Goal: Task Accomplishment & Management: Manage account settings

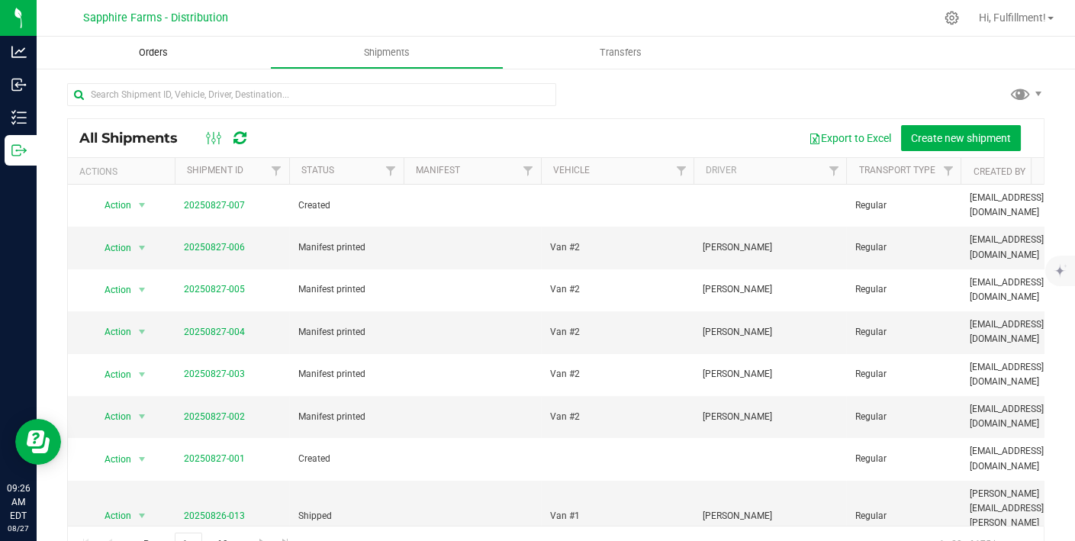
drag, startPoint x: 0, startPoint y: 0, endPoint x: 145, endPoint y: 52, distance: 153.9
click at [145, 52] on span "Orders" at bounding box center [153, 53] width 70 height 14
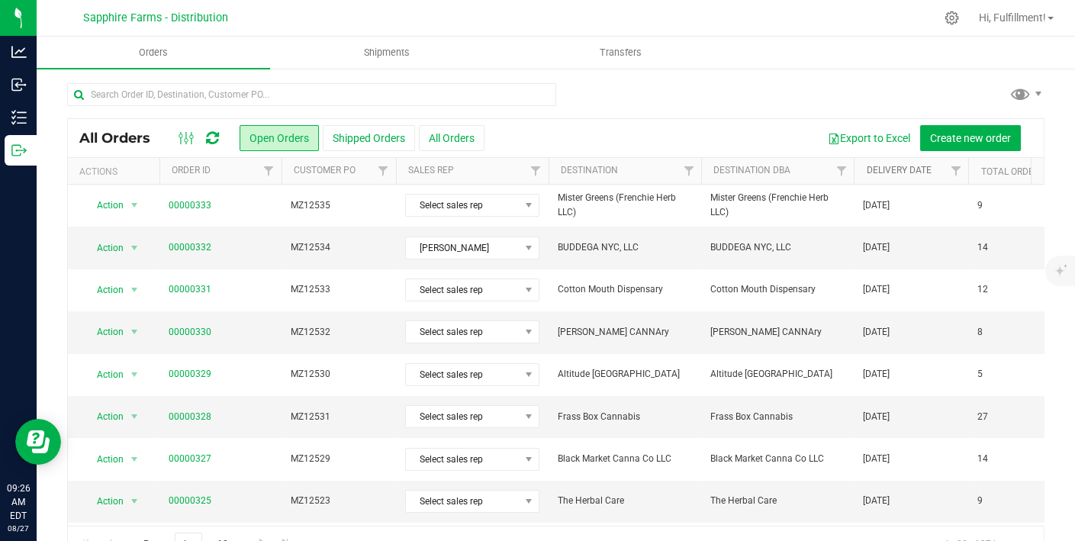
click at [893, 169] on link "Delivery Date" at bounding box center [898, 170] width 65 height 11
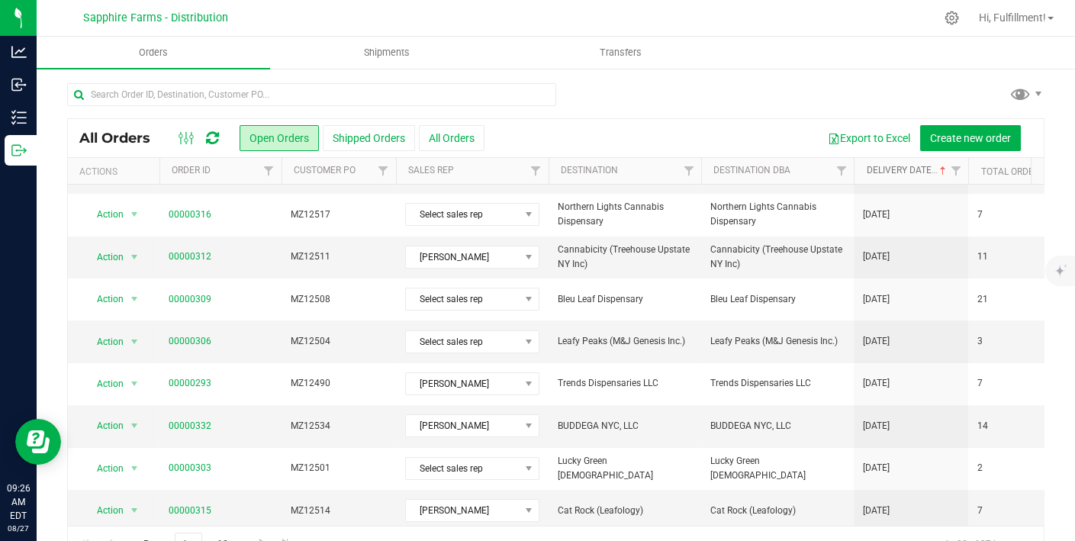
scroll to position [35, 0]
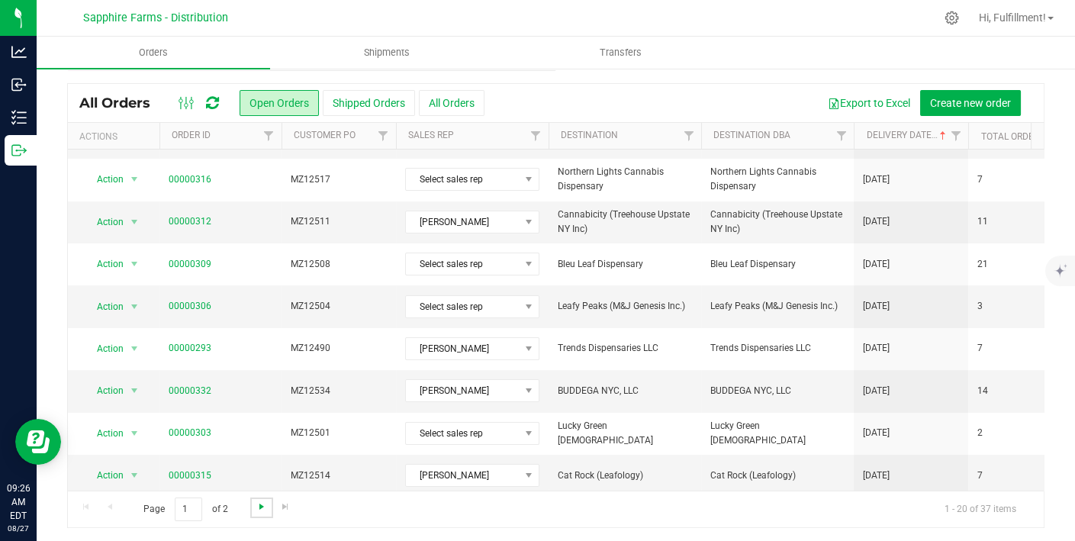
click at [261, 505] on span "Go to the next page" at bounding box center [262, 506] width 12 height 12
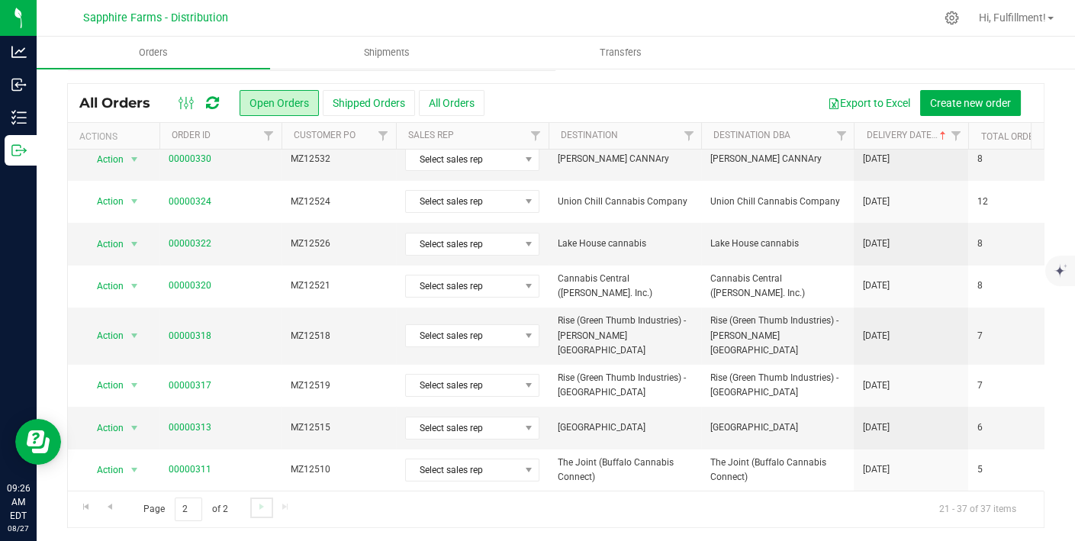
scroll to position [0, 0]
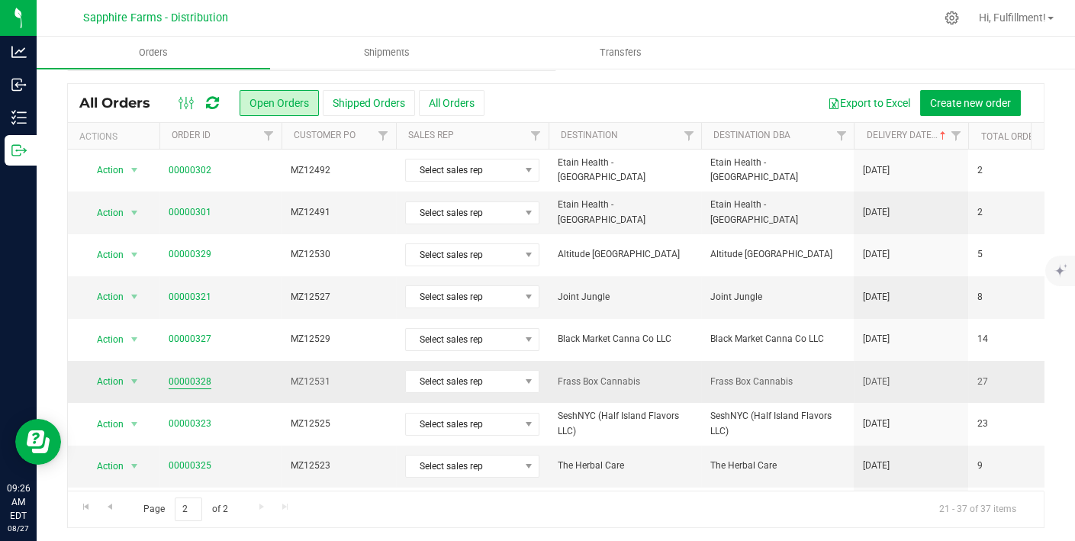
click at [186, 379] on link "00000328" at bounding box center [190, 382] width 43 height 14
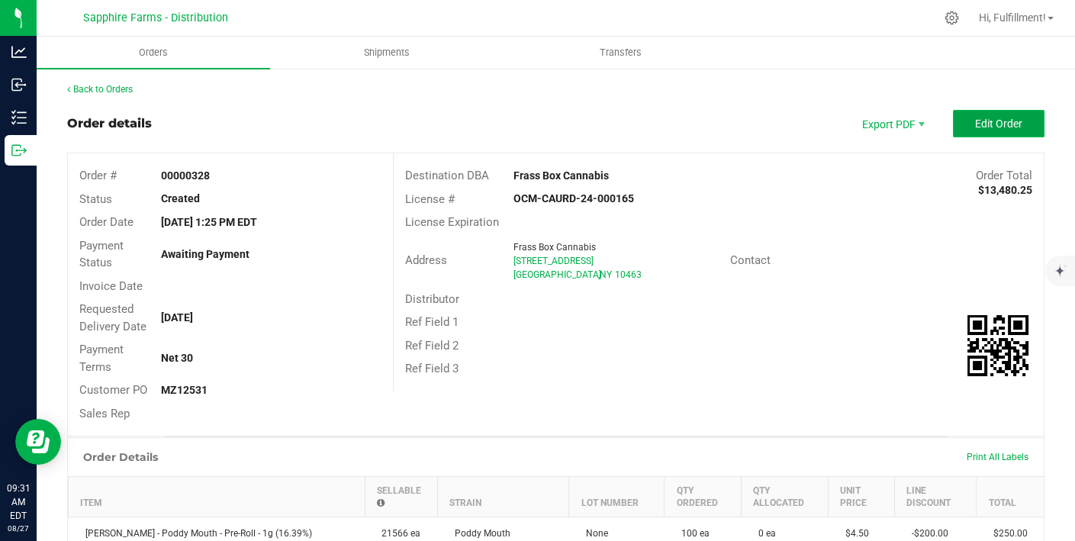
click at [975, 122] on span "Edit Order" at bounding box center [998, 123] width 47 height 12
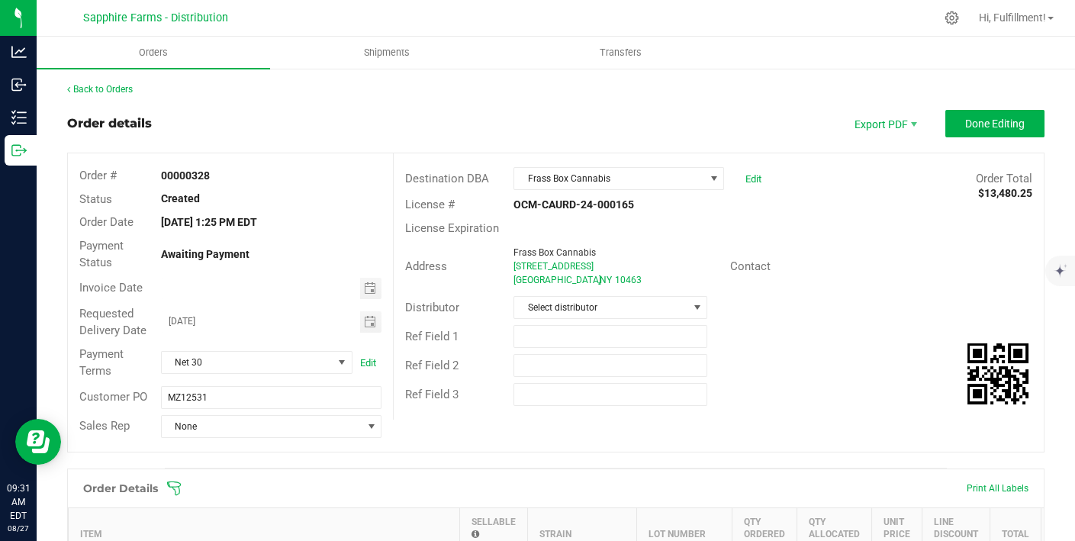
click at [172, 488] on icon at bounding box center [173, 488] width 15 height 15
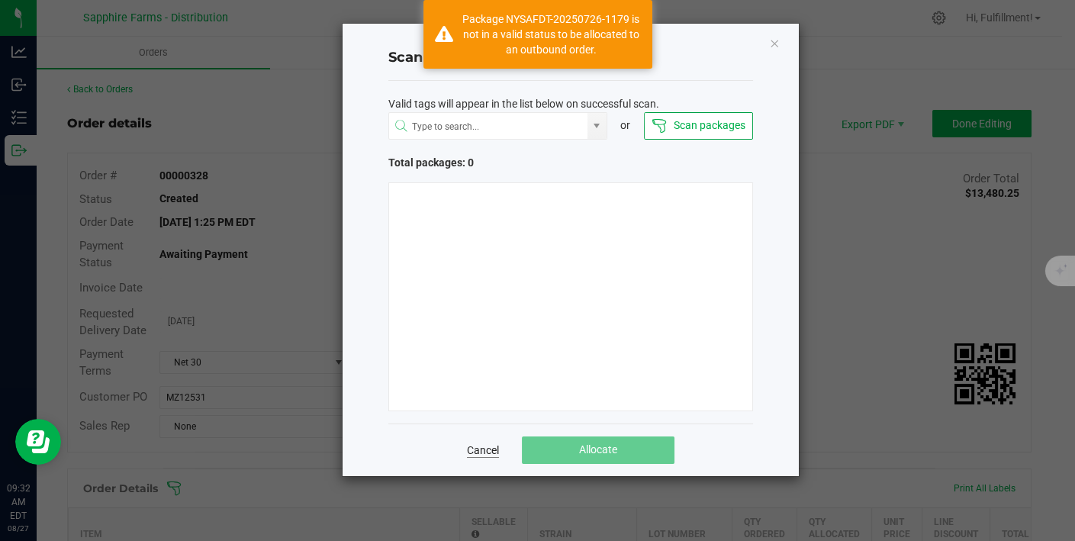
click at [491, 445] on link "Cancel" at bounding box center [483, 449] width 32 height 15
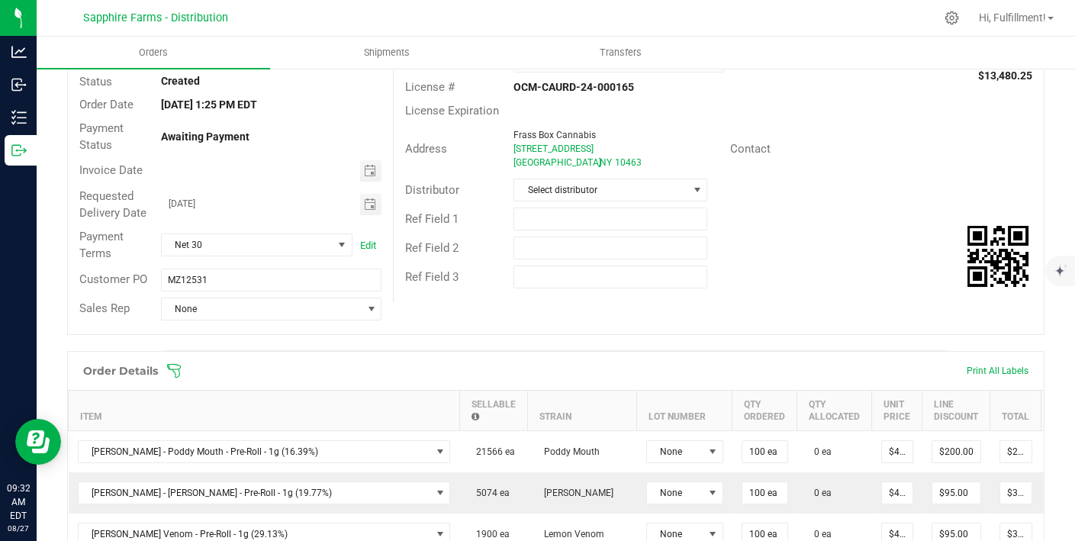
scroll to position [133, 0]
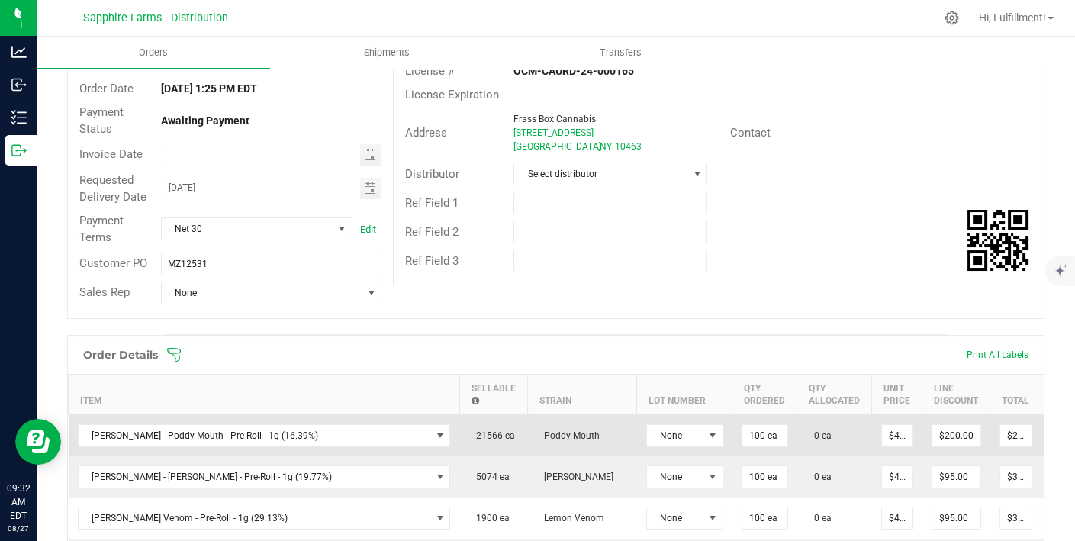
click at [1056, 436] on icon at bounding box center [1062, 433] width 12 height 9
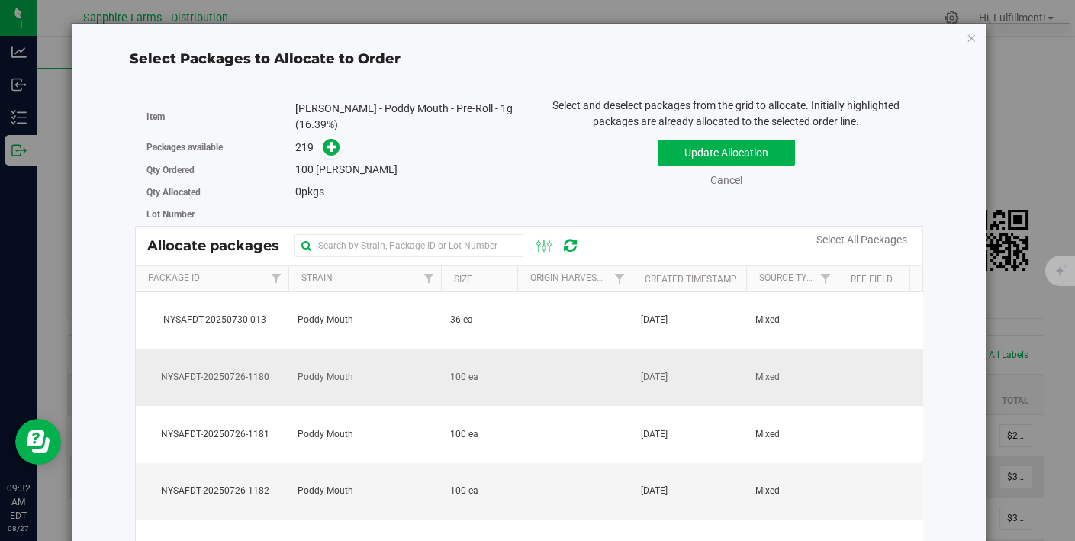
click at [603, 379] on td at bounding box center [574, 377] width 114 height 57
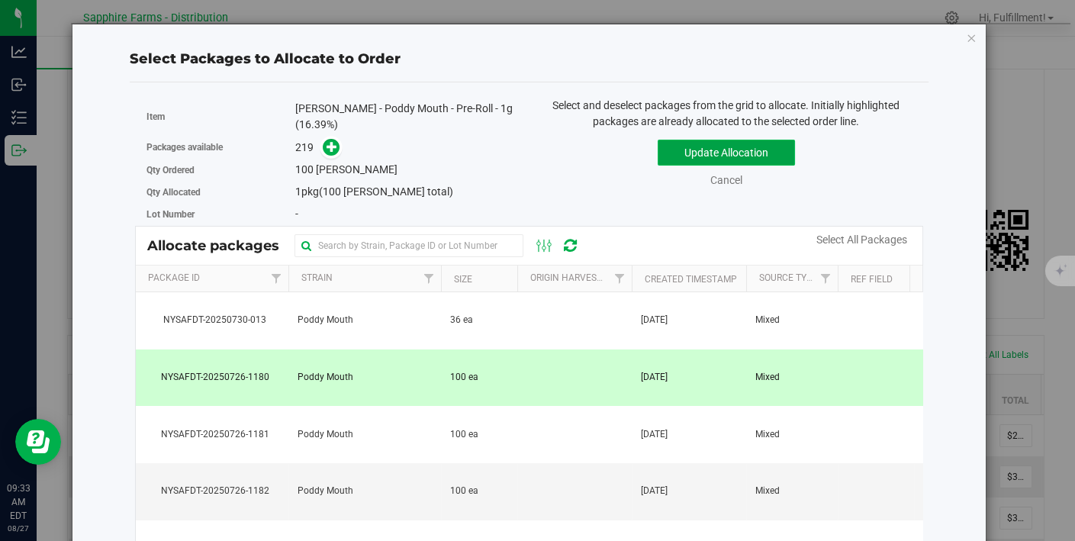
click at [678, 153] on button "Update Allocation" at bounding box center [725, 153] width 137 height 26
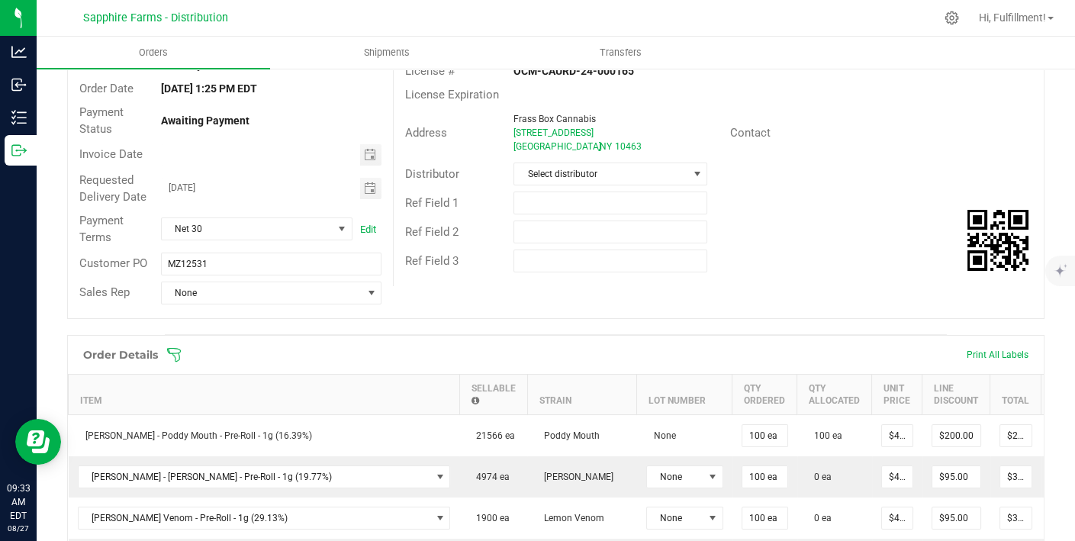
click at [175, 349] on icon at bounding box center [173, 354] width 15 height 15
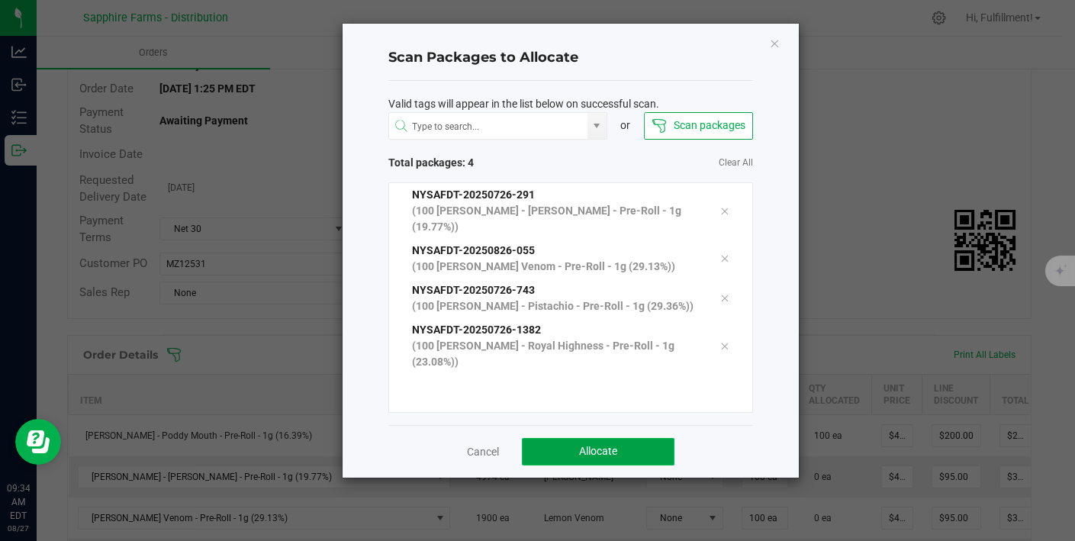
click at [581, 445] on span "Allocate" at bounding box center [598, 451] width 38 height 12
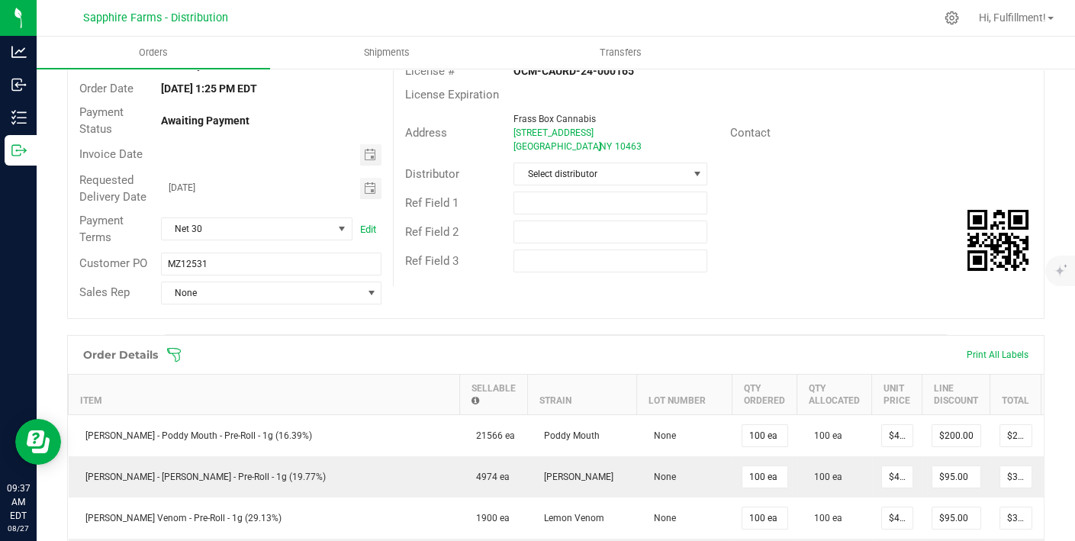
click at [171, 351] on icon at bounding box center [173, 354] width 15 height 15
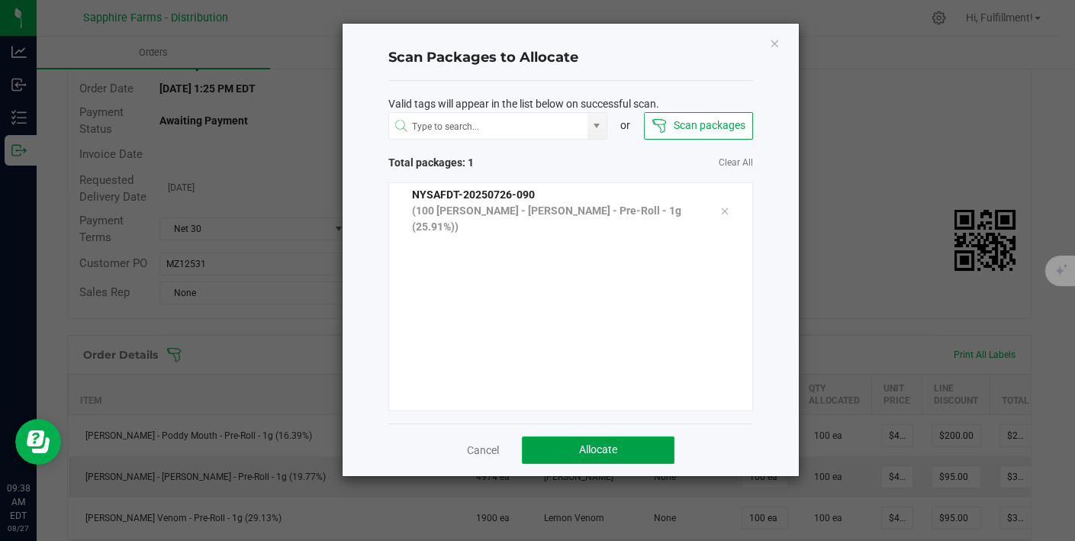
click at [561, 445] on button "Allocate" at bounding box center [598, 449] width 153 height 27
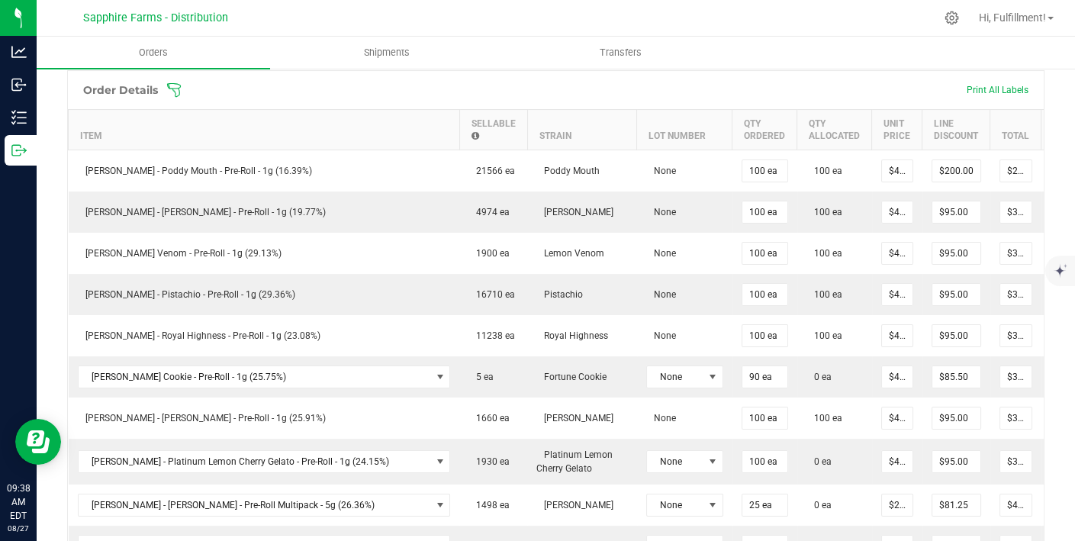
scroll to position [400, 0]
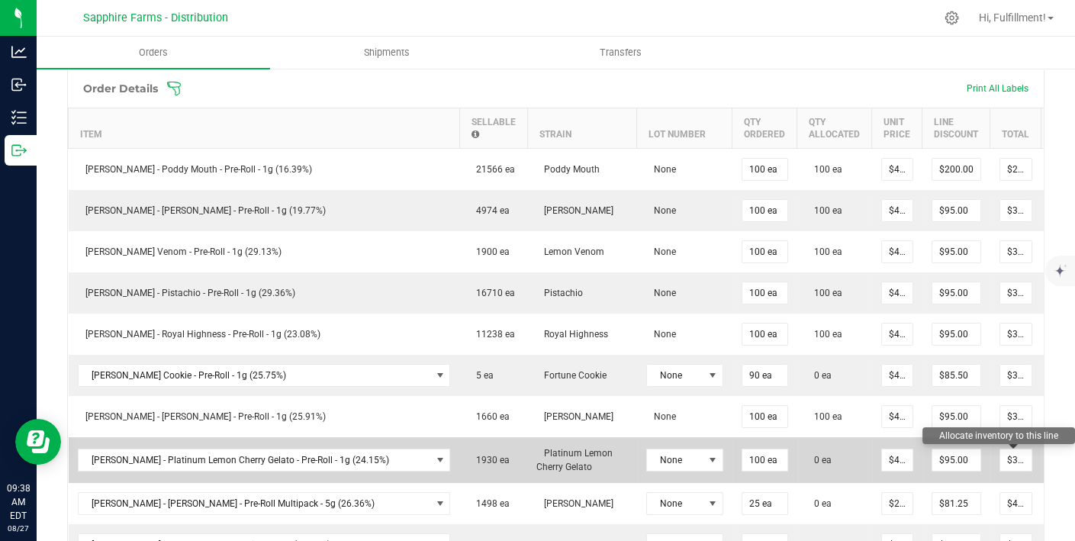
click at [1056, 458] on icon at bounding box center [1062, 458] width 12 height 9
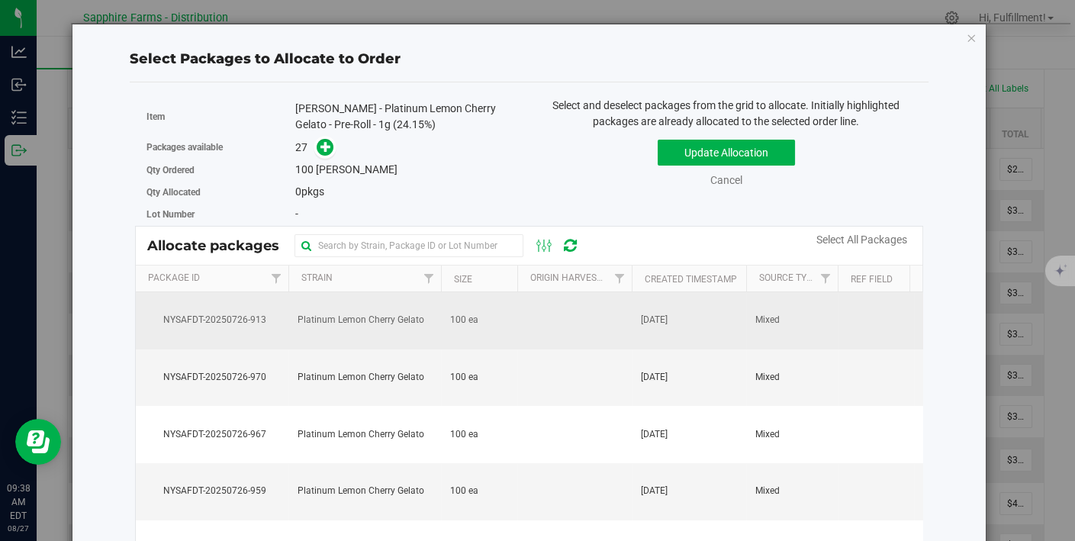
click at [712, 322] on td "[DATE]" at bounding box center [689, 320] width 114 height 57
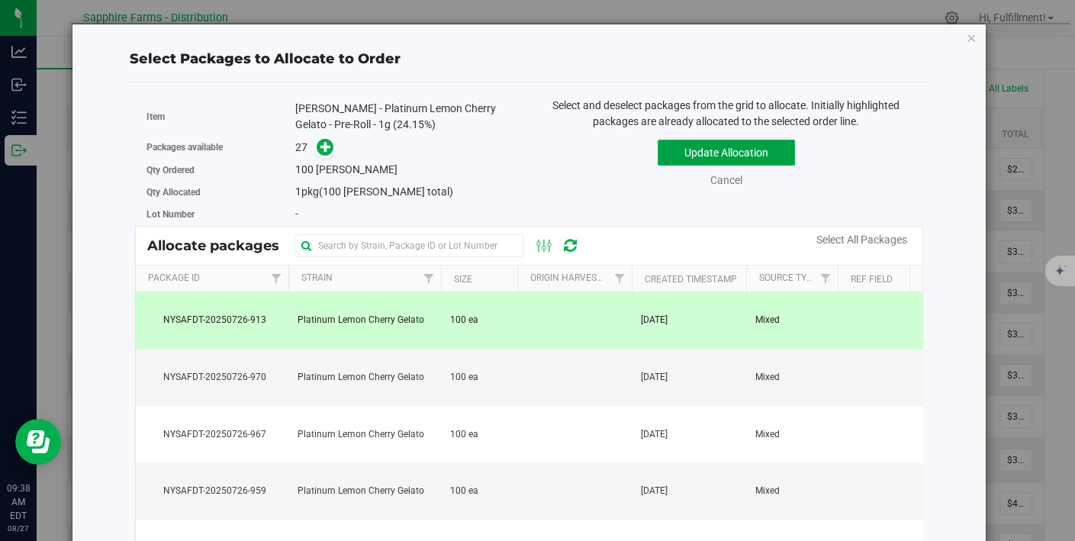
click at [749, 148] on button "Update Allocation" at bounding box center [725, 153] width 137 height 26
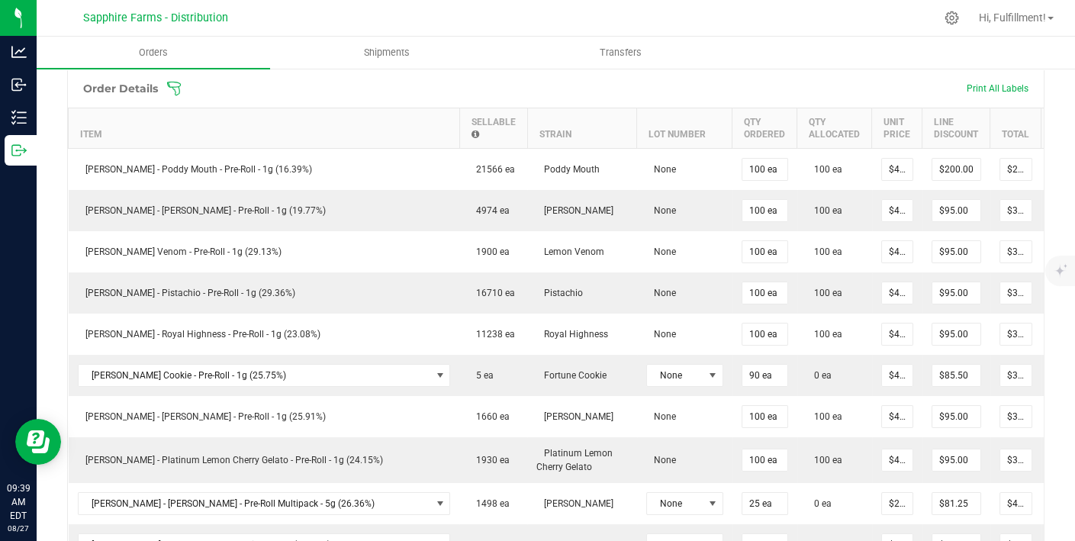
click at [172, 83] on icon at bounding box center [173, 88] width 15 height 15
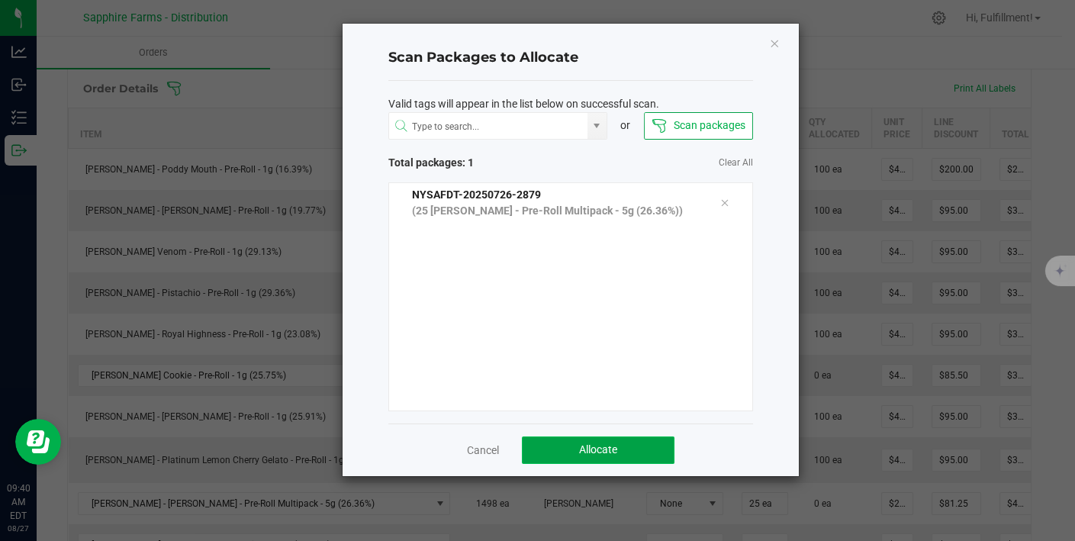
click at [586, 446] on span "Allocate" at bounding box center [598, 449] width 38 height 12
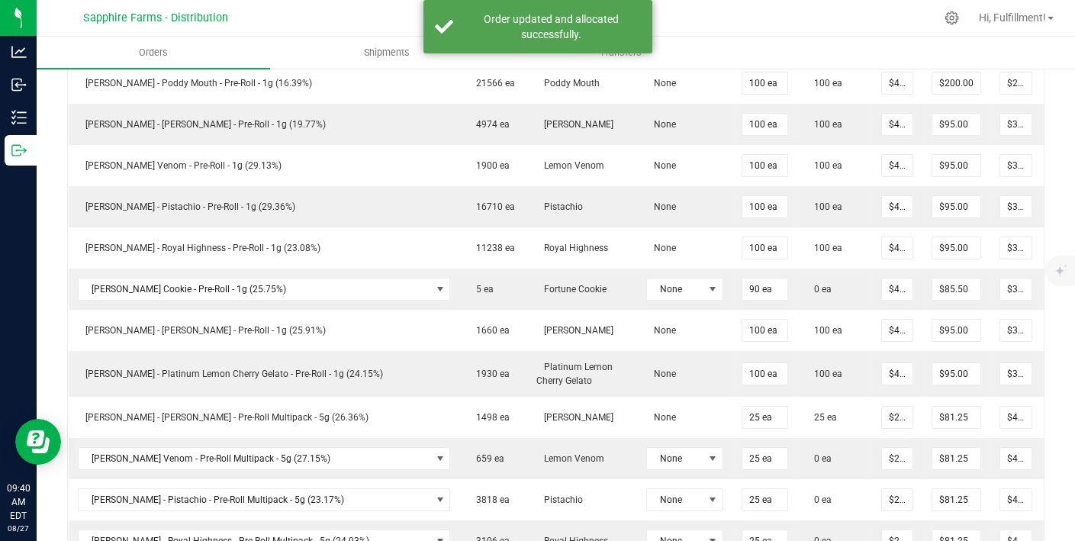
scroll to position [484, 0]
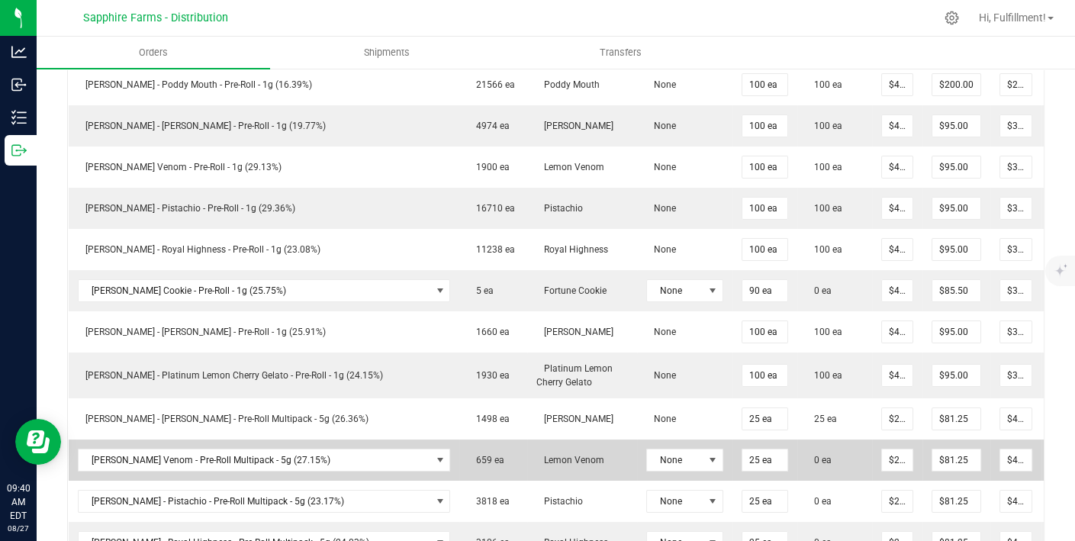
click at [1050, 454] on span at bounding box center [1061, 458] width 23 height 9
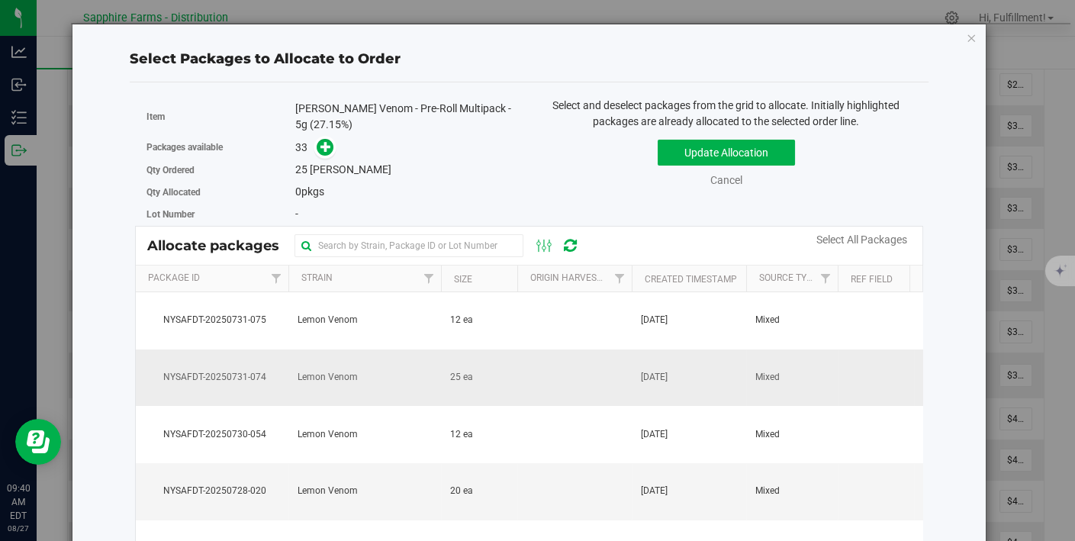
click at [515, 373] on td "25 ea" at bounding box center [479, 377] width 76 height 57
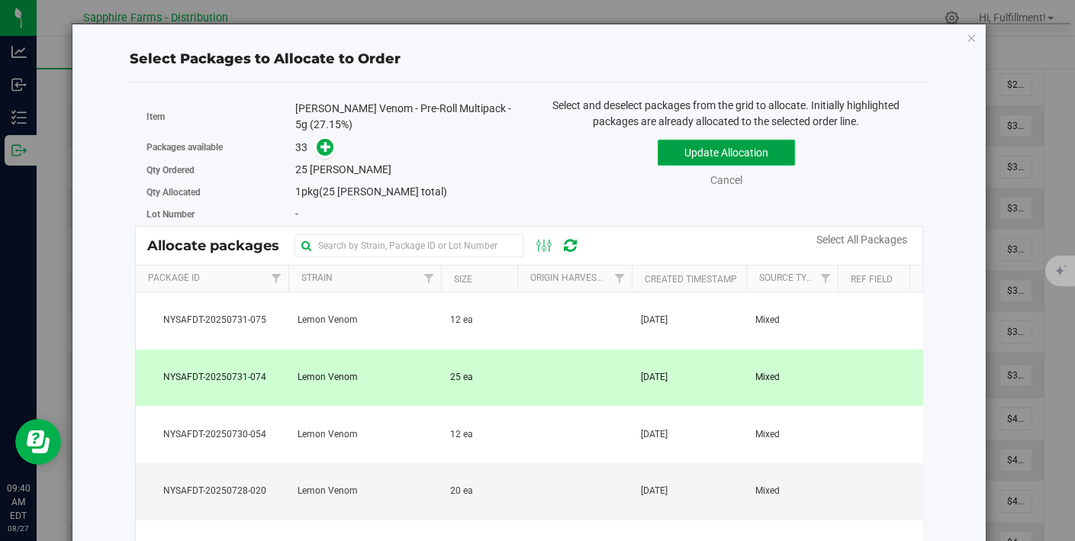
click at [688, 149] on button "Update Allocation" at bounding box center [725, 153] width 137 height 26
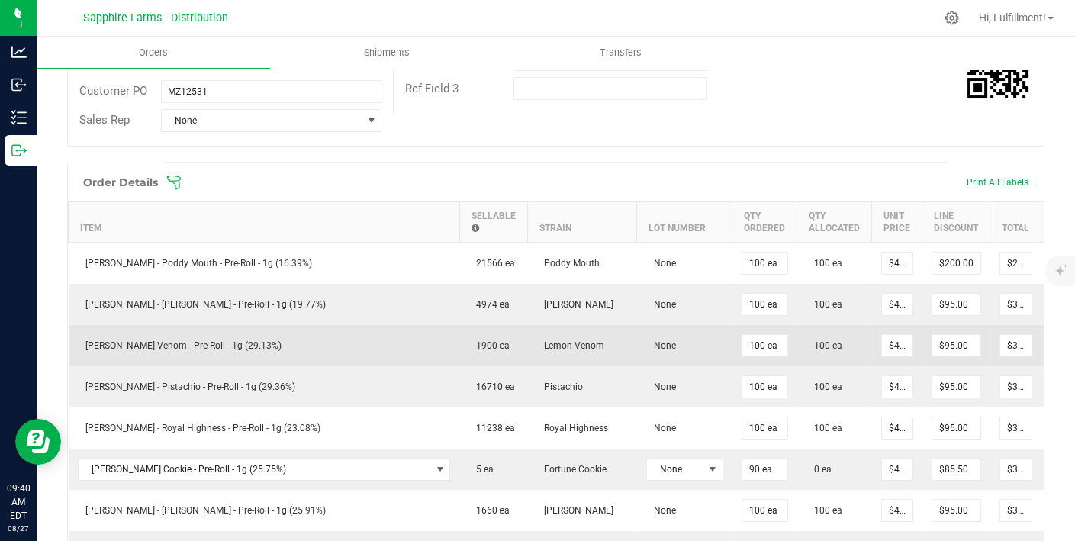
scroll to position [297, 0]
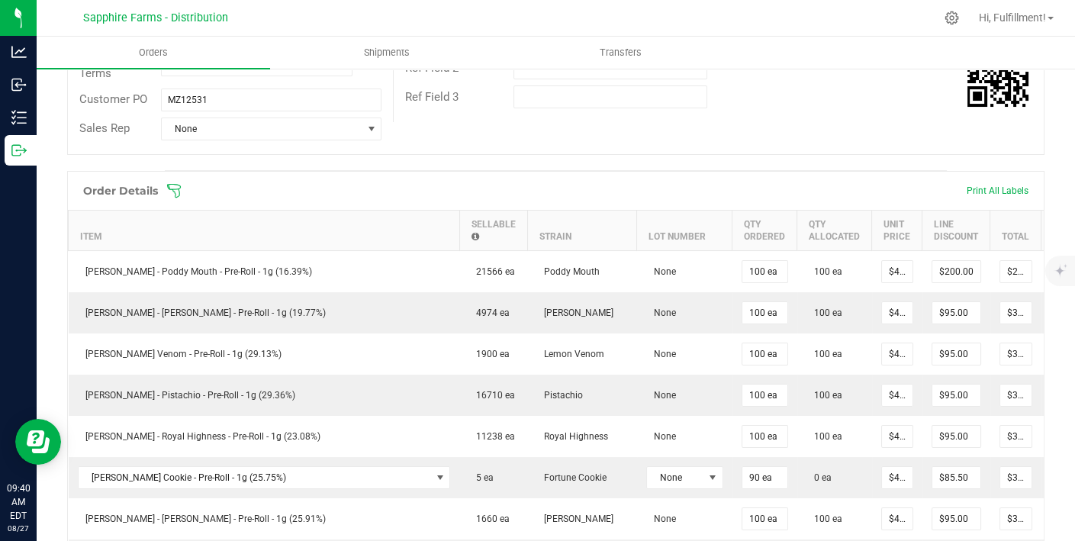
click at [176, 183] on icon at bounding box center [173, 190] width 15 height 15
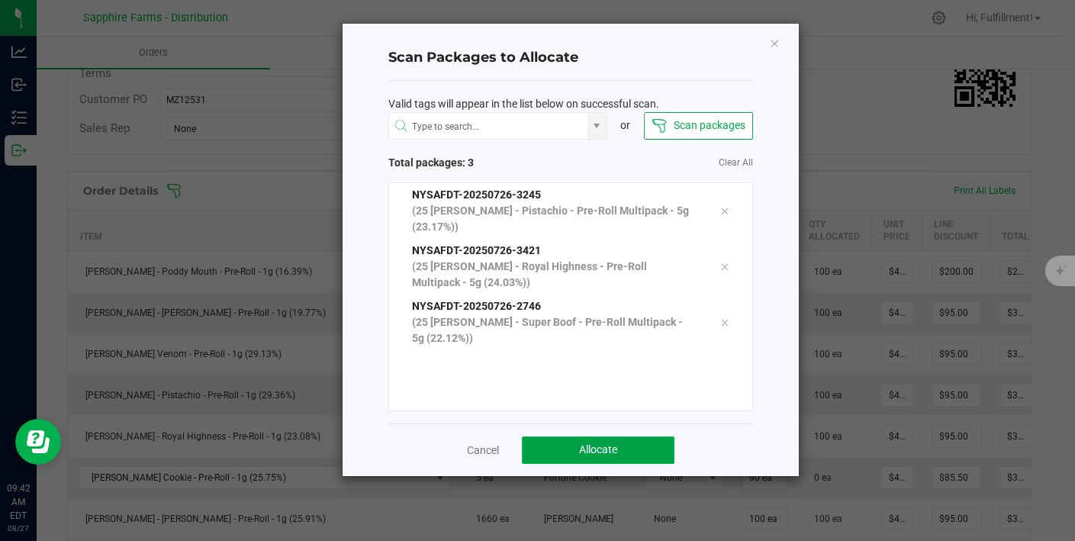
click at [603, 443] on span "Allocate" at bounding box center [598, 449] width 38 height 12
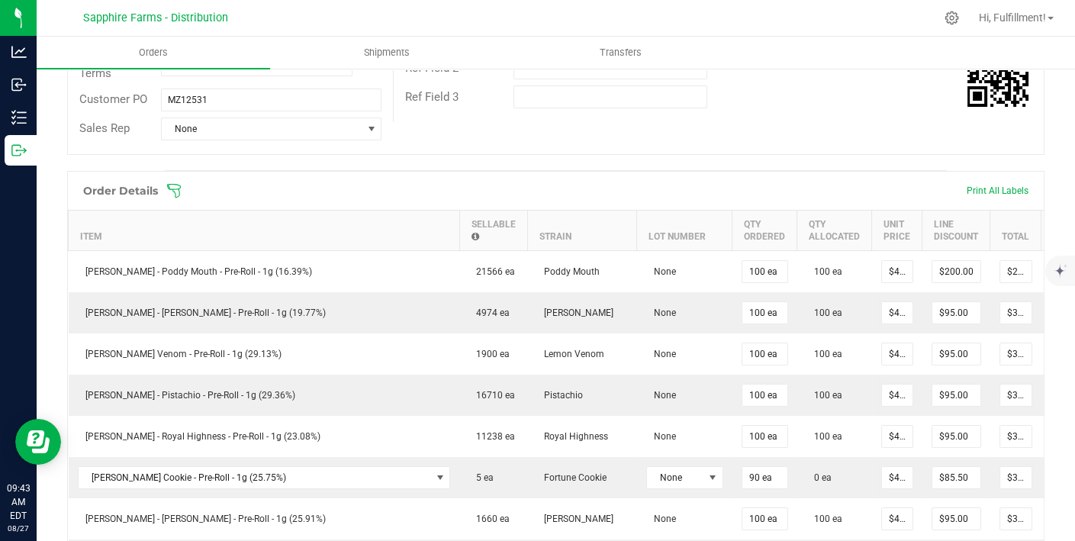
click at [174, 186] on icon at bounding box center [173, 190] width 15 height 15
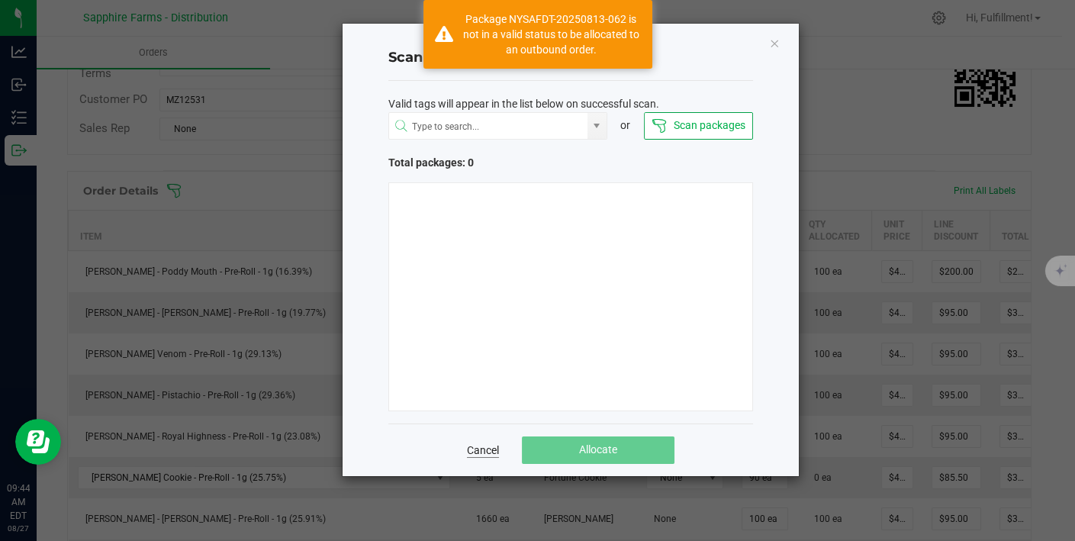
click at [478, 445] on link "Cancel" at bounding box center [483, 449] width 32 height 15
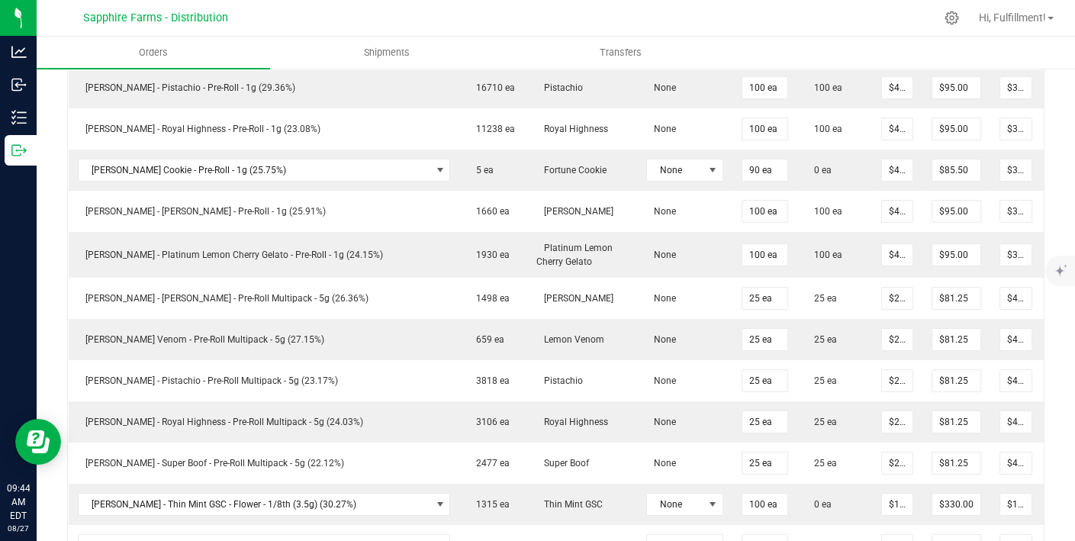
scroll to position [610, 0]
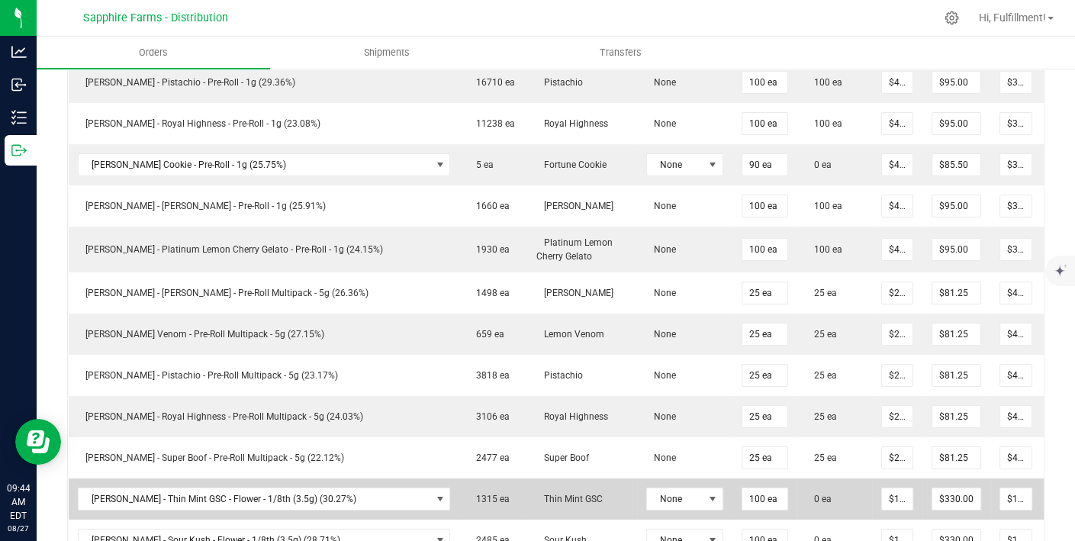
click at [1056, 493] on icon at bounding box center [1062, 497] width 12 height 9
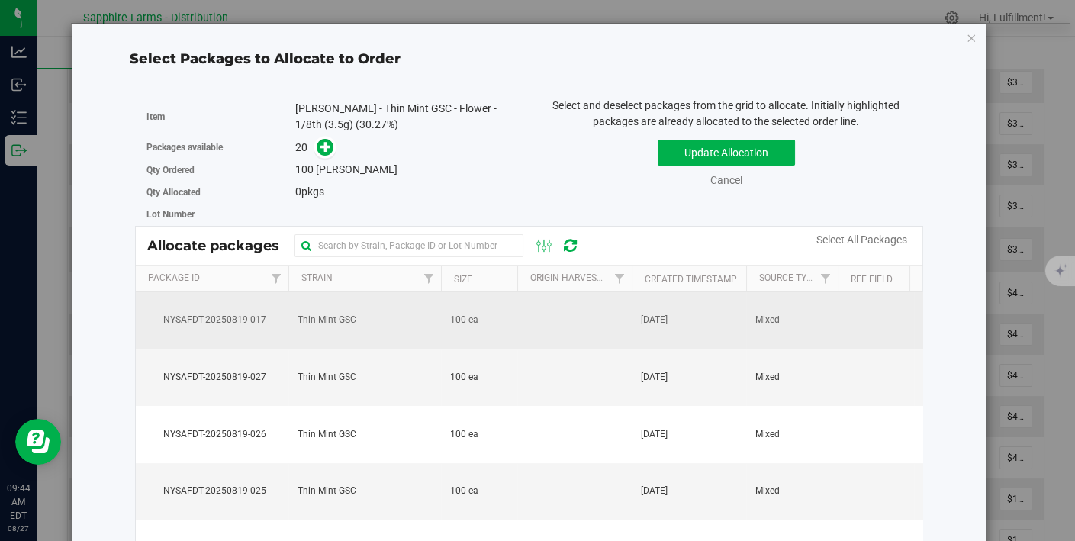
click at [697, 317] on td "[DATE]" at bounding box center [689, 320] width 114 height 57
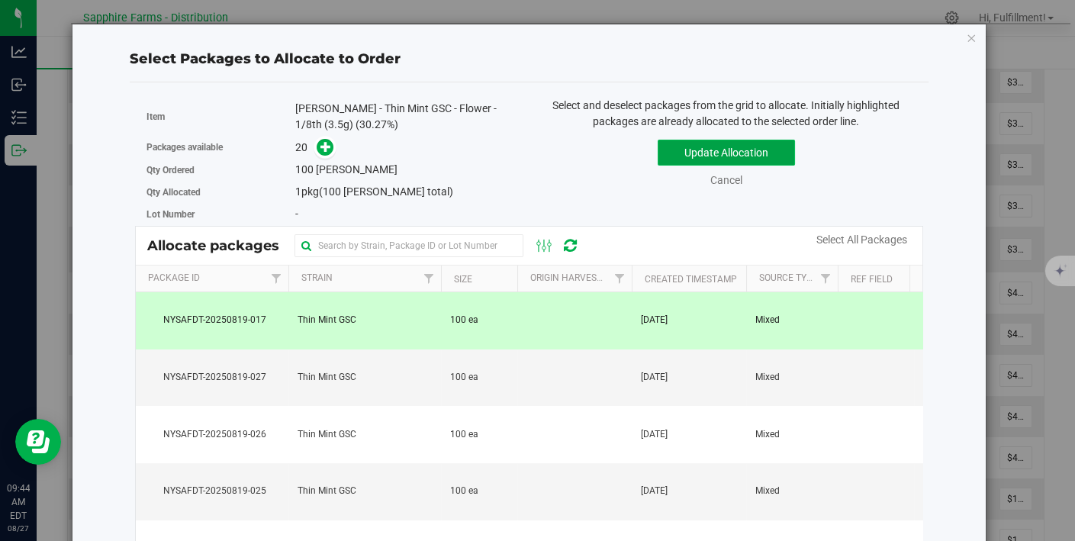
click at [753, 153] on button "Update Allocation" at bounding box center [725, 153] width 137 height 26
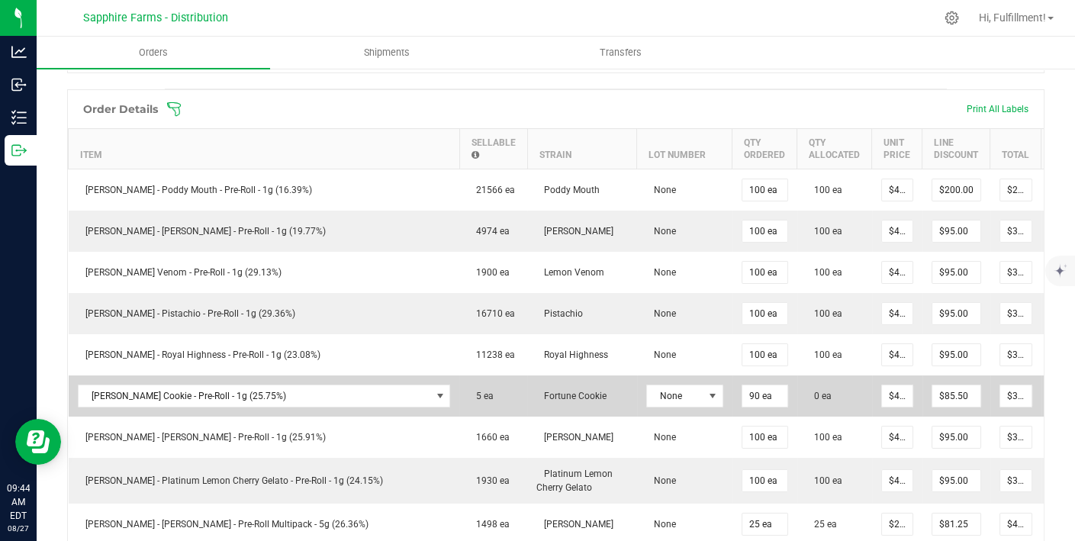
scroll to position [375, 0]
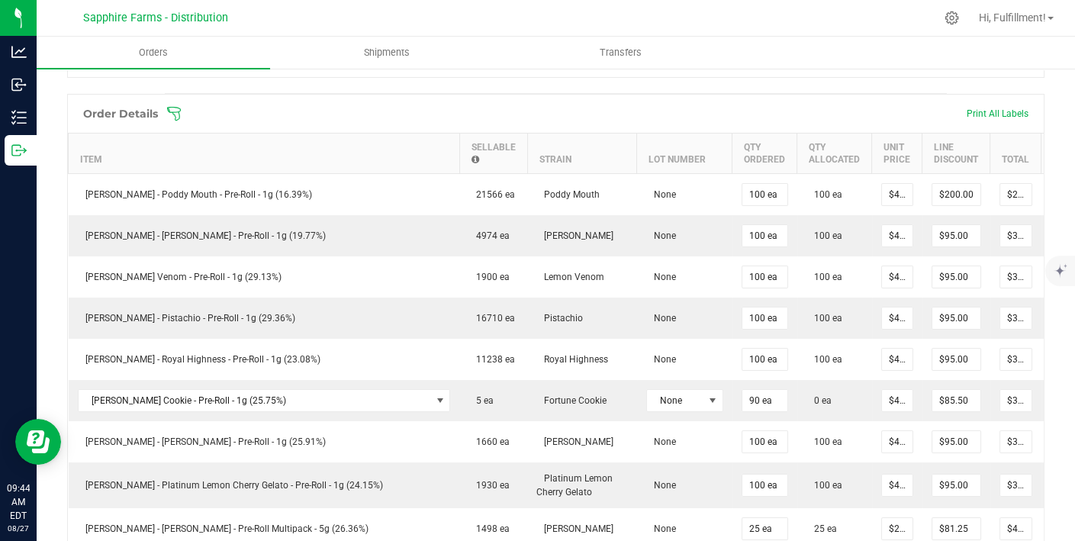
click at [179, 106] on icon at bounding box center [173, 113] width 15 height 15
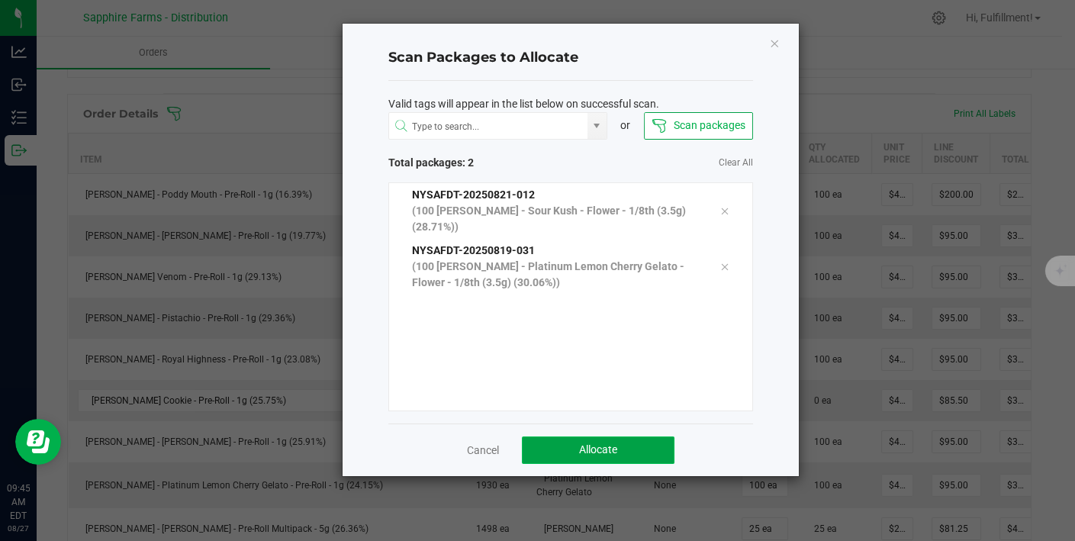
click at [579, 443] on span "Allocate" at bounding box center [598, 449] width 38 height 12
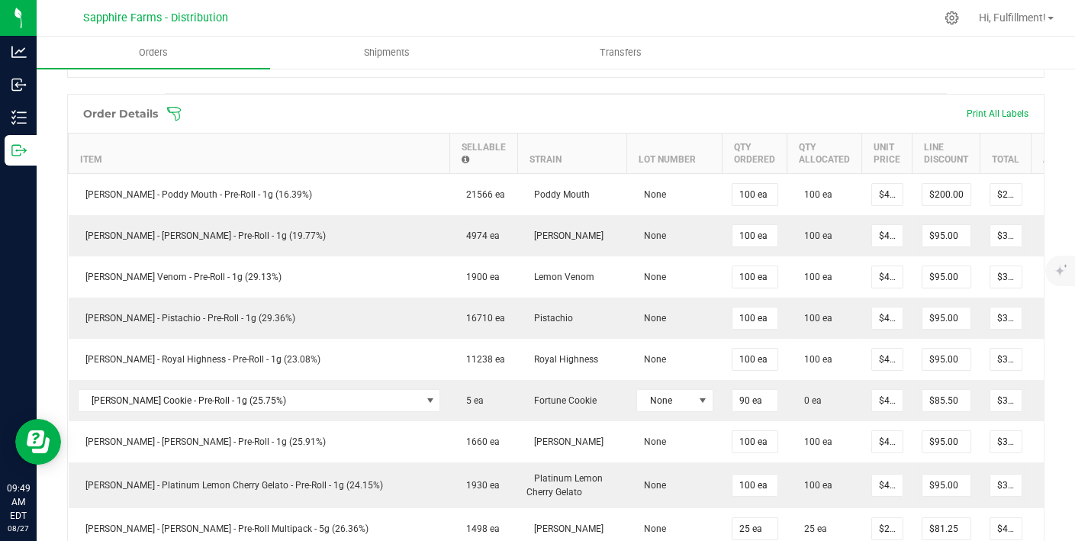
click at [172, 114] on icon at bounding box center [173, 113] width 15 height 15
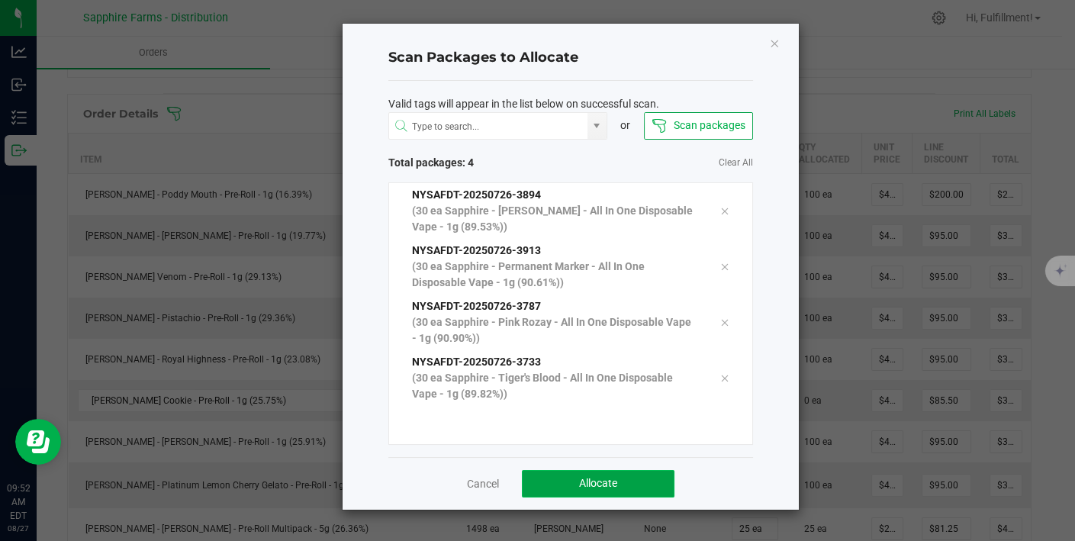
click at [577, 477] on button "Allocate" at bounding box center [598, 483] width 153 height 27
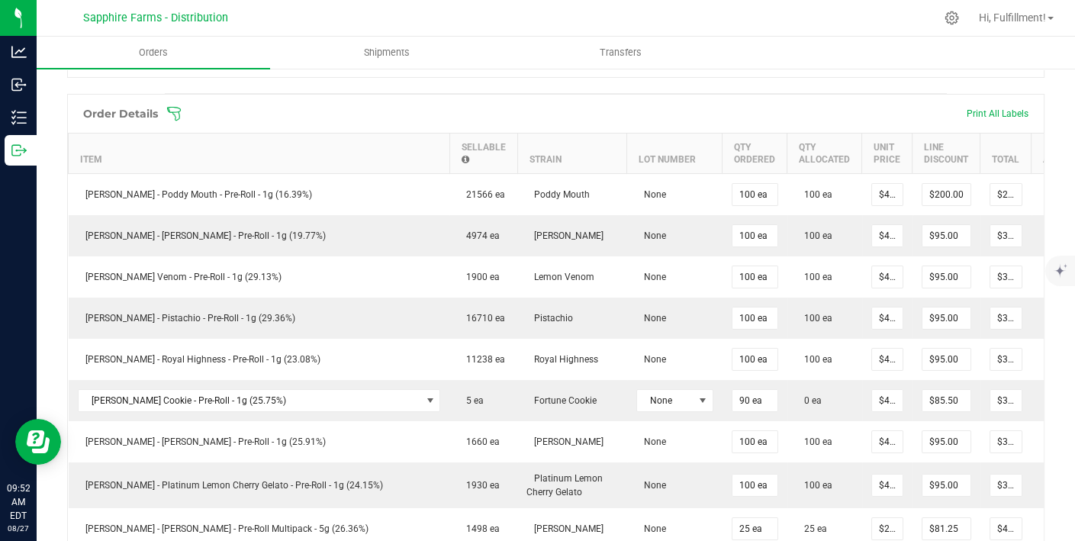
click at [174, 106] on icon at bounding box center [173, 113] width 15 height 15
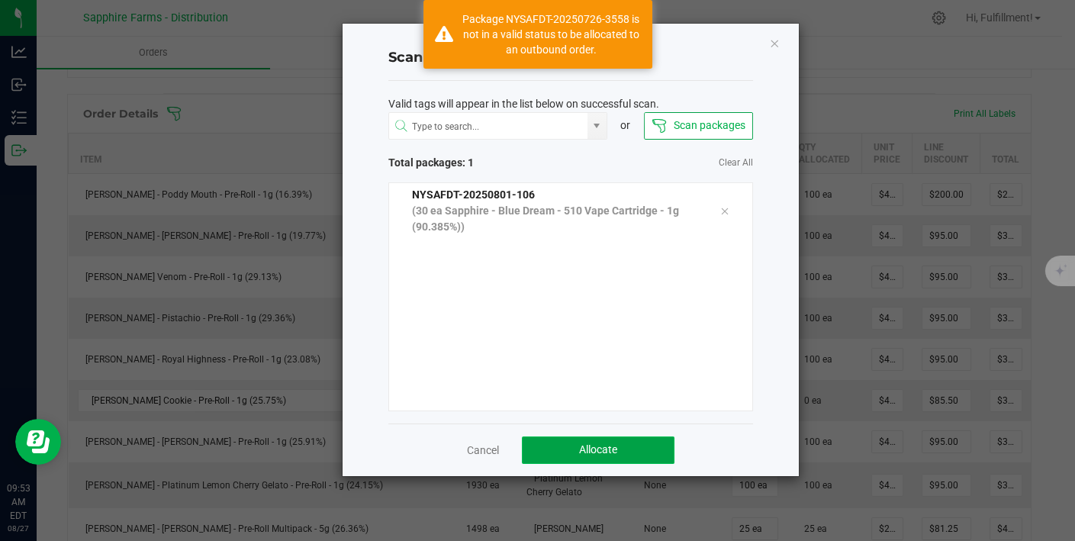
click at [581, 452] on span "Allocate" at bounding box center [598, 449] width 38 height 12
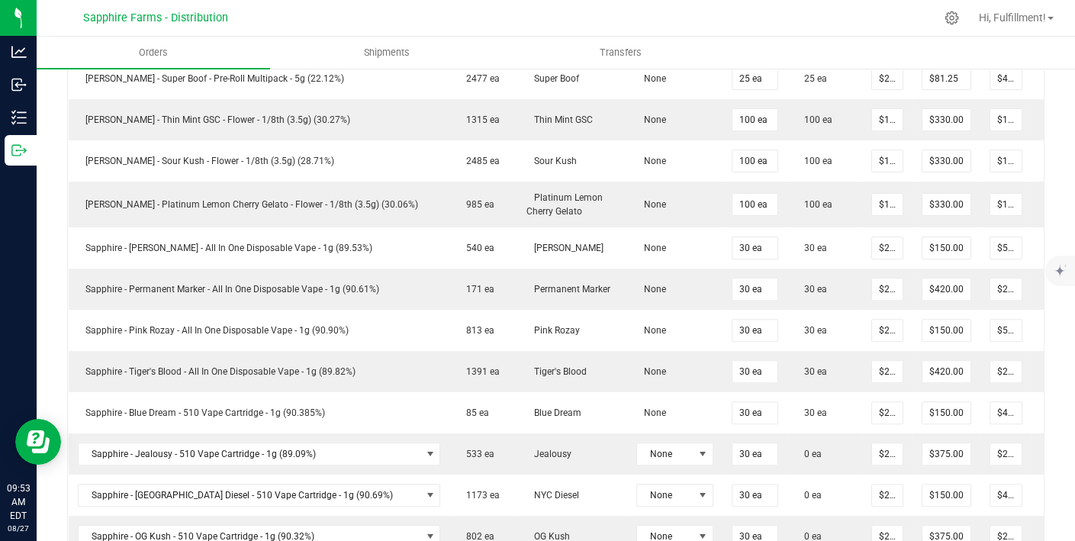
scroll to position [994, 0]
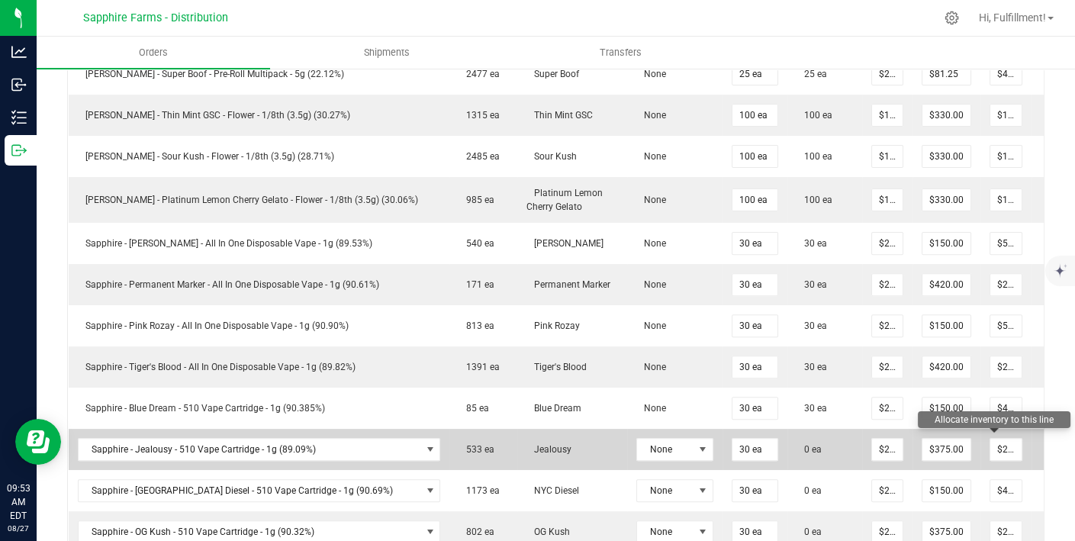
click at [1046, 443] on icon at bounding box center [1052, 447] width 12 height 9
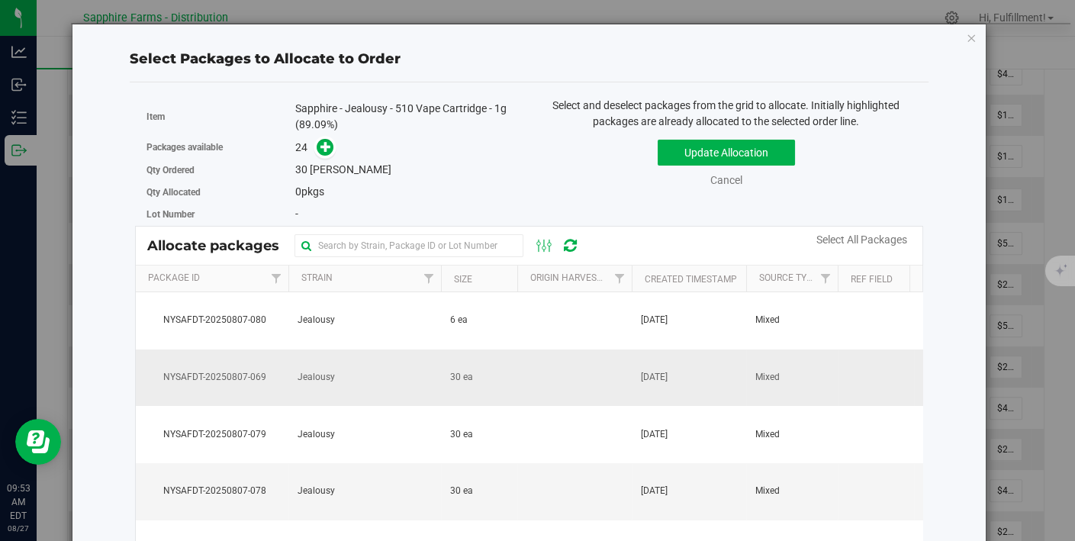
click at [552, 381] on td at bounding box center [574, 377] width 114 height 57
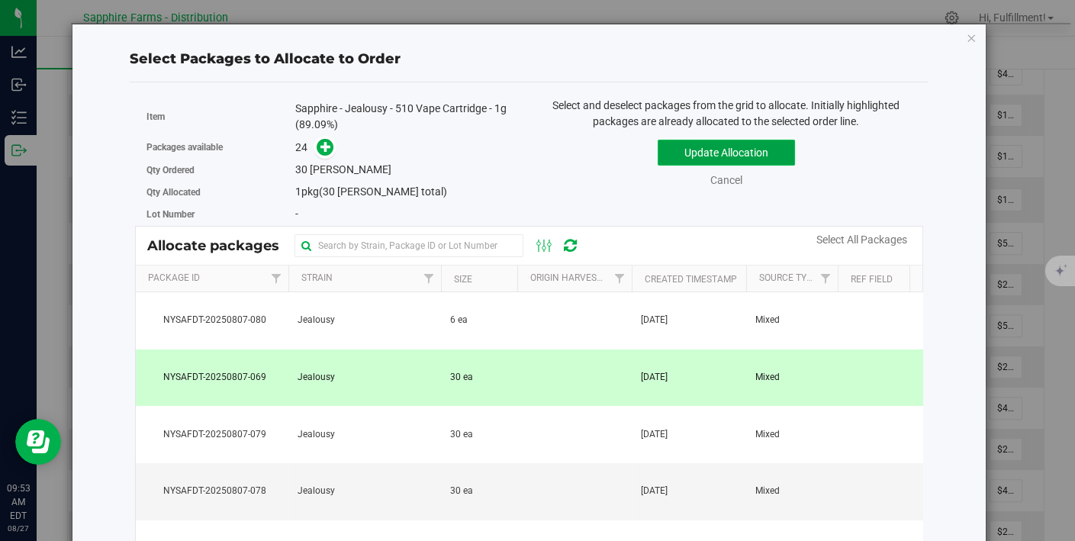
click at [706, 154] on button "Update Allocation" at bounding box center [725, 153] width 137 height 26
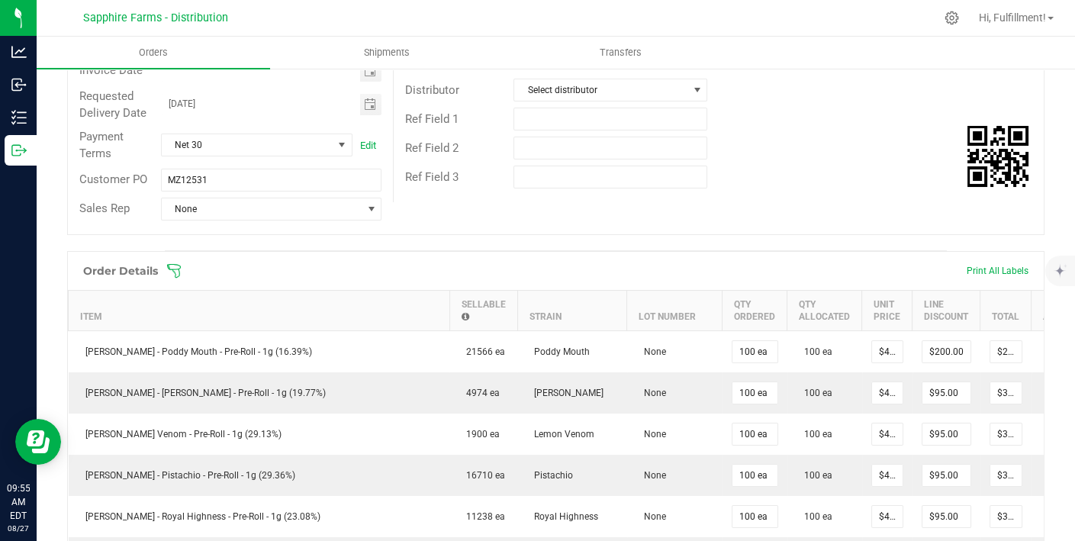
scroll to position [217, 0]
click at [172, 267] on icon at bounding box center [173, 271] width 15 height 15
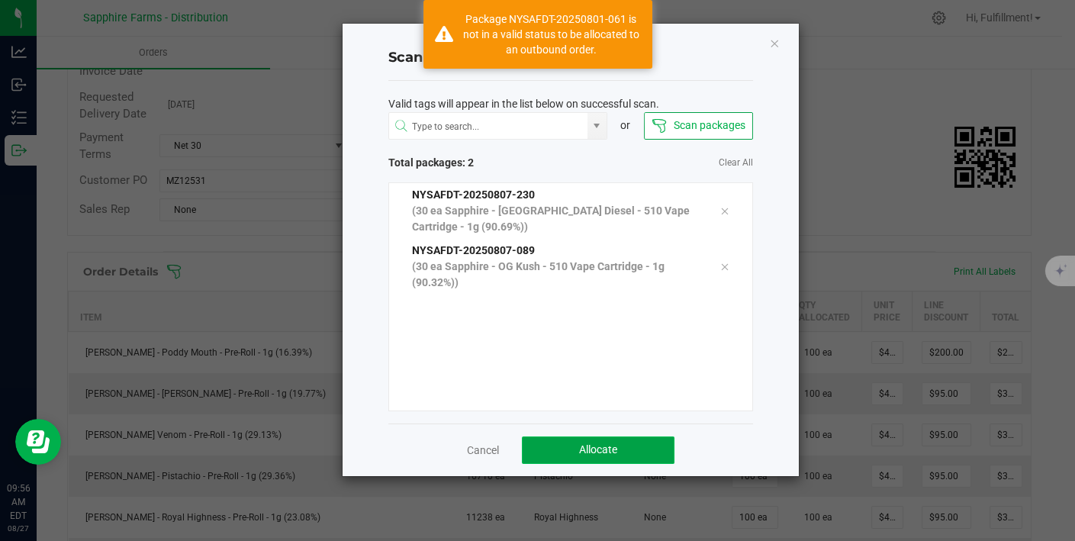
click at [561, 445] on button "Allocate" at bounding box center [598, 449] width 153 height 27
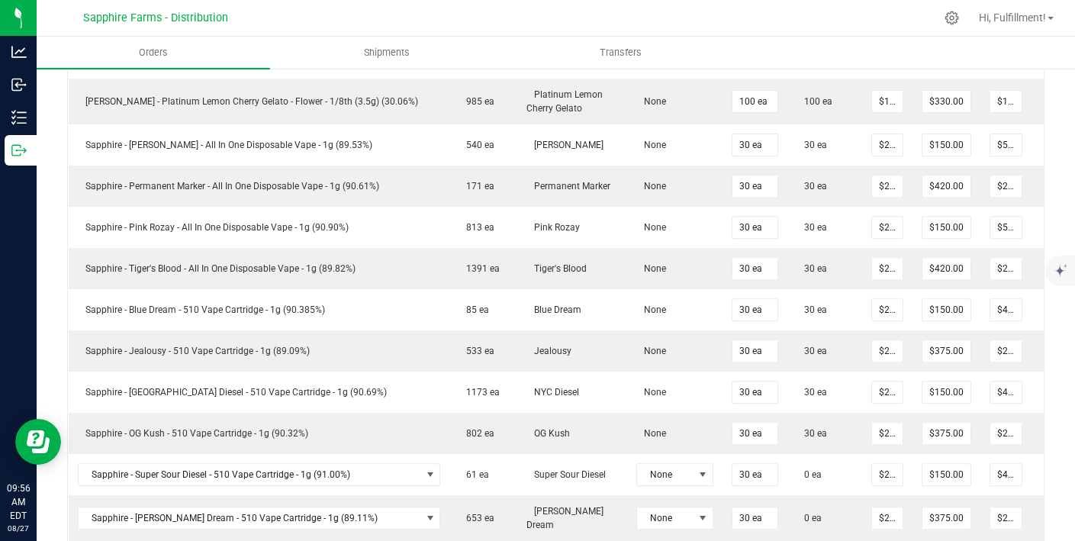
scroll to position [1094, 0]
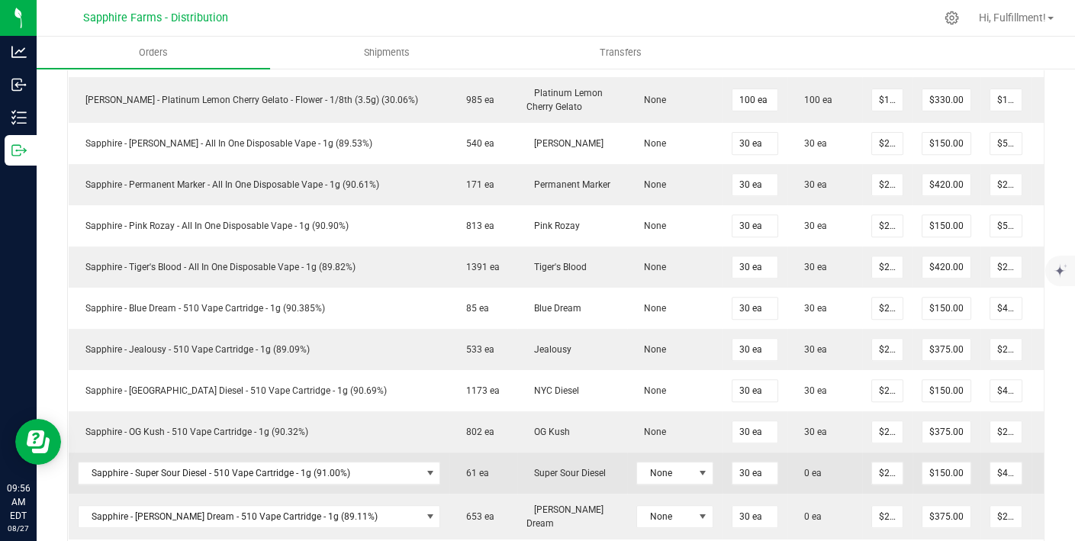
click at [1046, 467] on icon at bounding box center [1052, 471] width 12 height 9
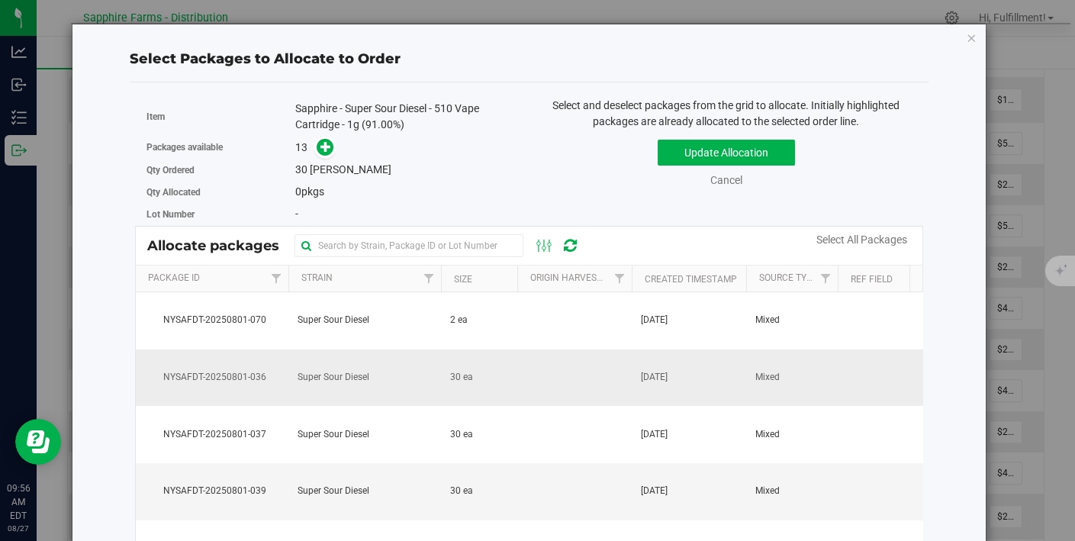
click at [645, 381] on span "[DATE]" at bounding box center [654, 377] width 27 height 14
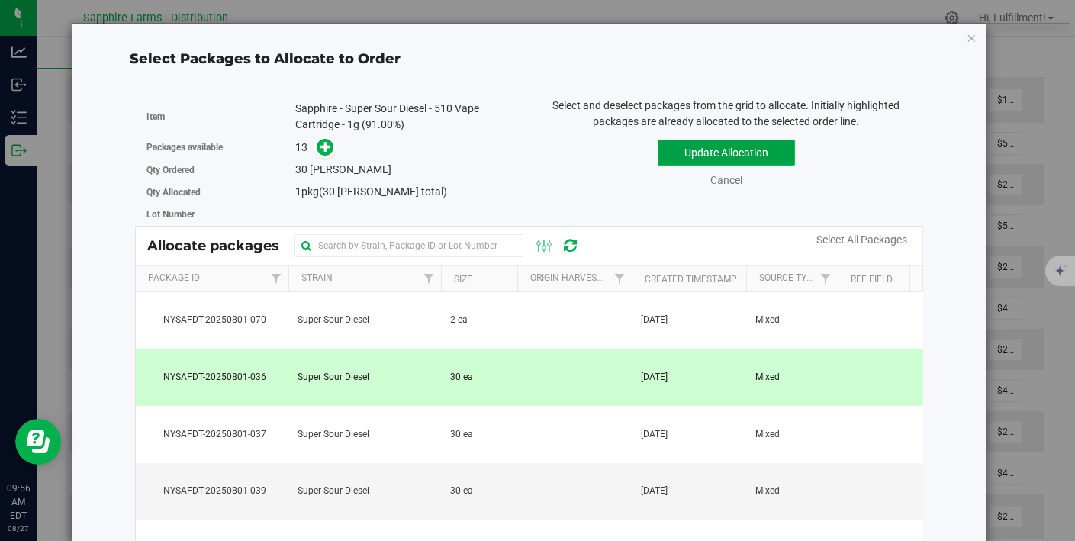
click at [741, 151] on button "Update Allocation" at bounding box center [725, 153] width 137 height 26
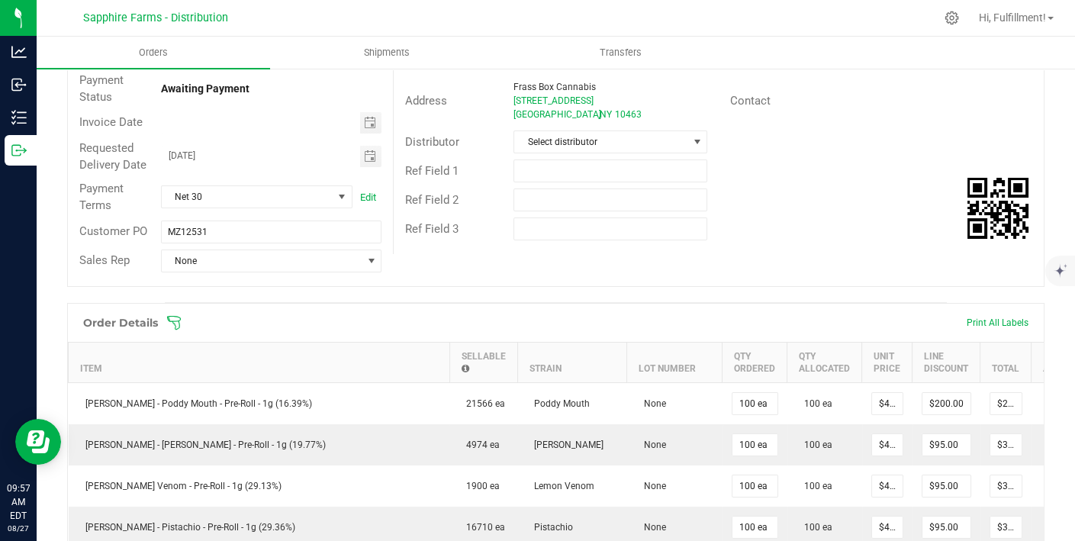
scroll to position [162, 0]
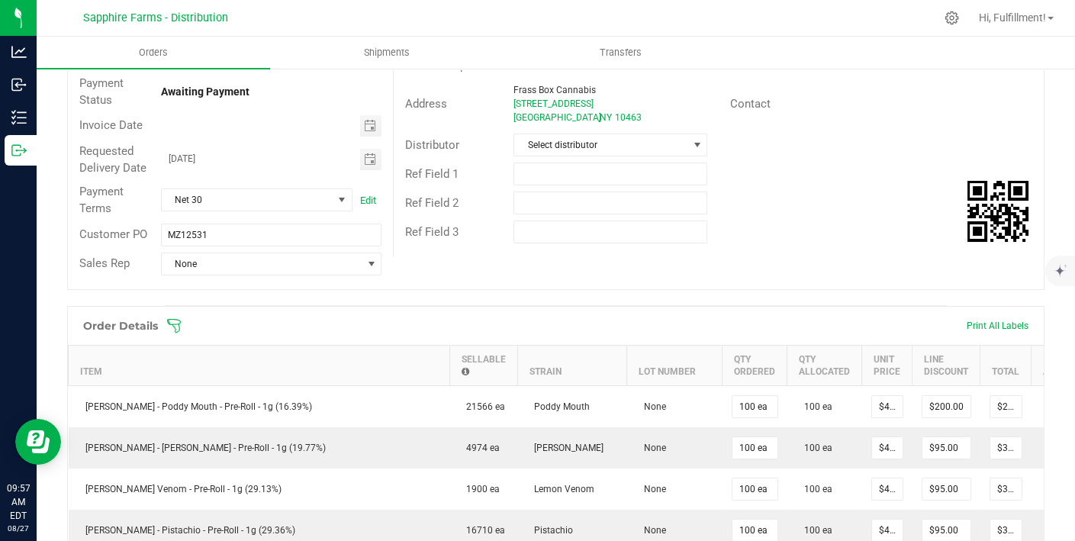
click at [173, 318] on icon at bounding box center [173, 325] width 15 height 15
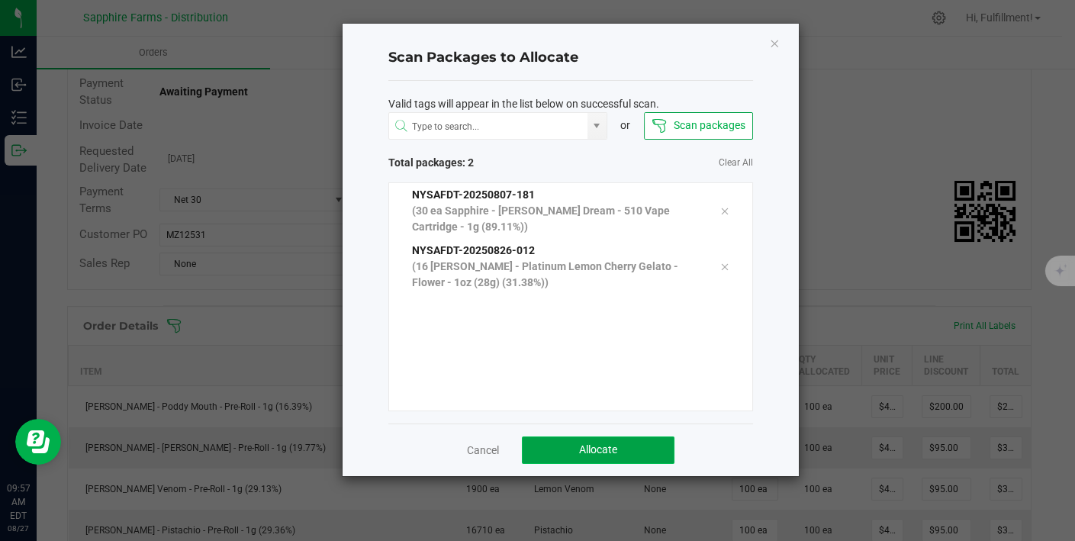
click at [612, 448] on span "Allocate" at bounding box center [598, 449] width 38 height 12
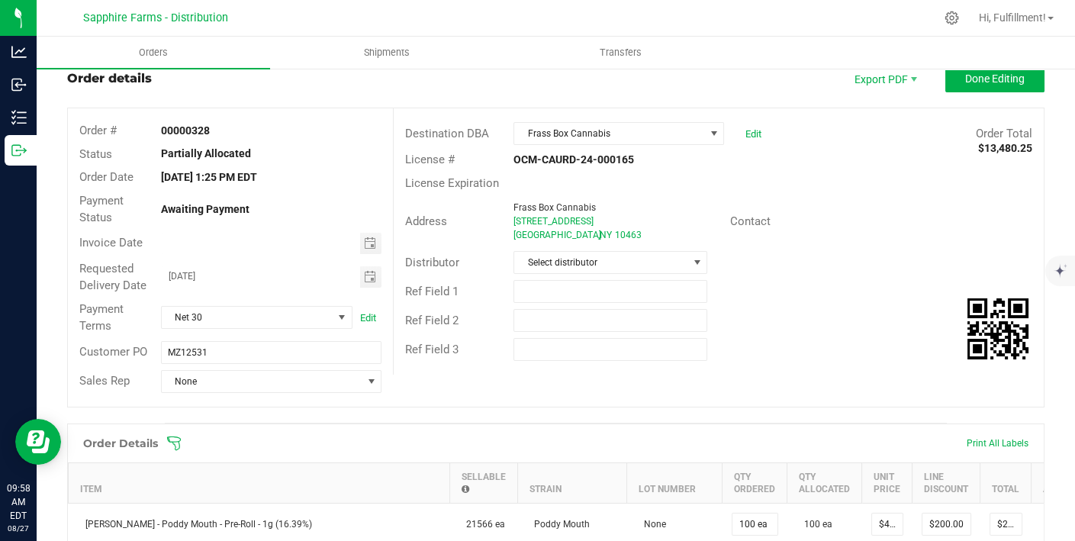
scroll to position [0, 0]
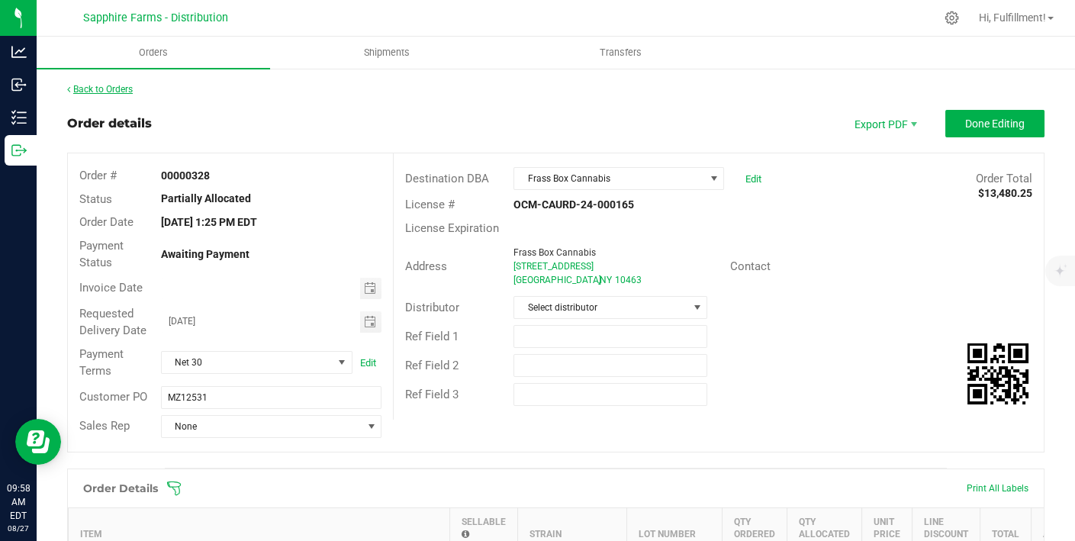
click at [111, 86] on link "Back to Orders" at bounding box center [100, 89] width 66 height 11
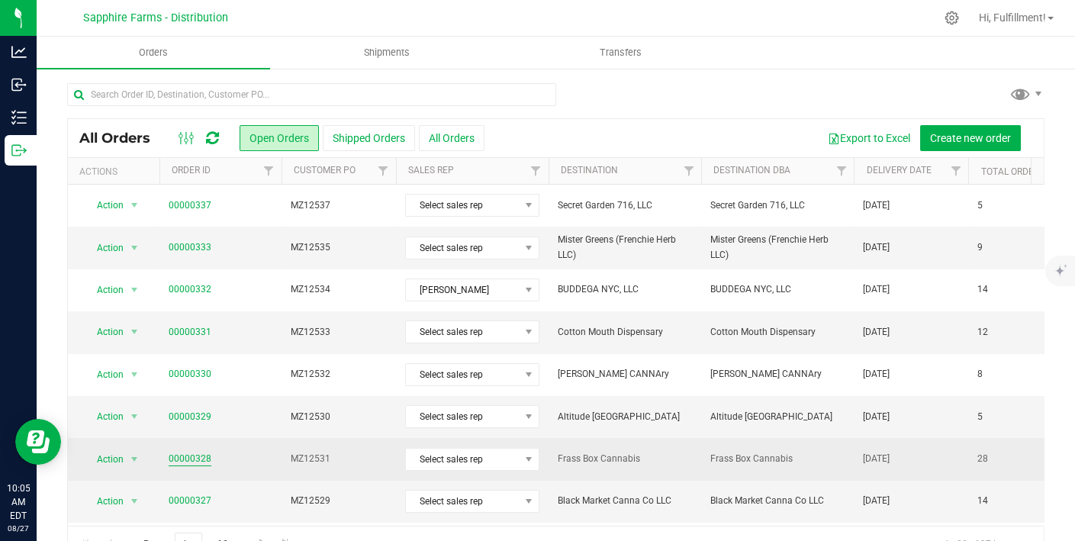
click at [186, 452] on link "00000328" at bounding box center [190, 459] width 43 height 14
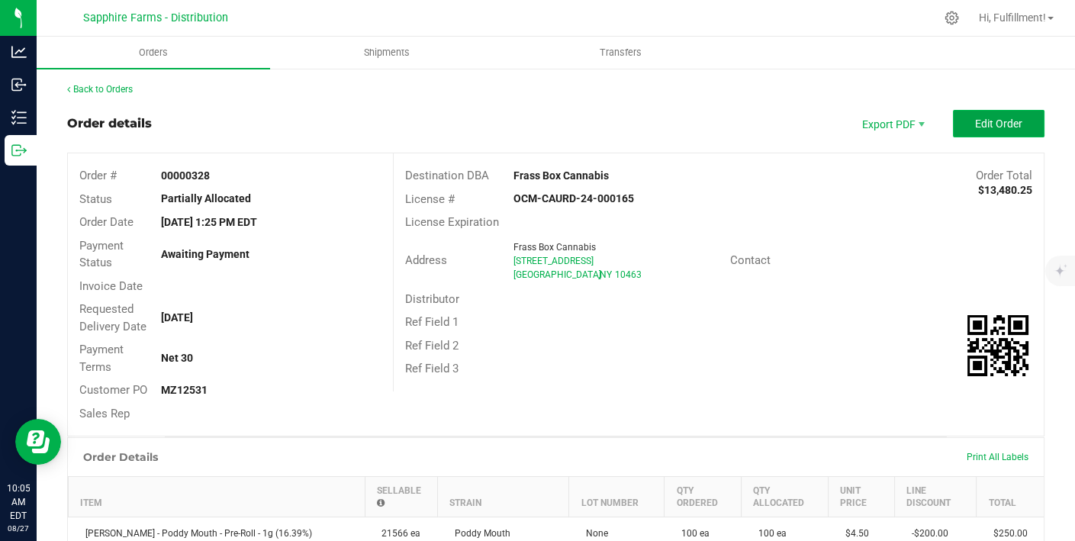
click at [975, 127] on span "Edit Order" at bounding box center [998, 123] width 47 height 12
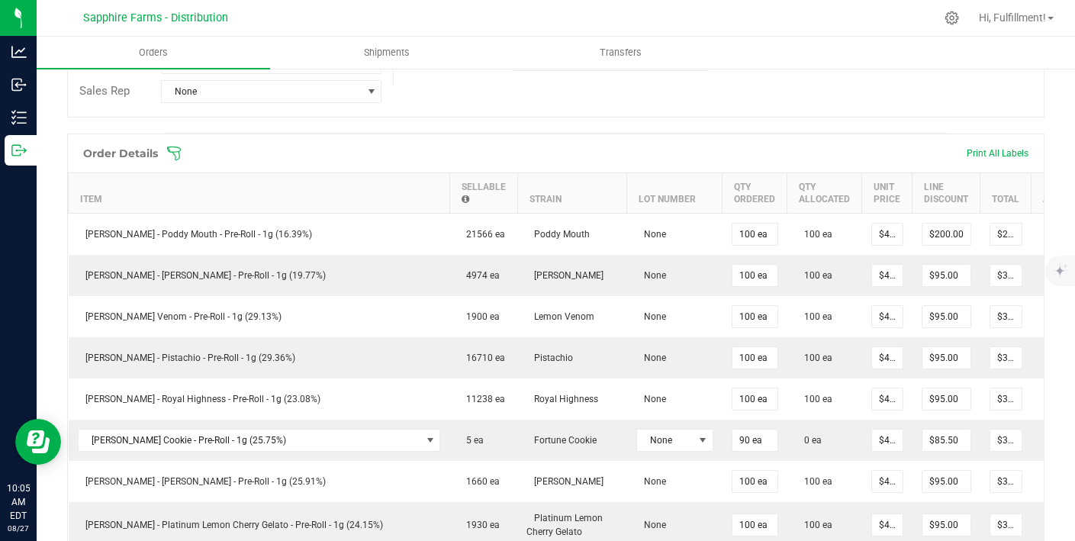
scroll to position [336, 0]
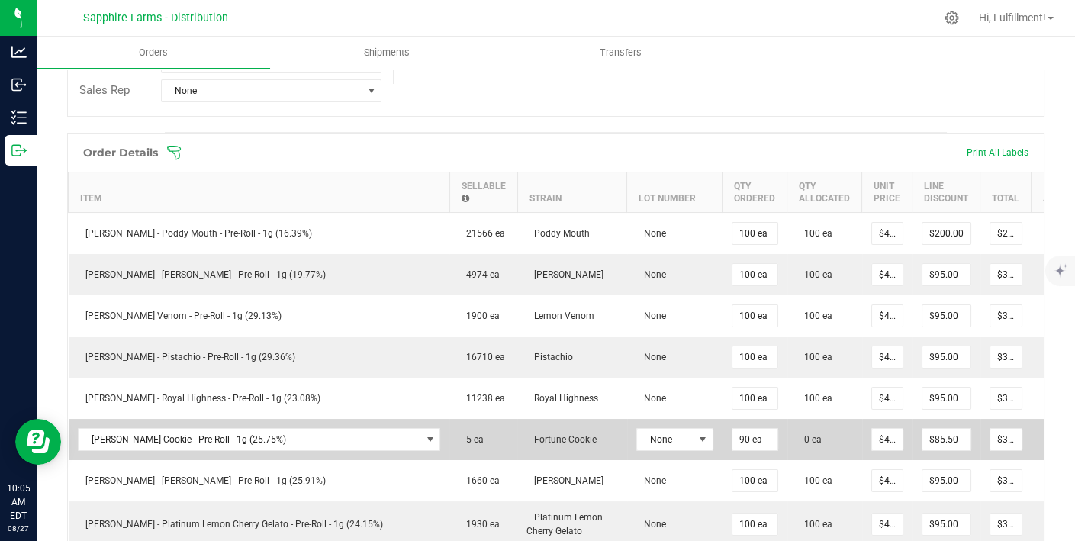
click at [1046, 435] on icon at bounding box center [1052, 437] width 12 height 9
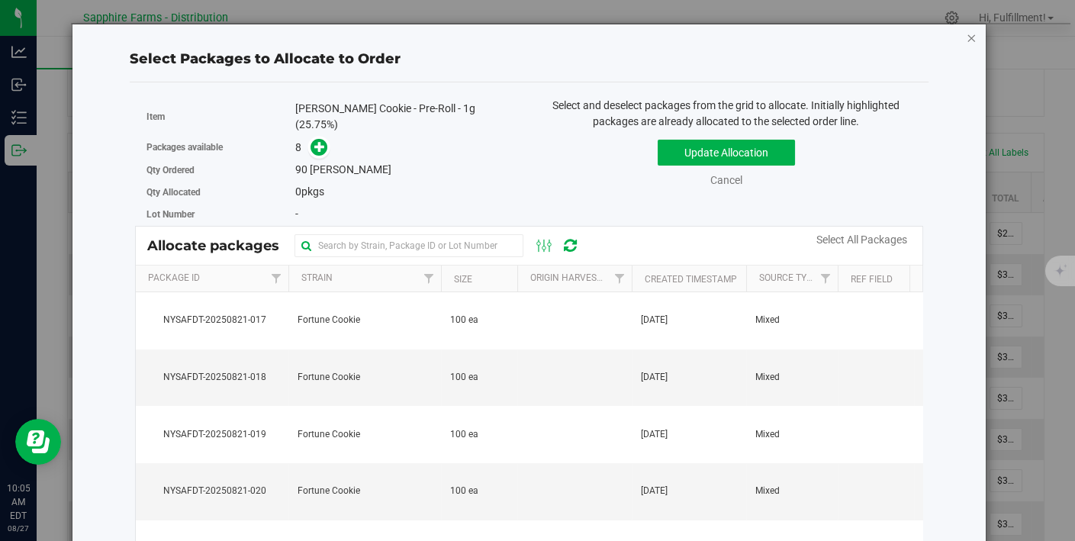
click at [966, 37] on icon "button" at bounding box center [971, 37] width 11 height 18
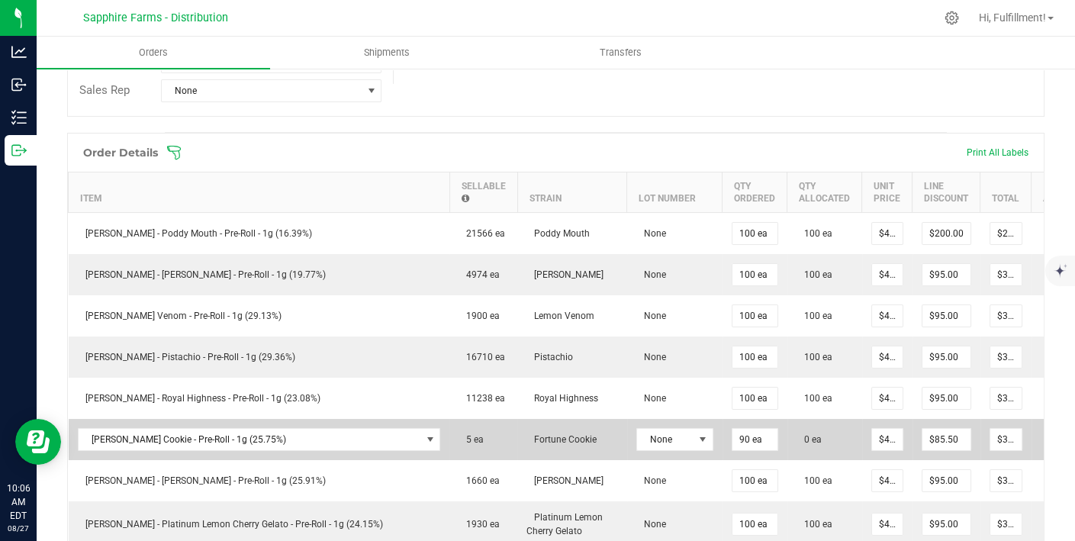
click at [1046, 433] on icon at bounding box center [1052, 437] width 12 height 9
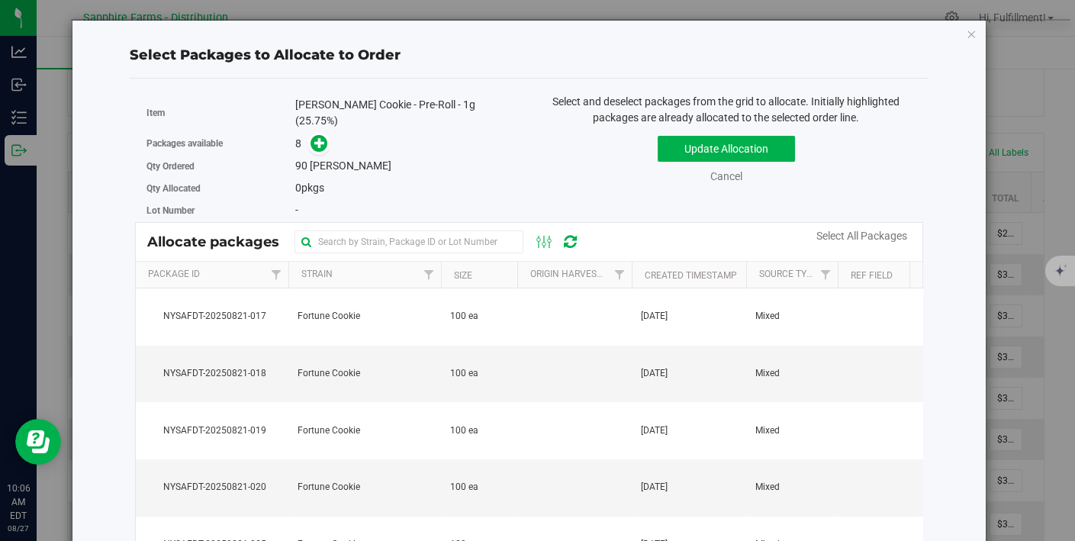
scroll to position [2, 0]
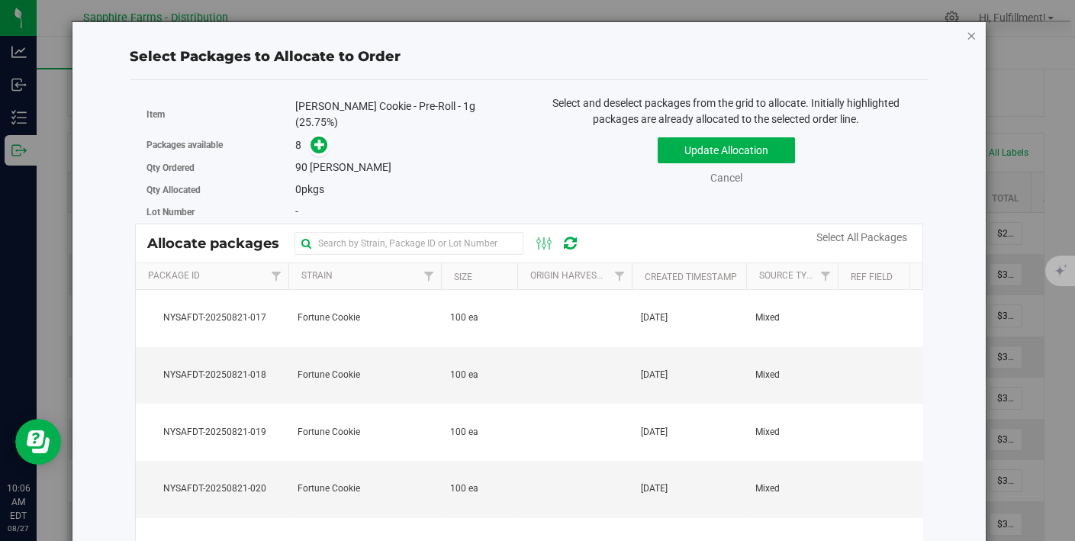
click at [966, 34] on icon "button" at bounding box center [971, 35] width 11 height 18
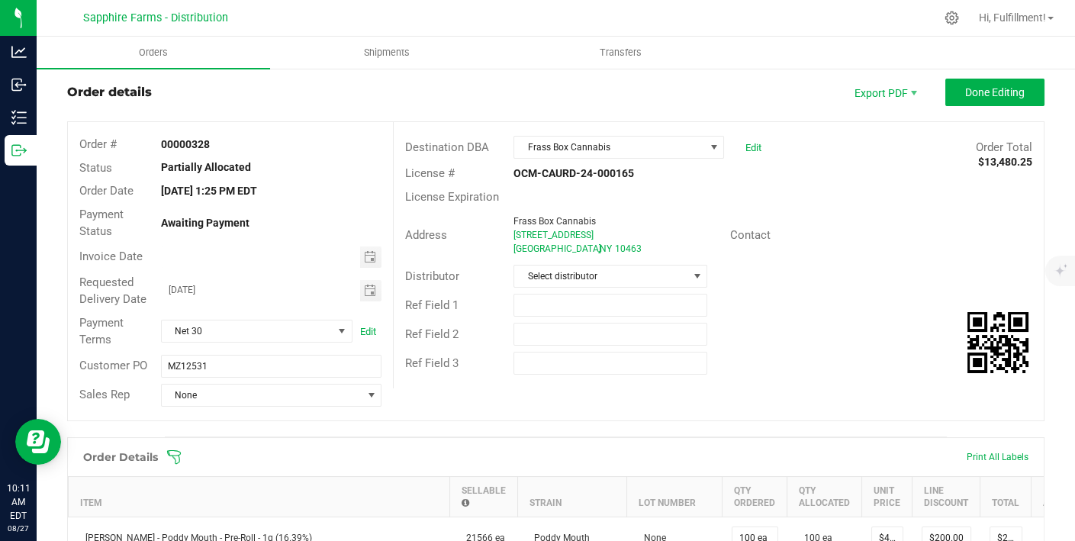
scroll to position [0, 0]
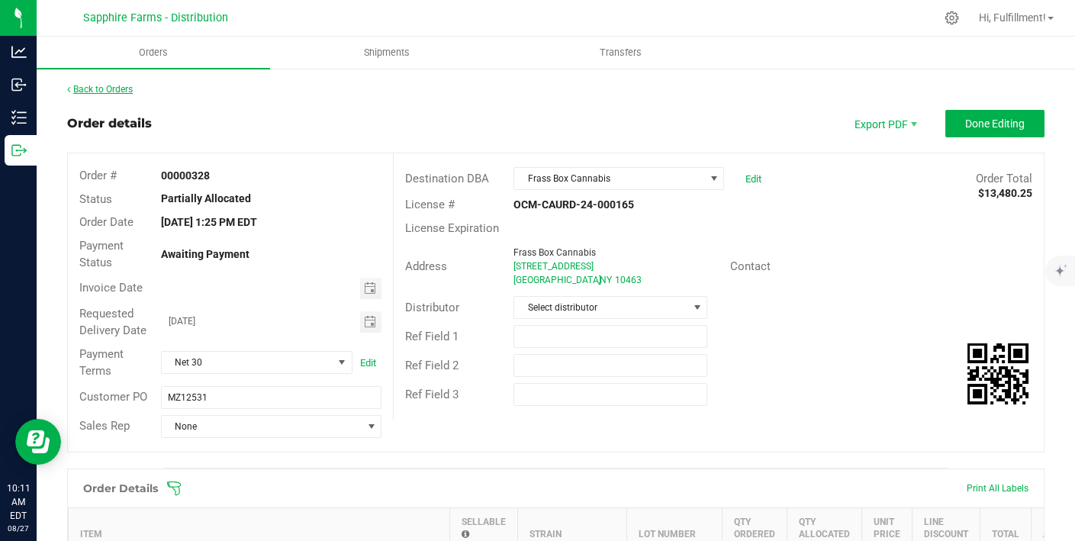
click at [107, 89] on link "Back to Orders" at bounding box center [100, 89] width 66 height 11
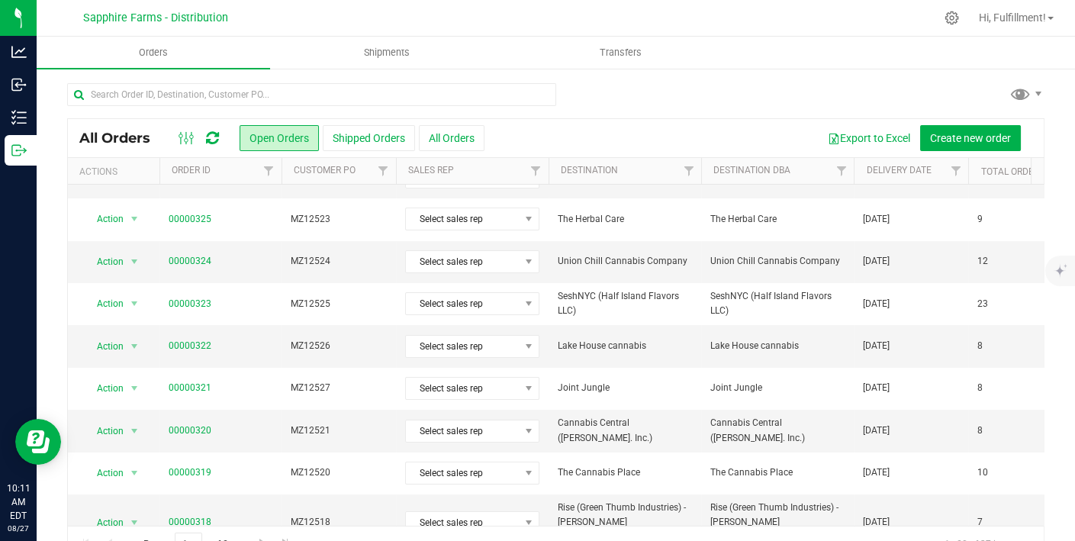
scroll to position [325, 0]
click at [872, 172] on link "Delivery Date" at bounding box center [898, 170] width 65 height 11
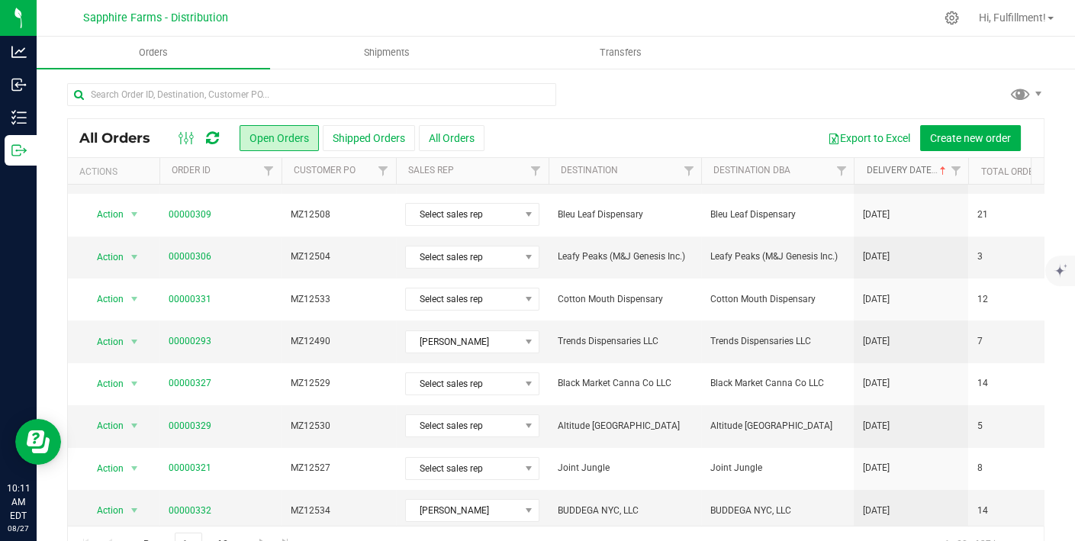
scroll to position [35, 0]
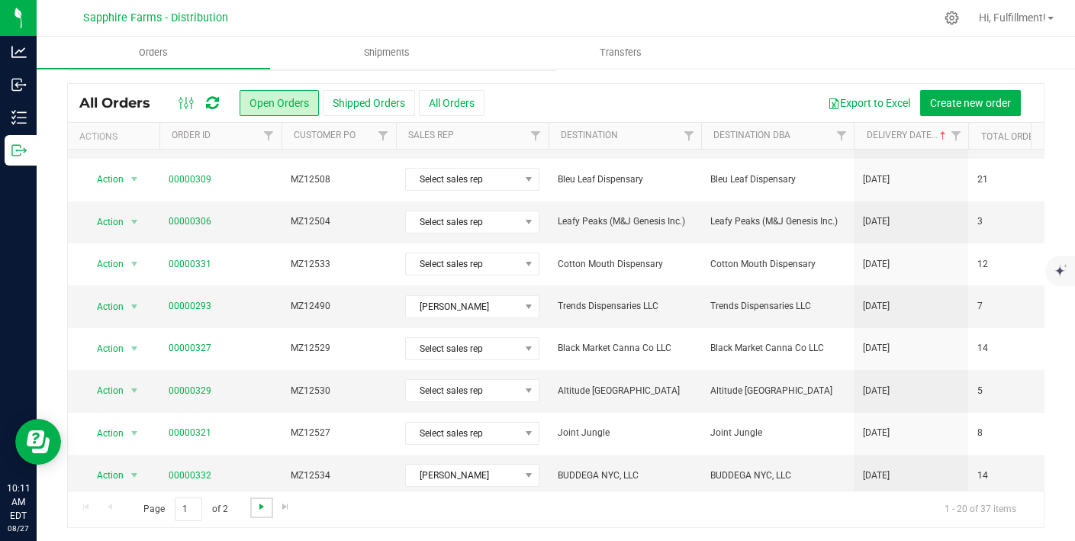
click at [256, 504] on span "Go to the next page" at bounding box center [262, 506] width 12 height 12
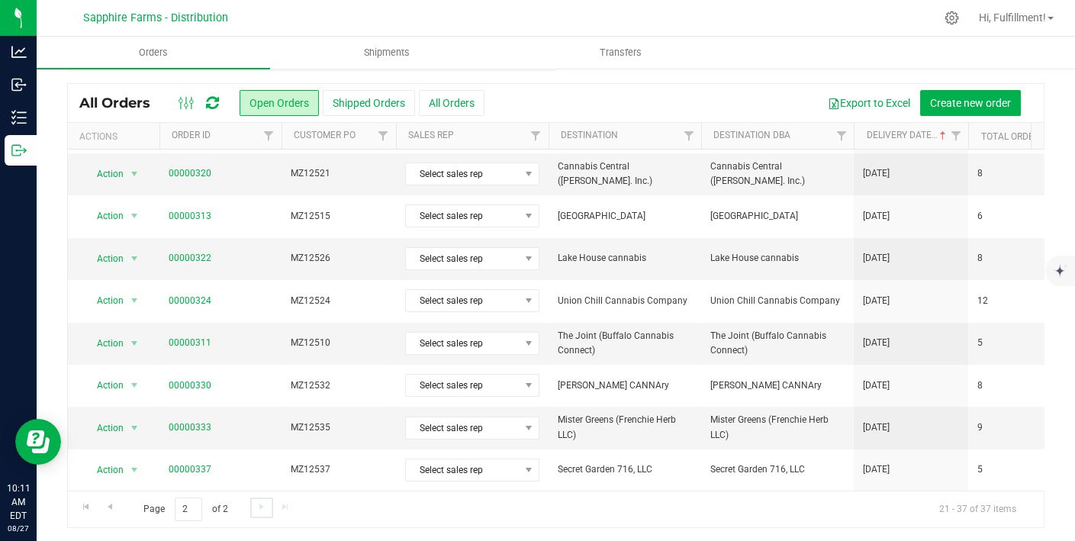
scroll to position [0, 0]
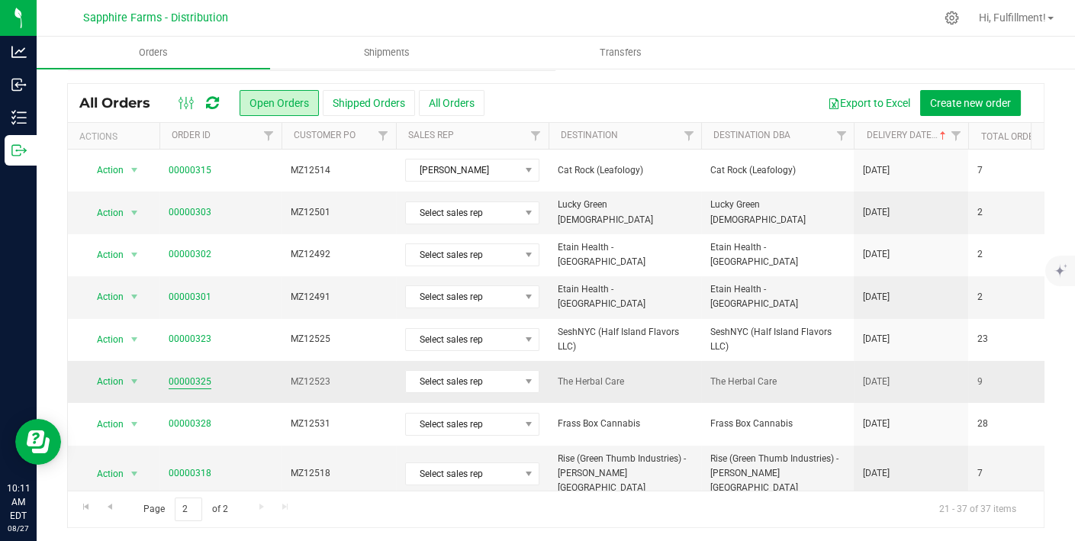
click at [196, 375] on link "00000325" at bounding box center [190, 382] width 43 height 14
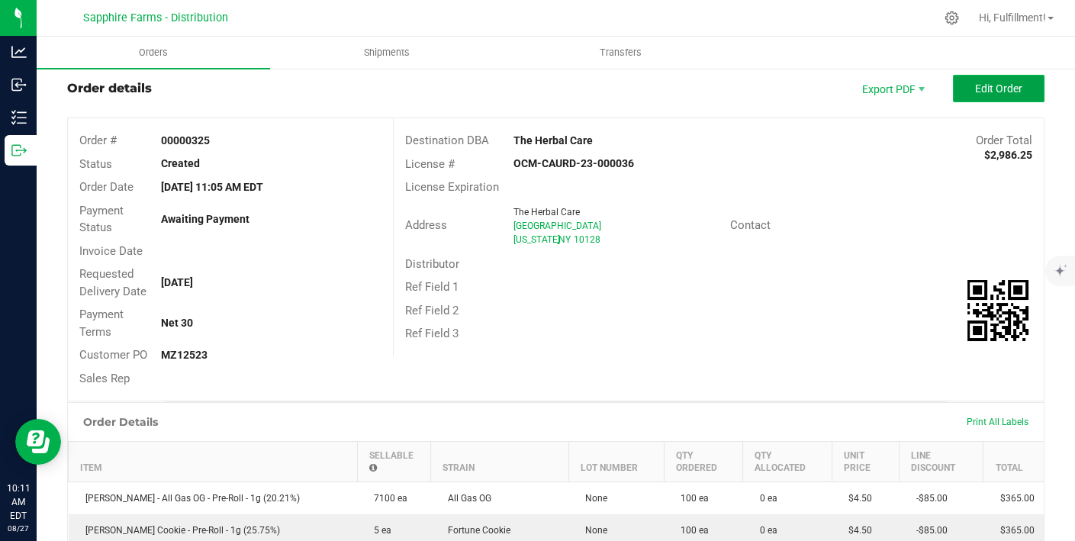
click at [960, 91] on button "Edit Order" at bounding box center [999, 88] width 92 height 27
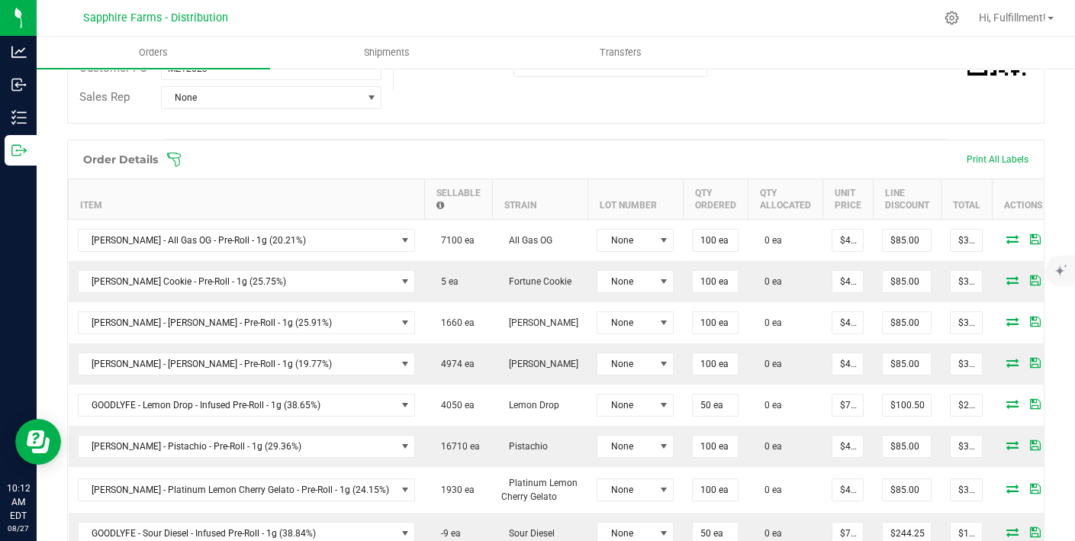
scroll to position [379, 0]
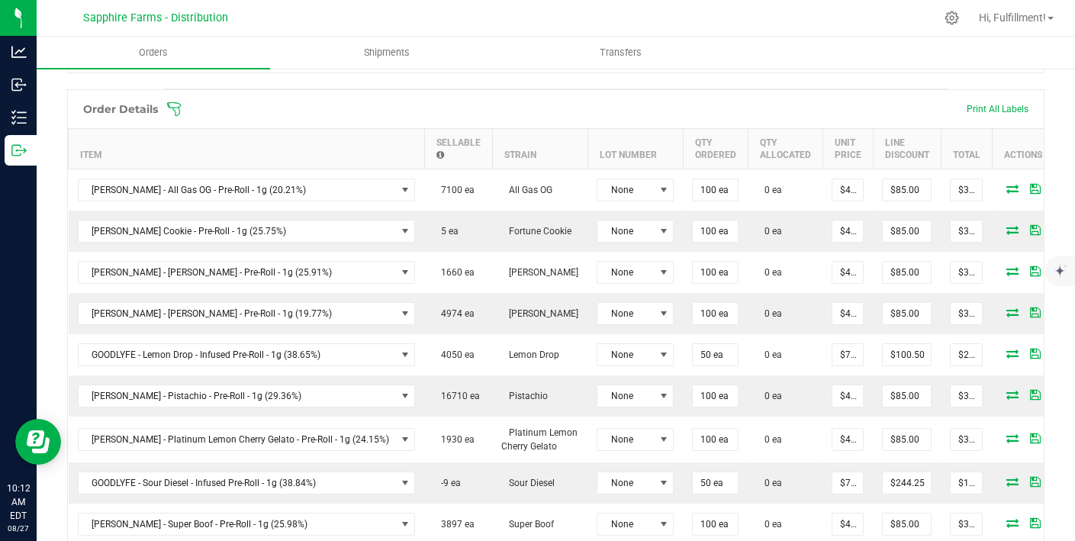
click at [181, 108] on icon at bounding box center [173, 108] width 15 height 15
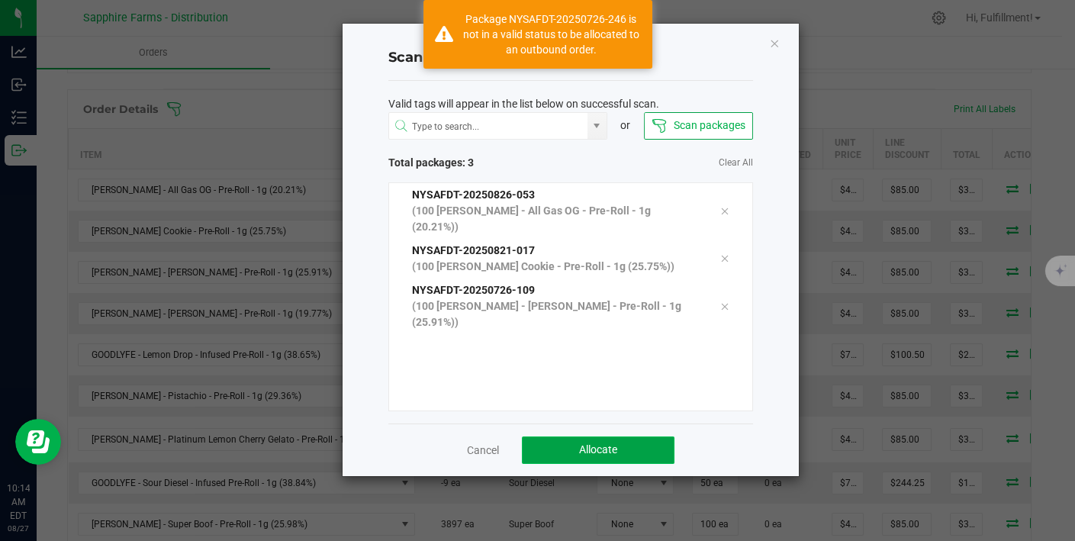
click at [603, 444] on span "Allocate" at bounding box center [598, 449] width 38 height 12
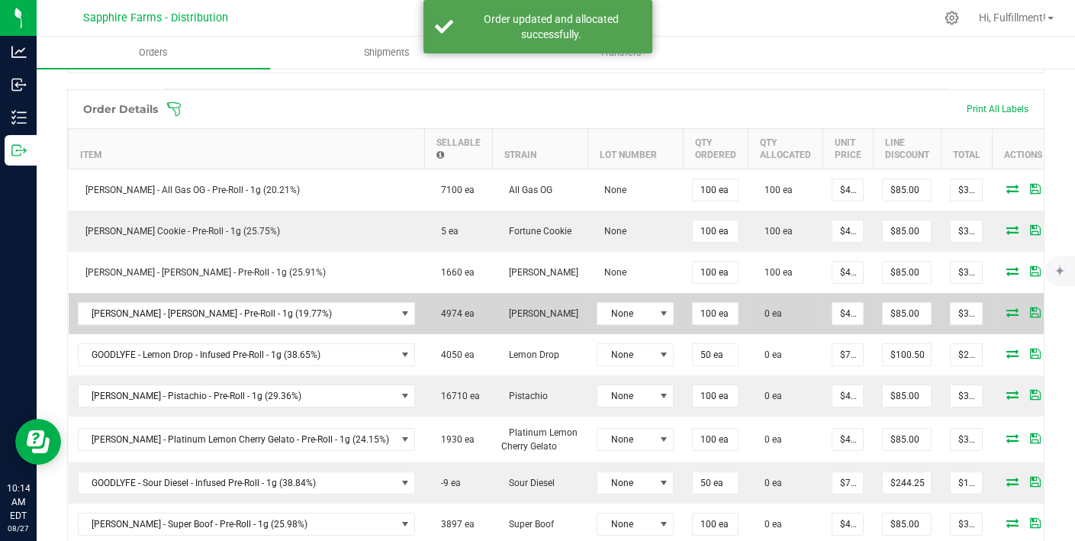
click at [1006, 309] on icon at bounding box center [1012, 311] width 12 height 9
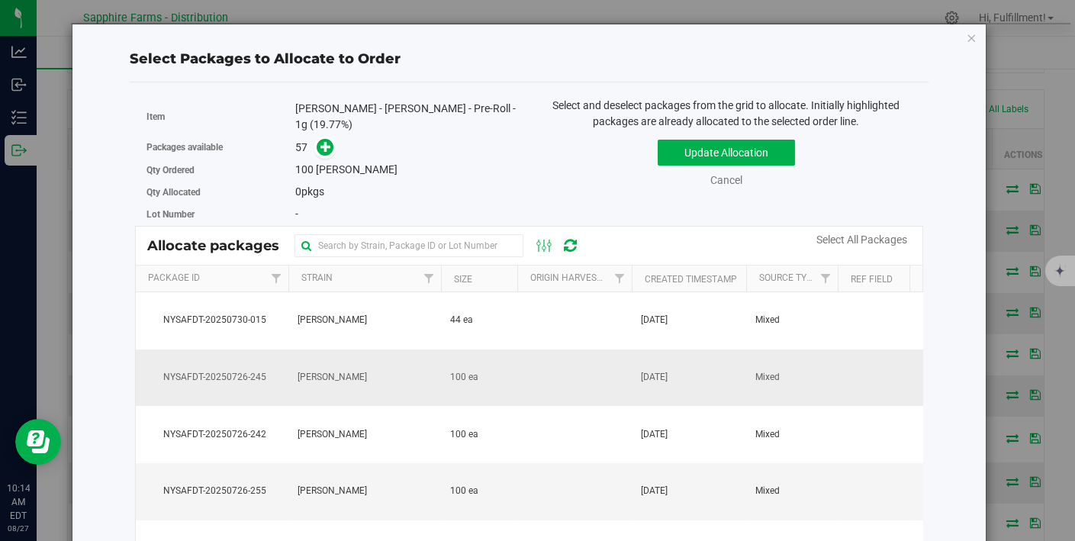
click at [594, 358] on td at bounding box center [574, 377] width 114 height 57
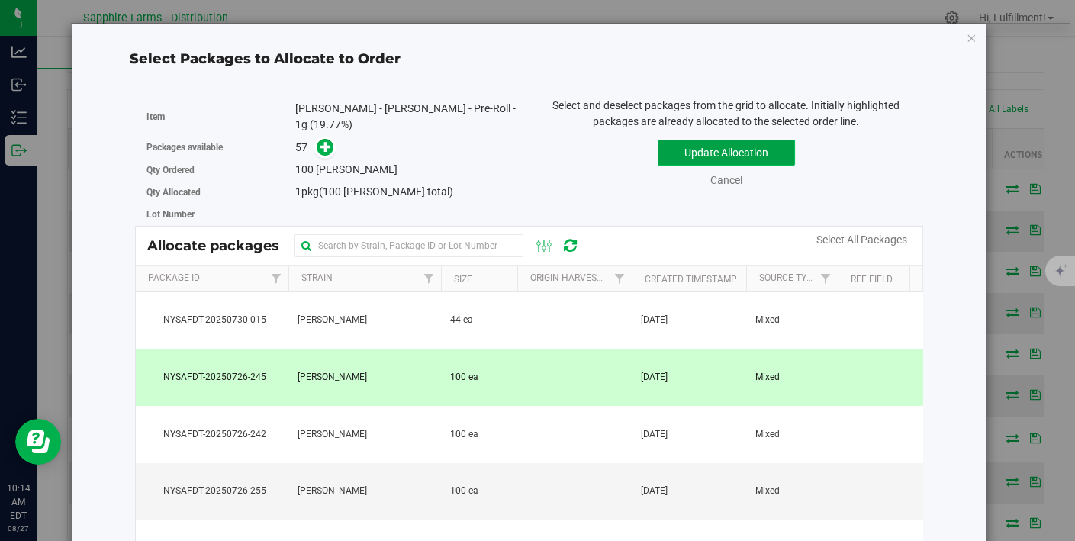
click at [719, 146] on button "Update Allocation" at bounding box center [725, 153] width 137 height 26
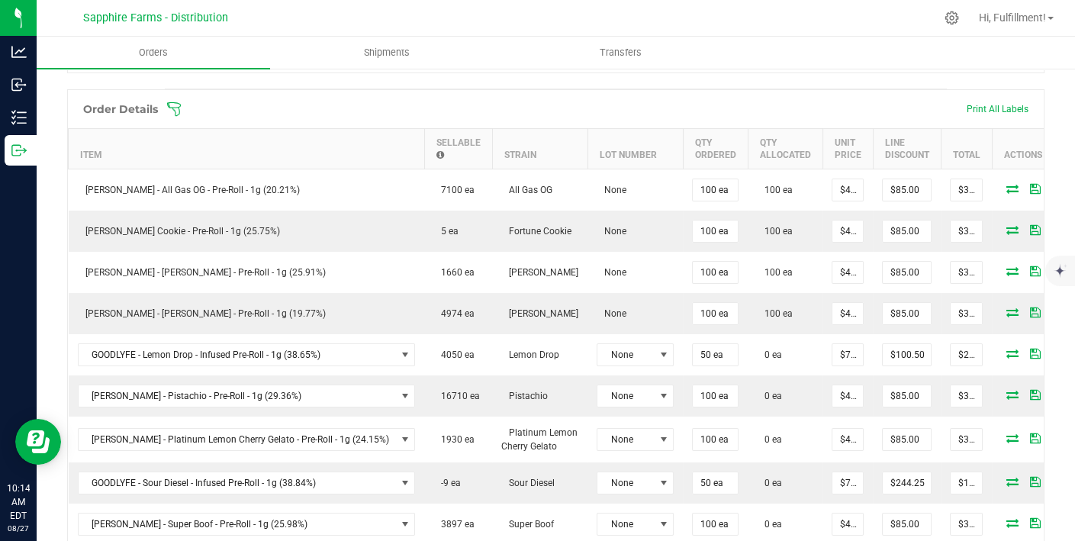
click at [171, 106] on icon at bounding box center [174, 109] width 14 height 14
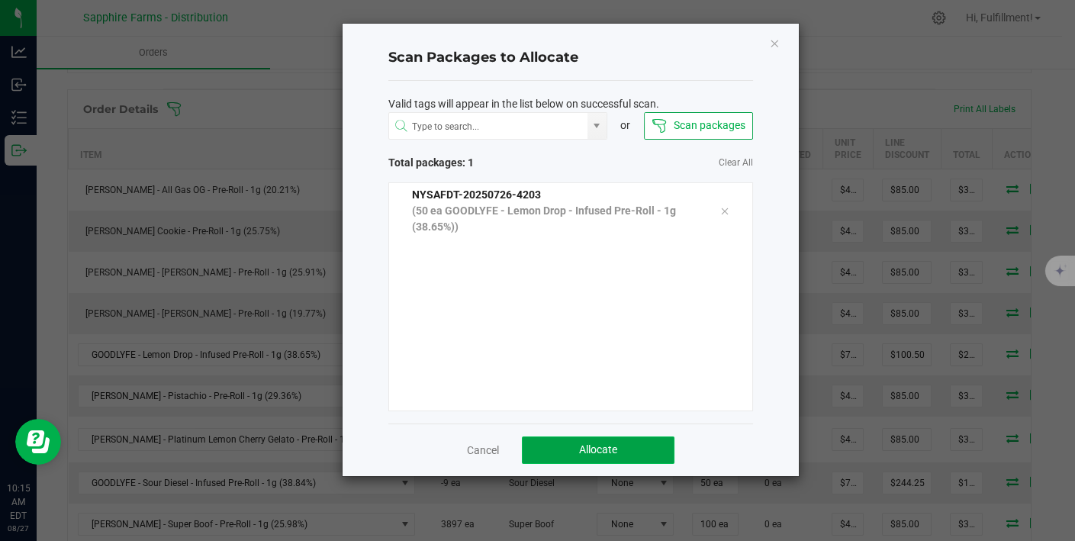
click at [559, 439] on button "Allocate" at bounding box center [598, 449] width 153 height 27
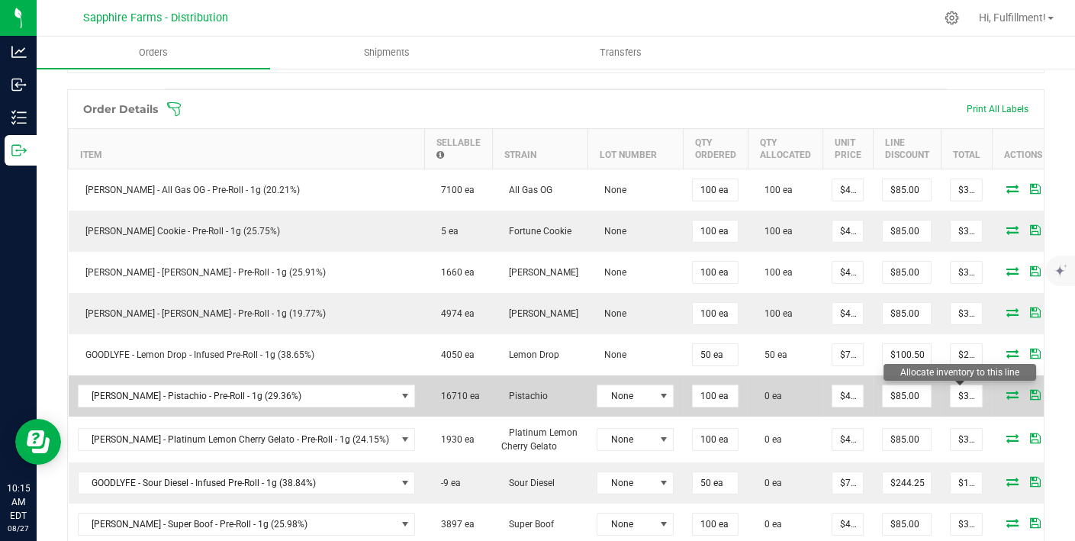
click at [1006, 390] on icon at bounding box center [1012, 394] width 12 height 9
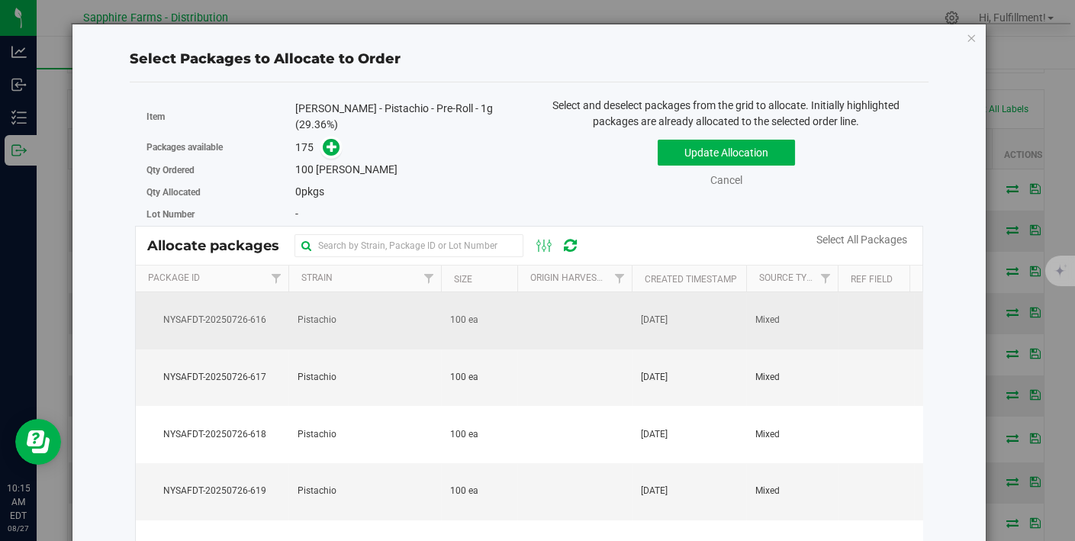
click at [584, 317] on td at bounding box center [574, 320] width 114 height 57
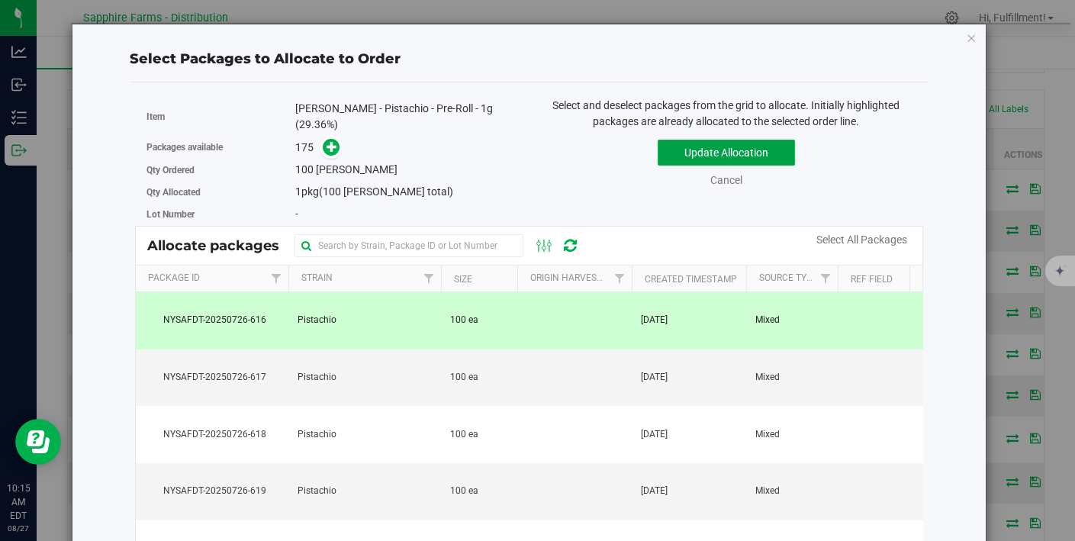
click at [692, 145] on button "Update Allocation" at bounding box center [725, 153] width 137 height 26
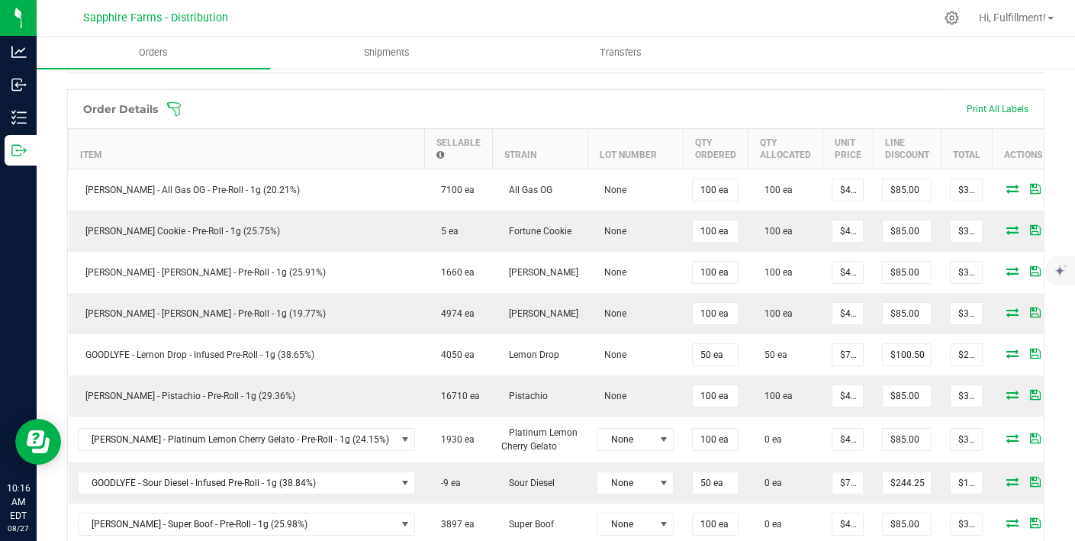
click at [172, 108] on icon at bounding box center [174, 109] width 14 height 14
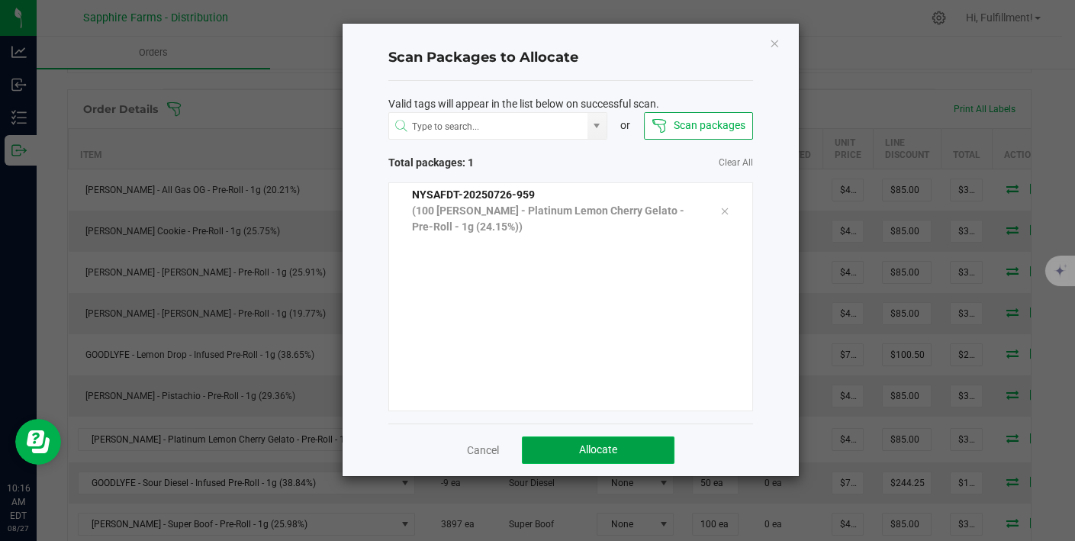
click at [584, 443] on span "Allocate" at bounding box center [598, 449] width 38 height 12
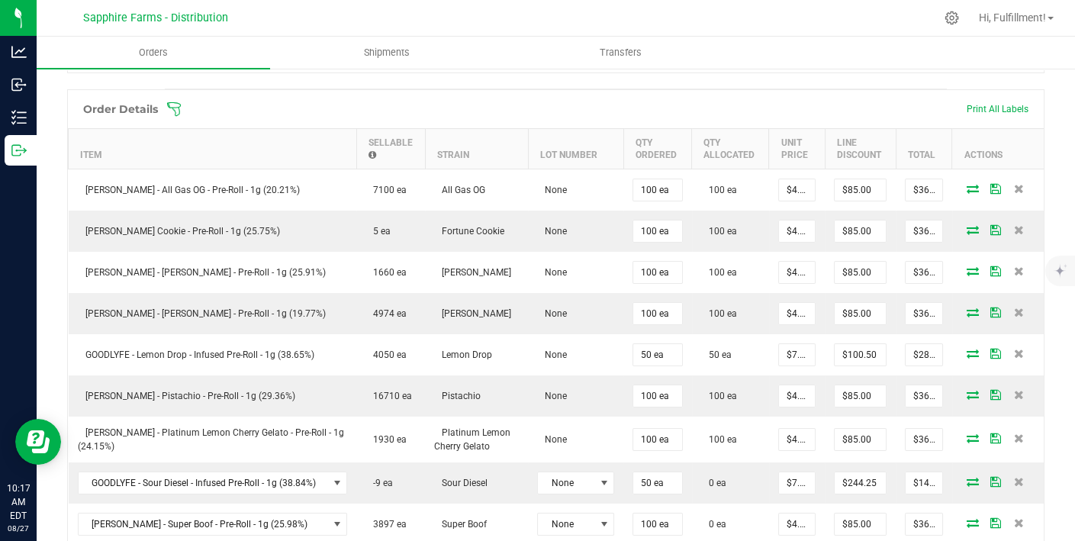
click at [171, 107] on icon at bounding box center [173, 108] width 15 height 15
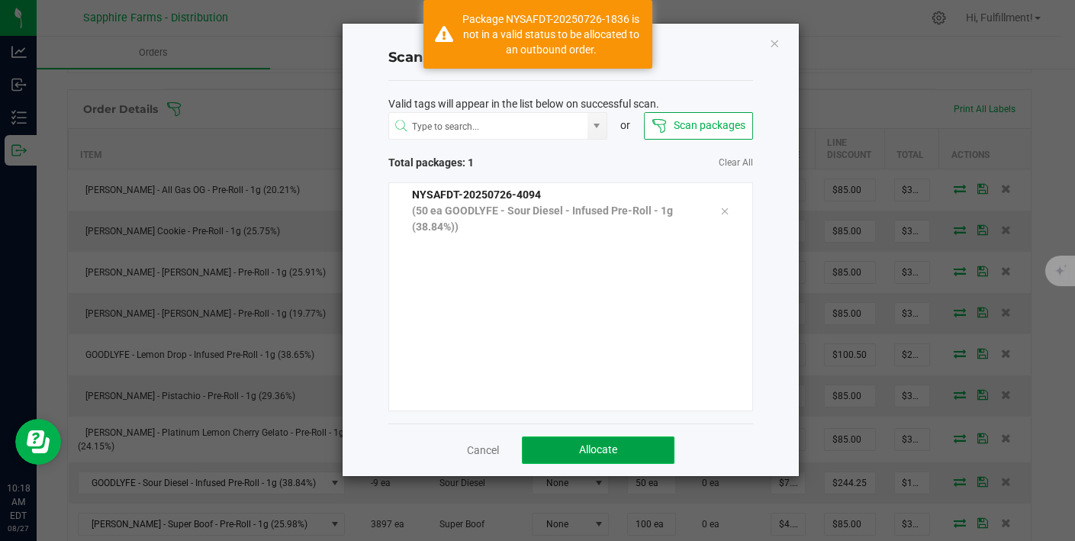
click at [625, 447] on button "Allocate" at bounding box center [598, 449] width 153 height 27
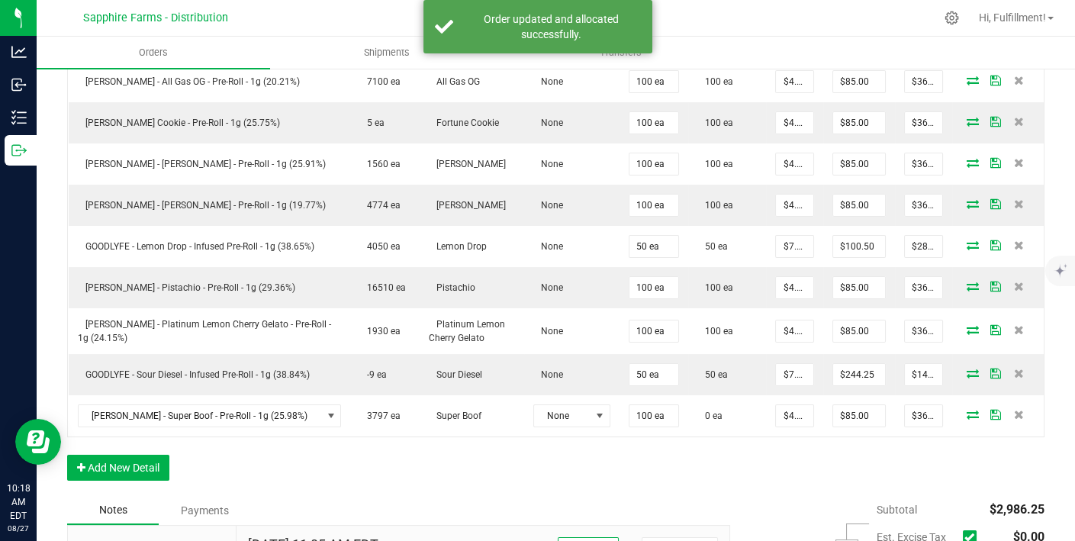
scroll to position [488, 0]
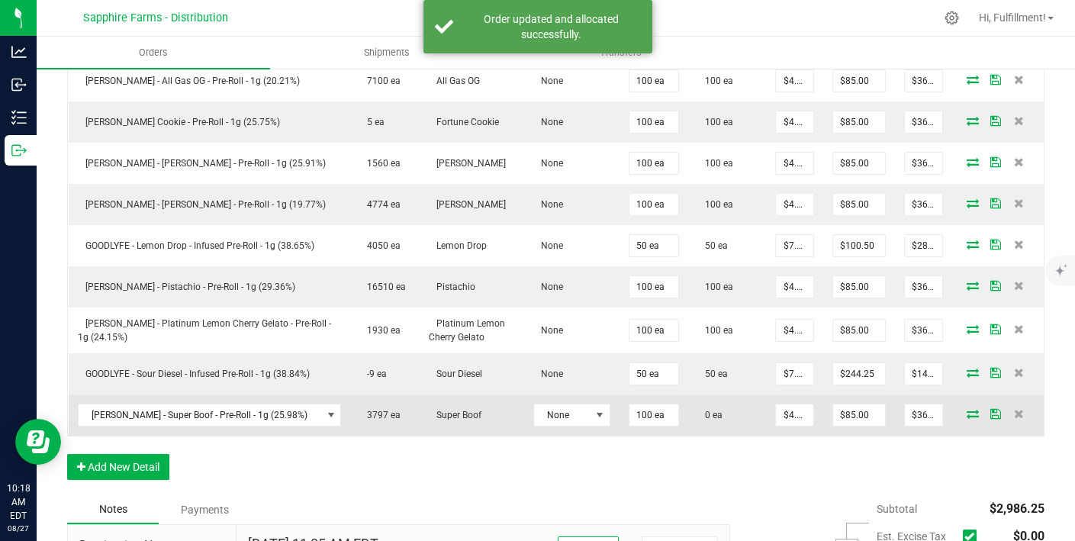
click at [966, 418] on icon at bounding box center [972, 413] width 12 height 9
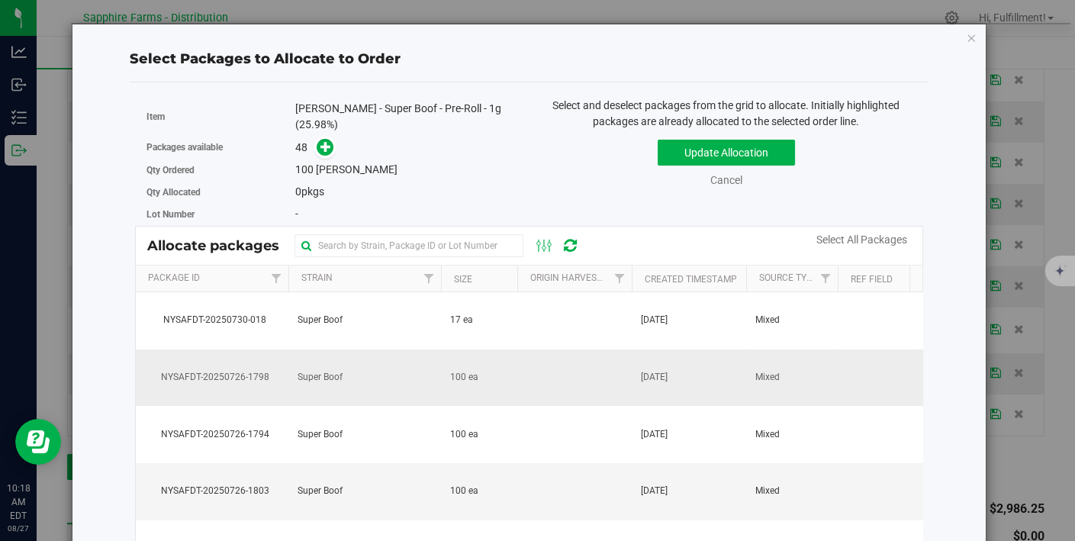
click at [643, 380] on td "[DATE]" at bounding box center [689, 377] width 114 height 57
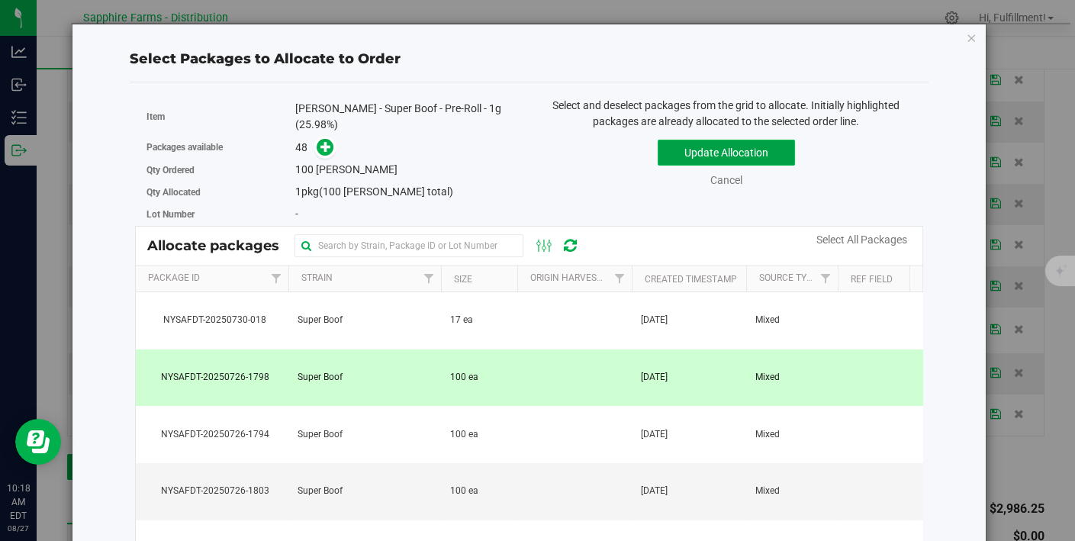
click at [736, 147] on button "Update Allocation" at bounding box center [725, 153] width 137 height 26
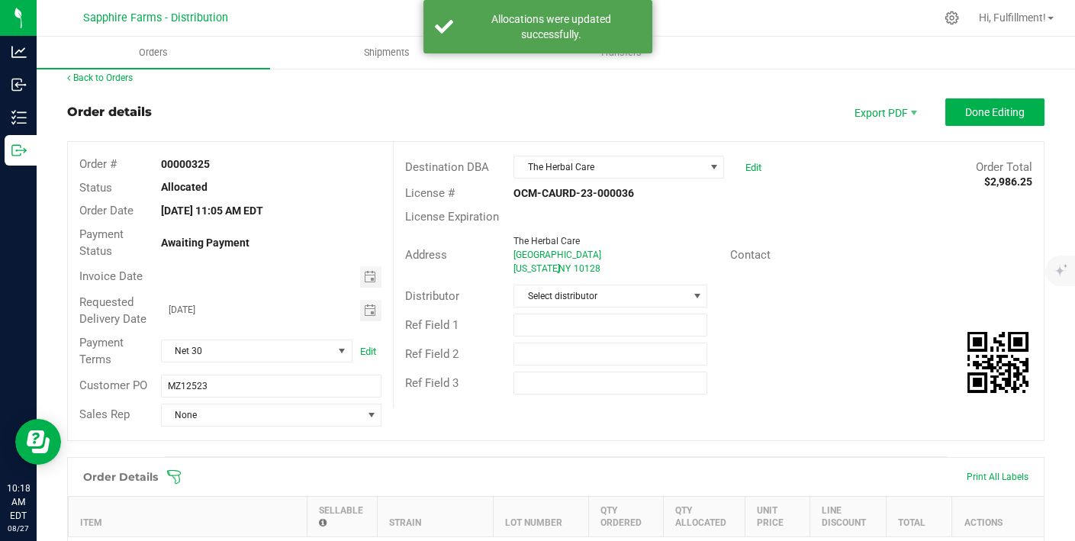
scroll to position [11, 0]
click at [966, 111] on span "Done Editing" at bounding box center [994, 113] width 59 height 12
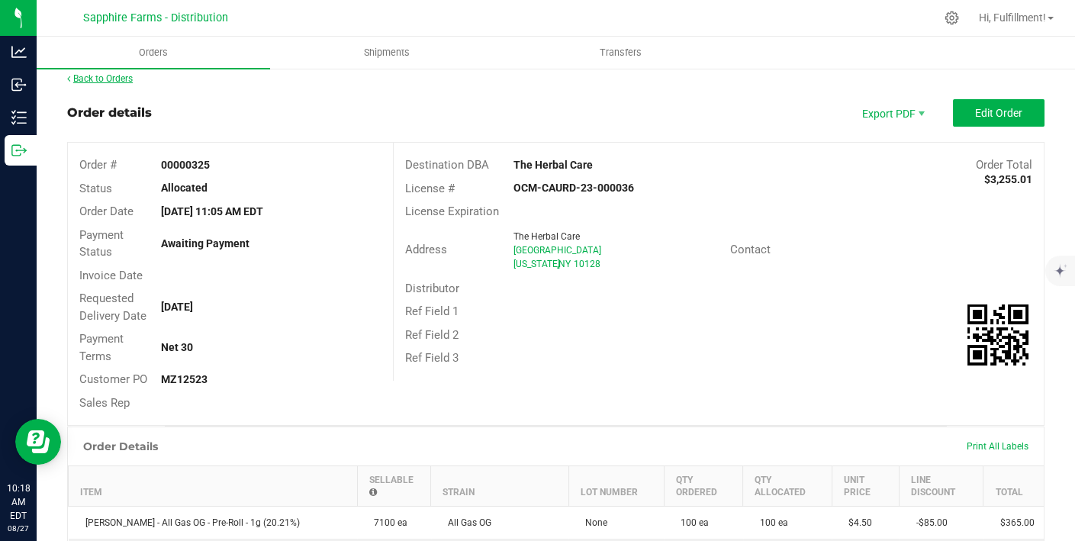
click at [127, 78] on link "Back to Orders" at bounding box center [100, 78] width 66 height 11
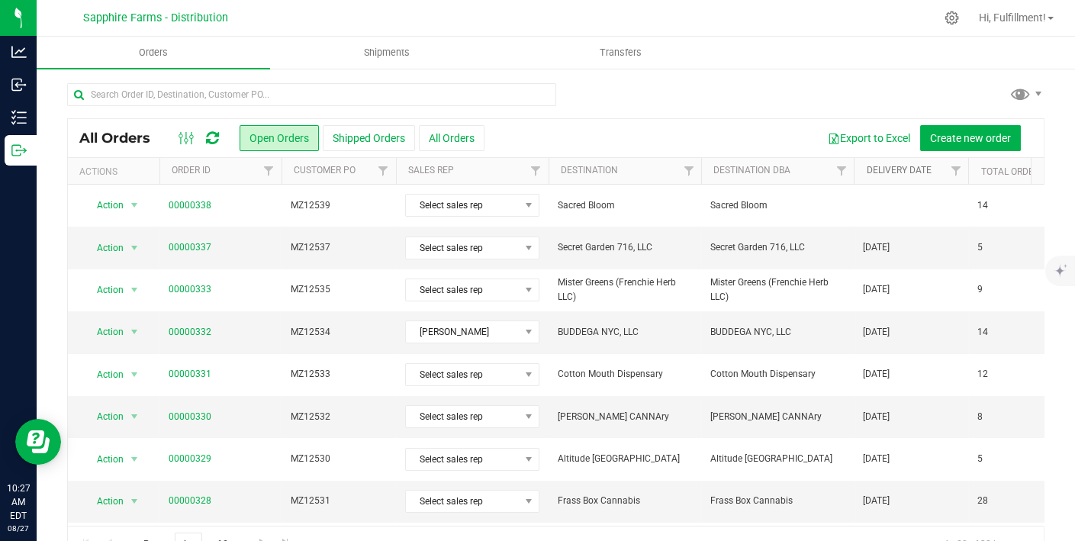
click at [878, 169] on link "Delivery Date" at bounding box center [898, 170] width 65 height 11
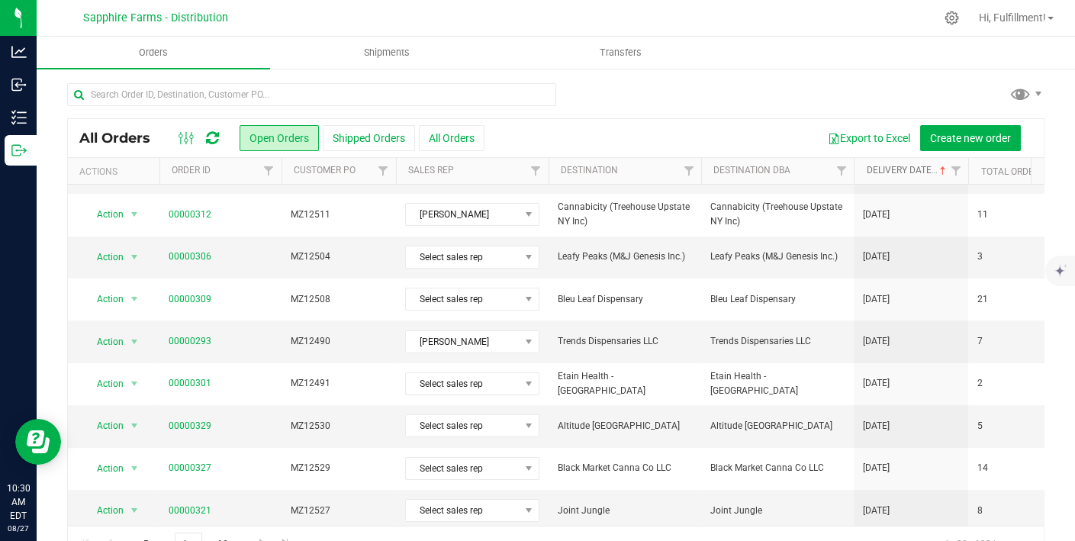
scroll to position [35, 0]
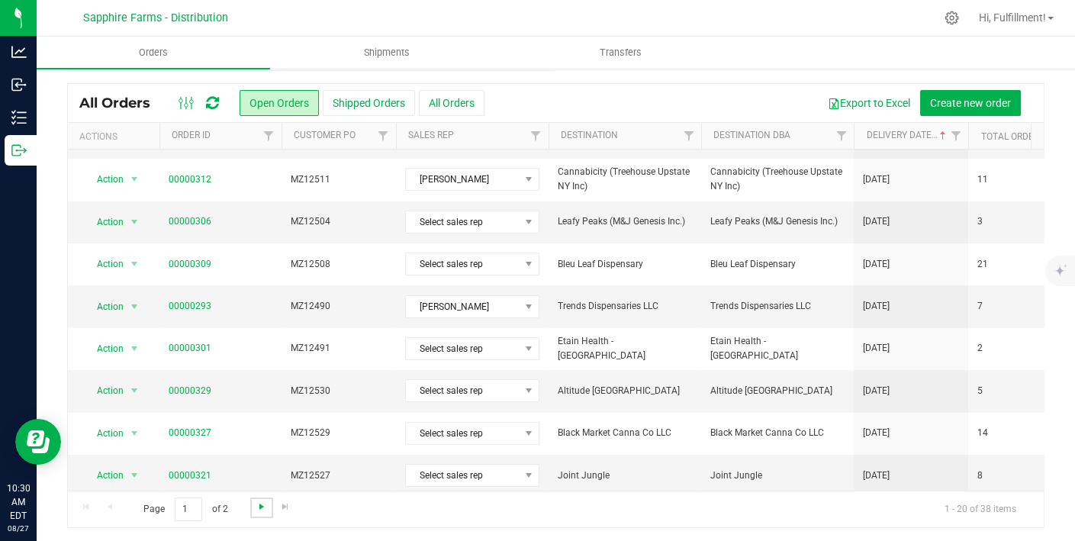
click at [260, 504] on span "Go to the next page" at bounding box center [262, 506] width 12 height 12
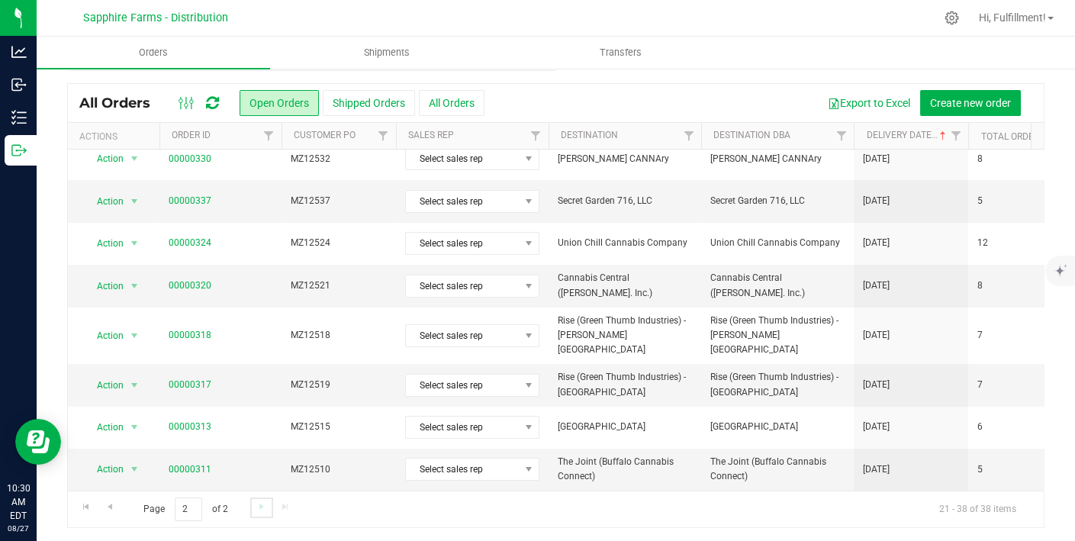
scroll to position [0, 0]
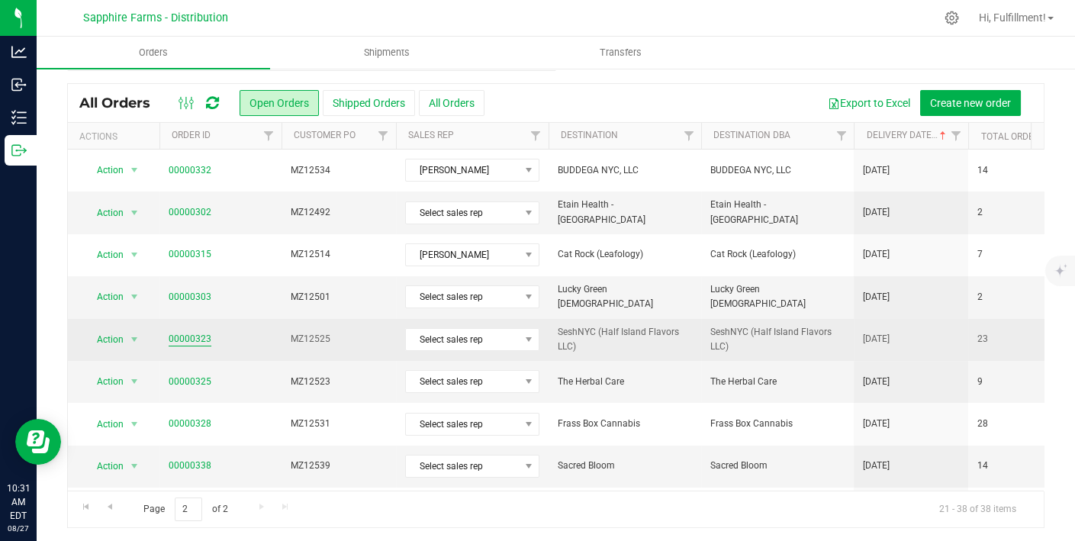
click at [198, 336] on link "00000323" at bounding box center [190, 339] width 43 height 14
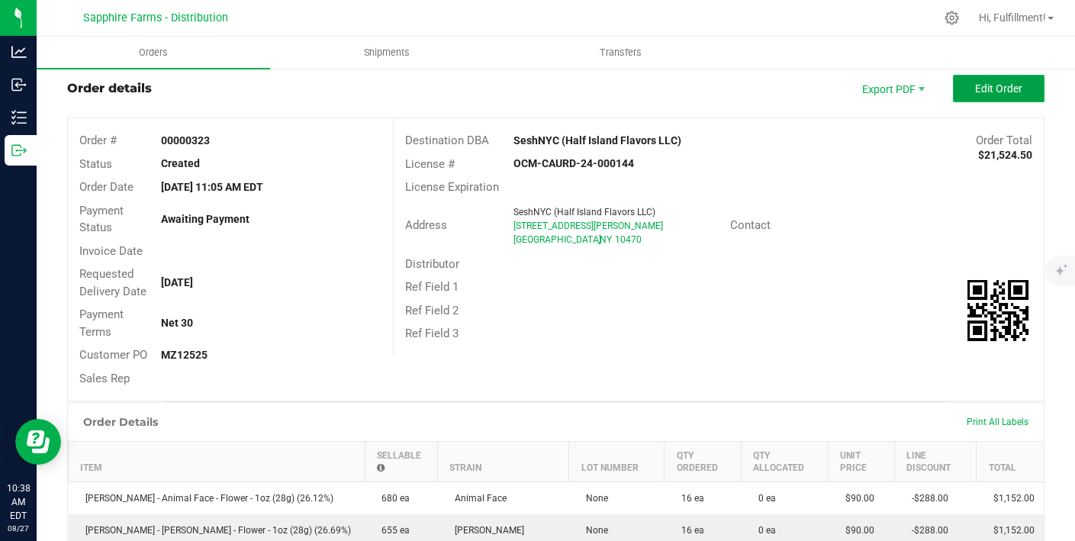
click at [996, 84] on span "Edit Order" at bounding box center [998, 88] width 47 height 12
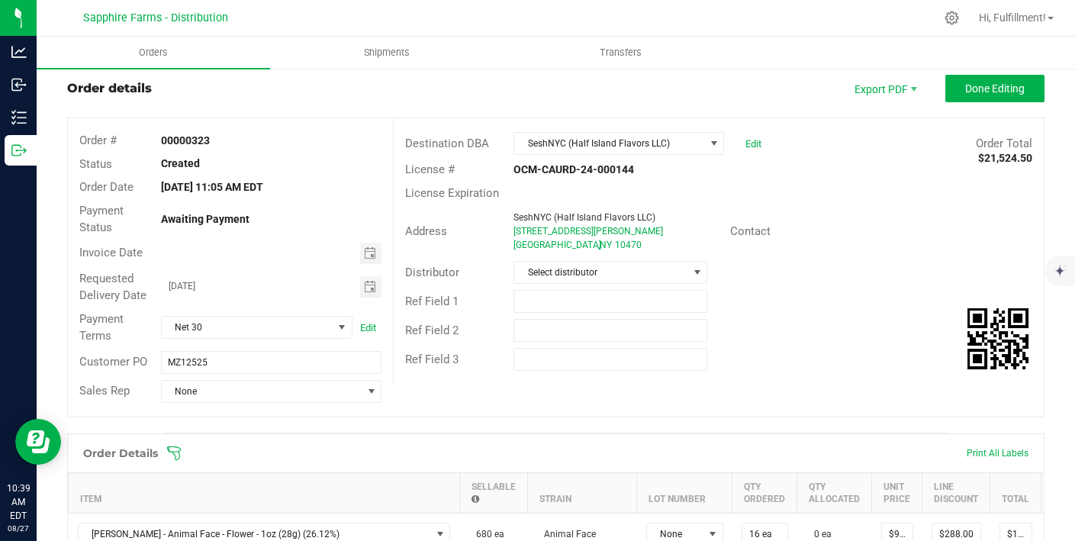
click at [172, 448] on icon at bounding box center [173, 452] width 15 height 15
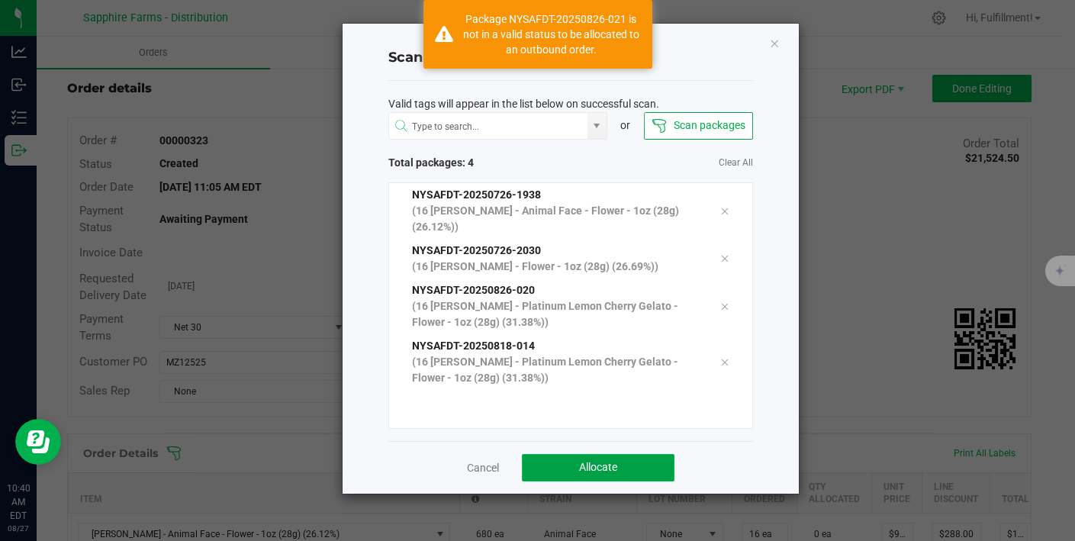
click at [613, 461] on span "Allocate" at bounding box center [598, 467] width 38 height 12
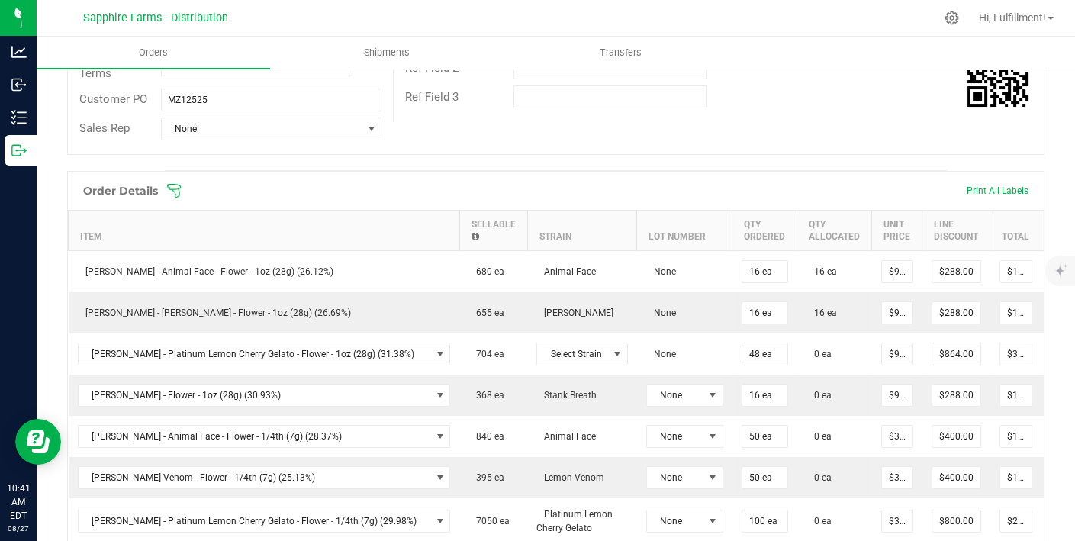
scroll to position [296, 0]
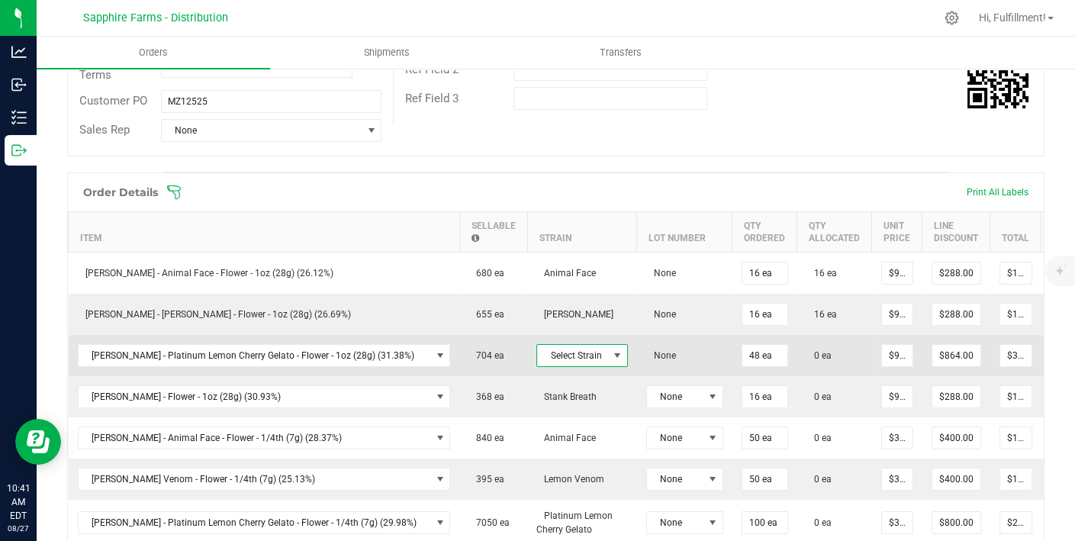
click at [611, 349] on span at bounding box center [617, 355] width 12 height 12
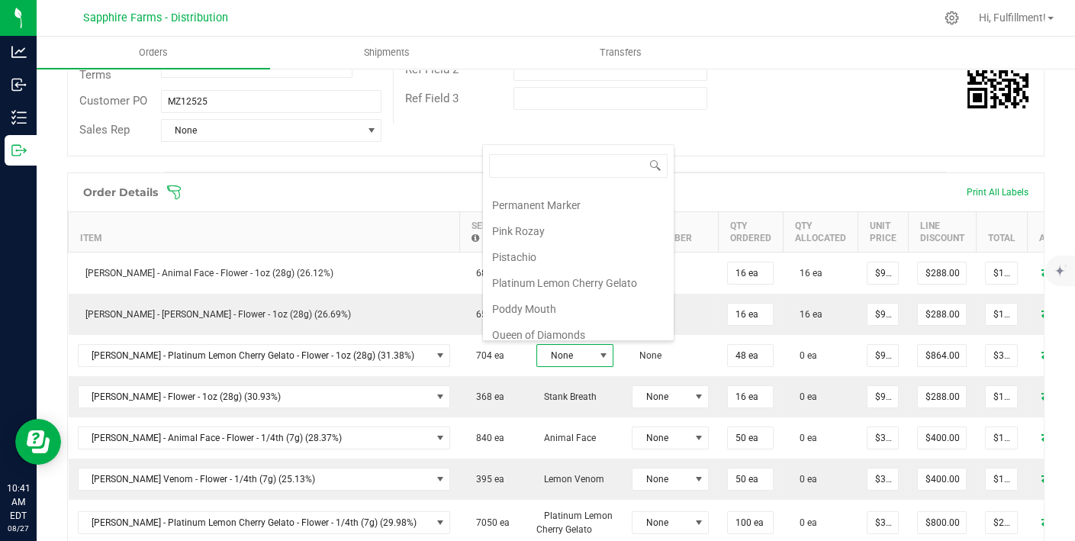
scroll to position [1057, 0]
click at [584, 269] on li "Platinum Lemon Cherry Gelato" at bounding box center [578, 282] width 191 height 26
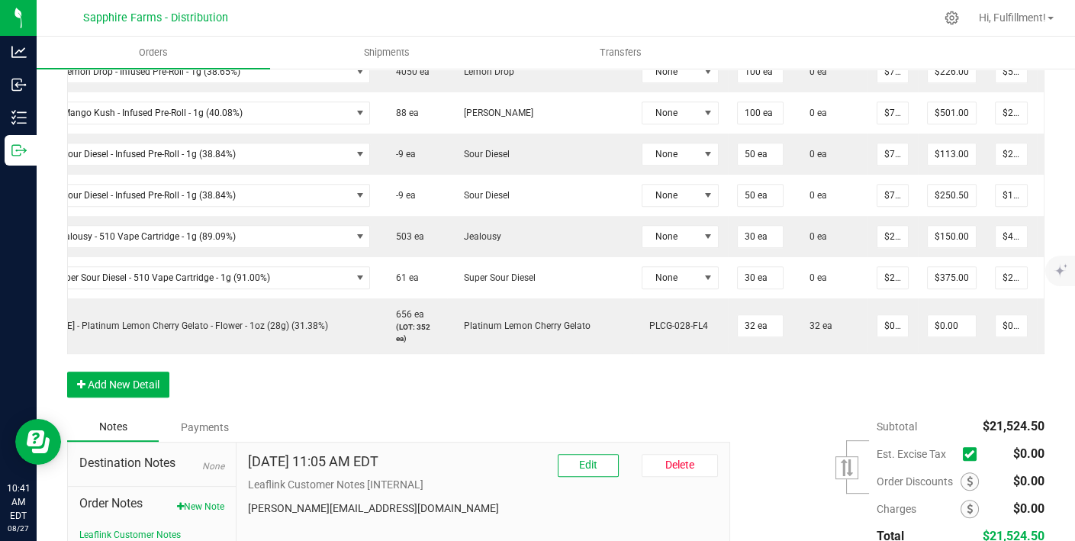
scroll to position [0, 116]
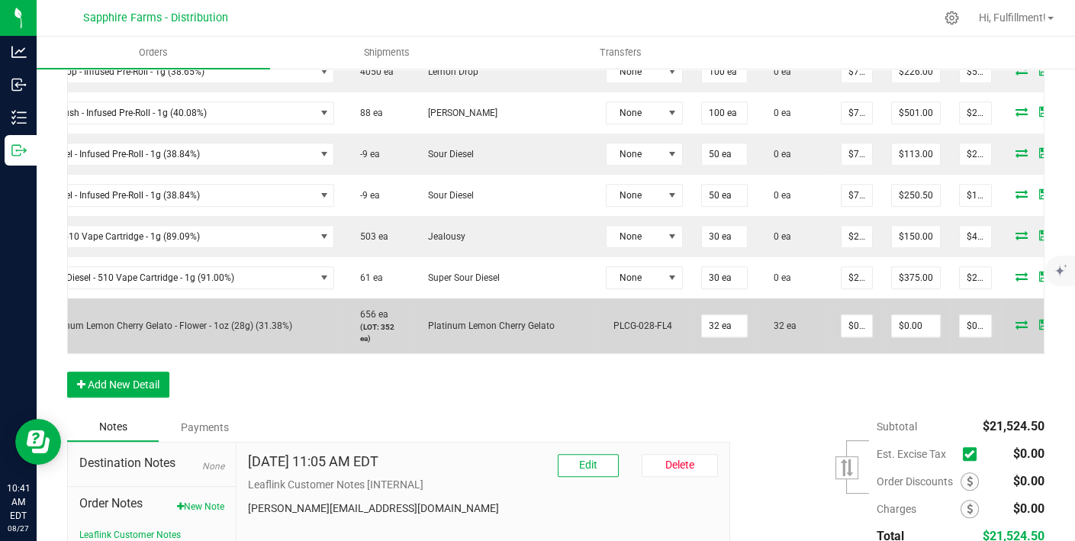
click at [1062, 320] on icon at bounding box center [1067, 324] width 10 height 9
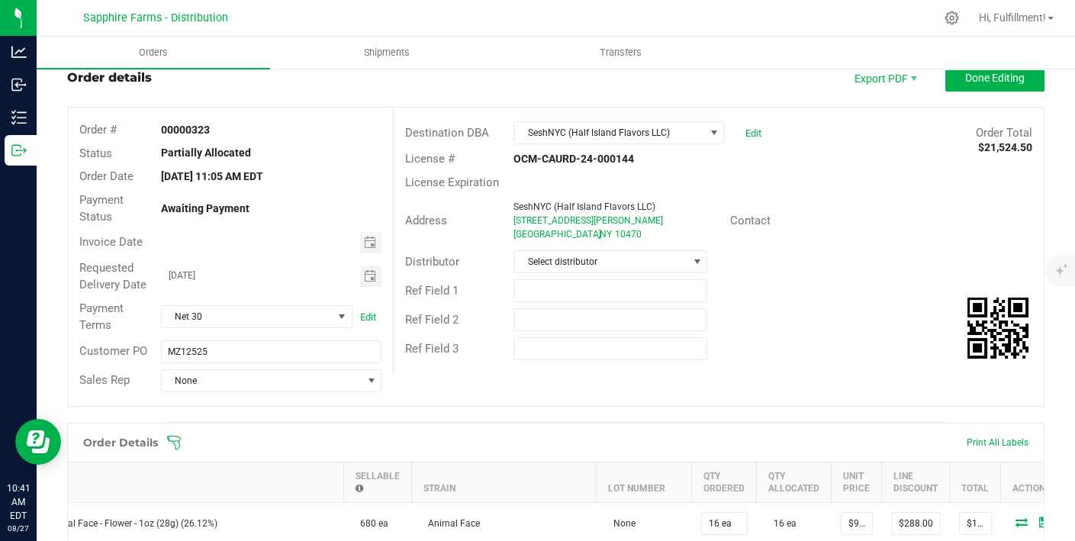
scroll to position [40, 0]
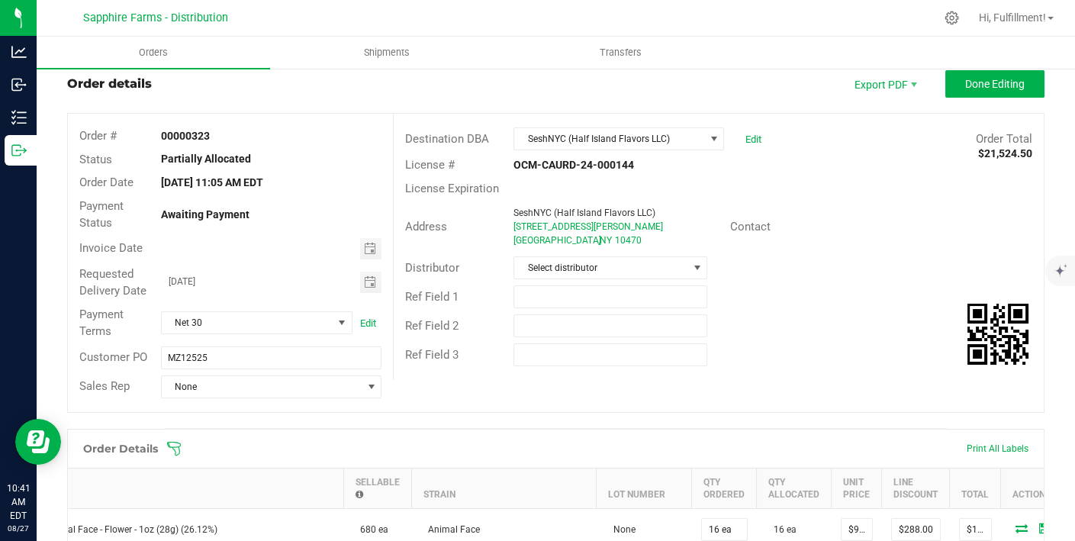
click at [172, 442] on icon at bounding box center [174, 449] width 14 height 14
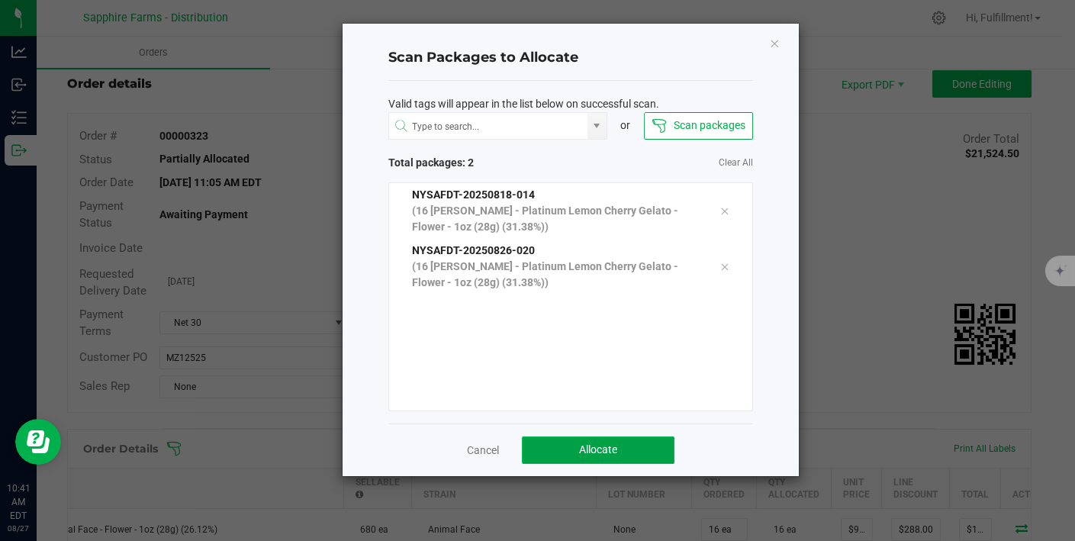
click at [584, 448] on span "Allocate" at bounding box center [598, 449] width 38 height 12
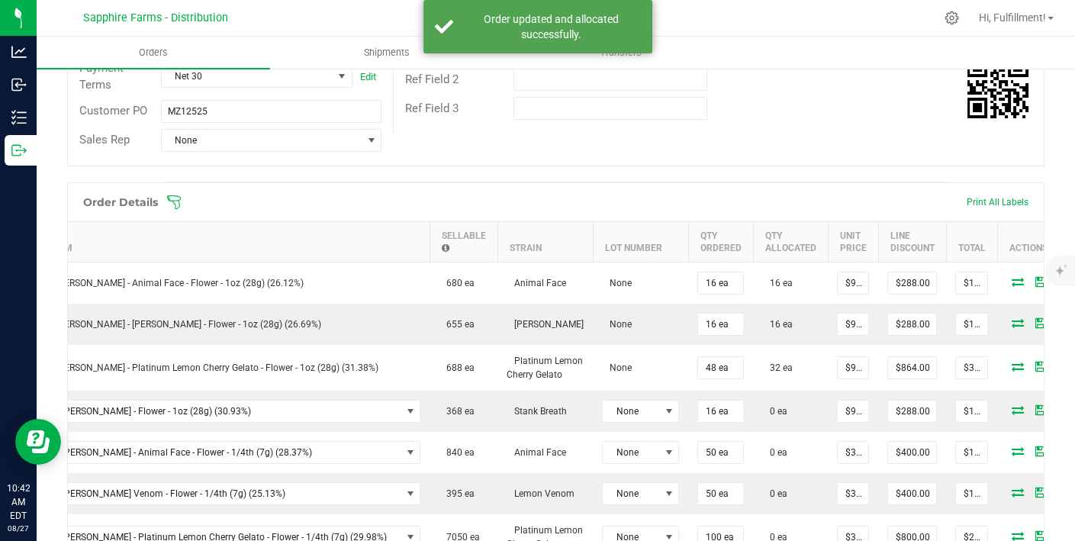
scroll to position [288, 0]
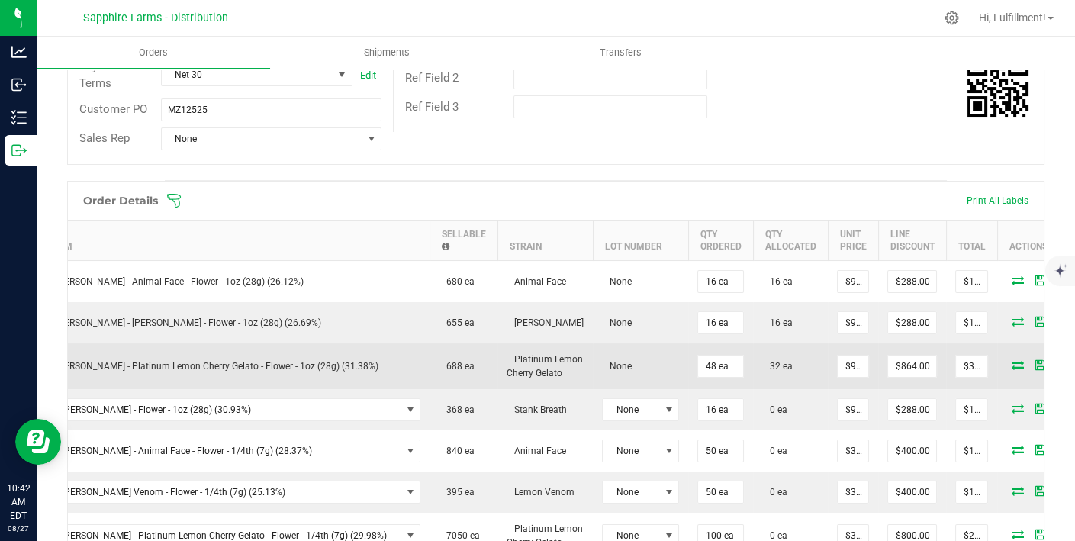
click at [1011, 362] on icon at bounding box center [1017, 364] width 12 height 9
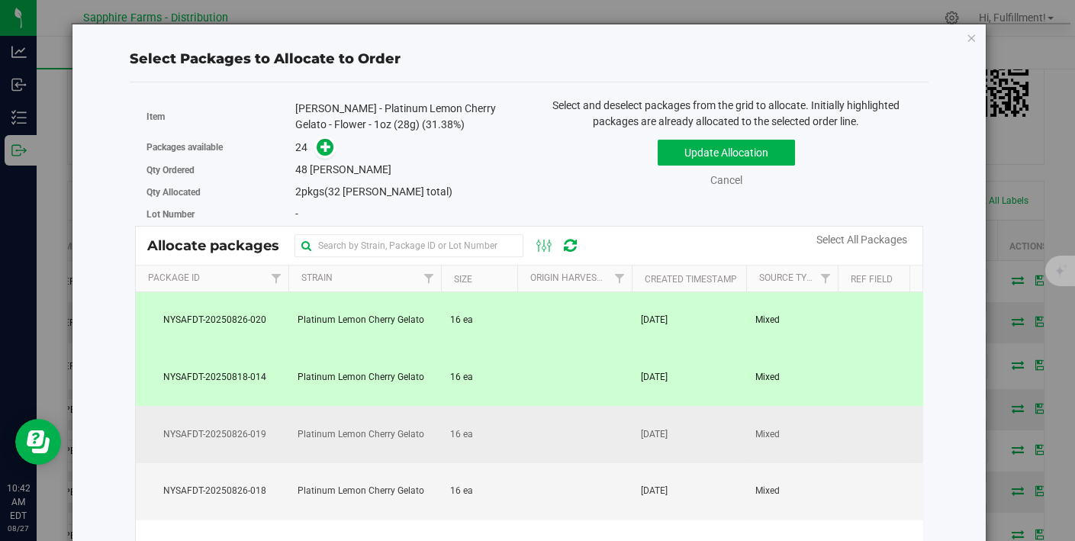
click at [584, 438] on td at bounding box center [574, 434] width 114 height 57
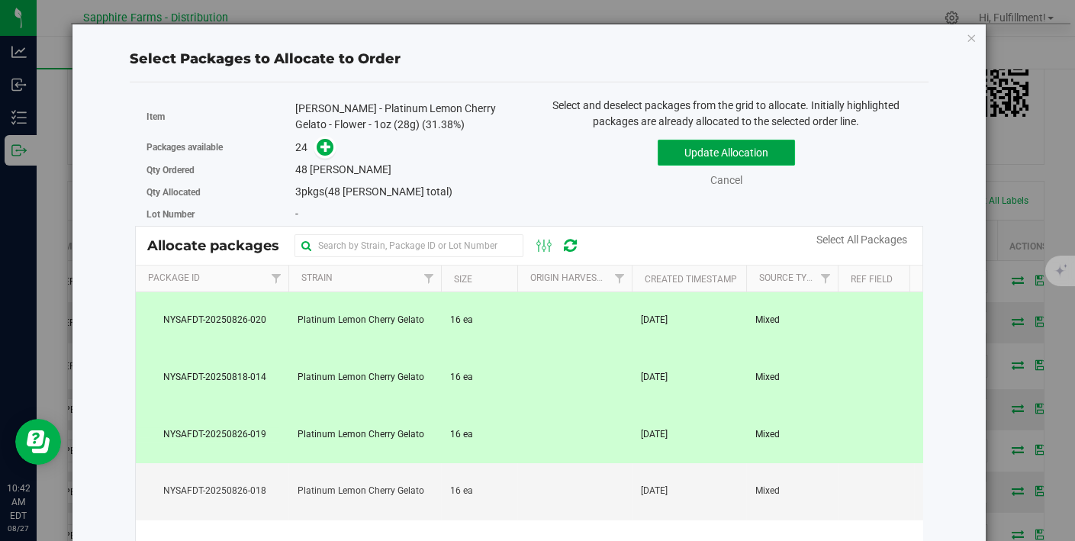
click at [690, 159] on button "Update Allocation" at bounding box center [725, 153] width 137 height 26
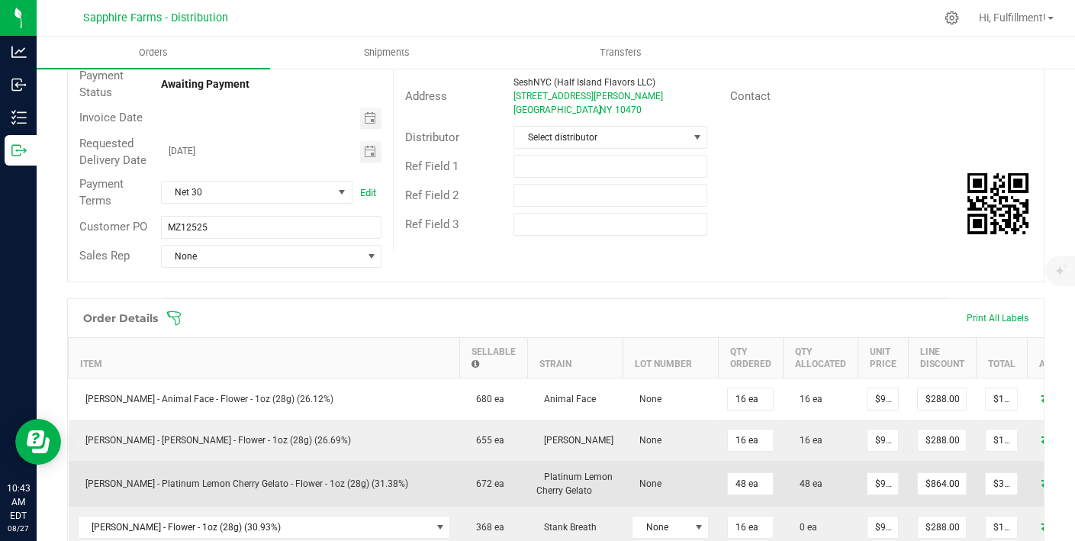
scroll to position [169, 0]
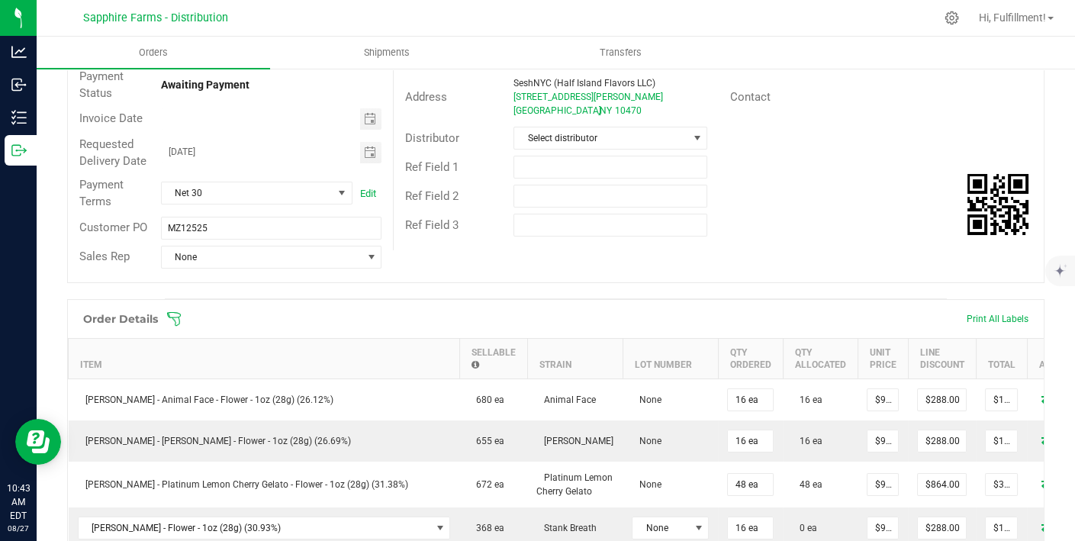
click at [170, 313] on icon at bounding box center [173, 318] width 15 height 15
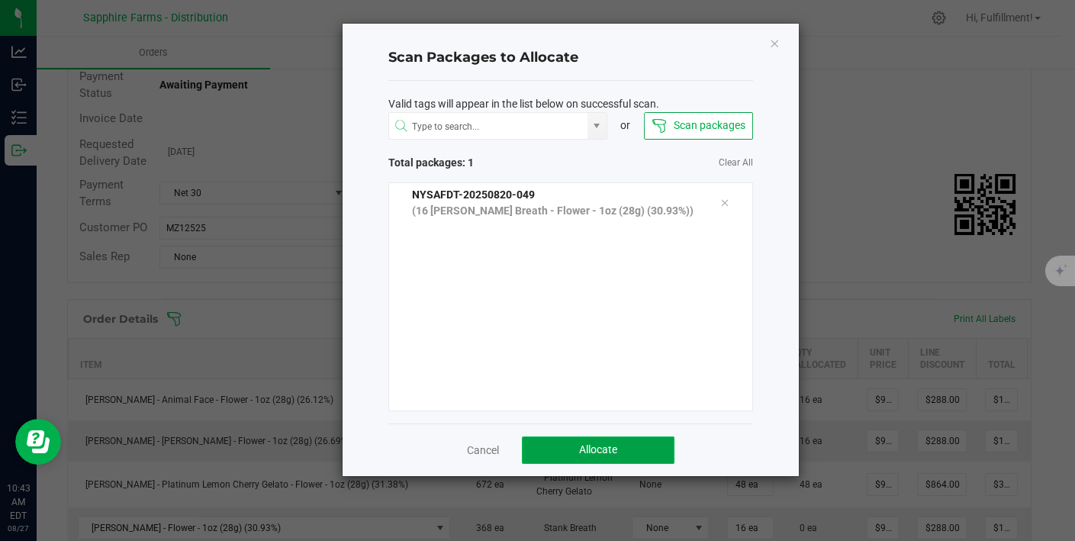
click at [552, 442] on button "Allocate" at bounding box center [598, 449] width 153 height 27
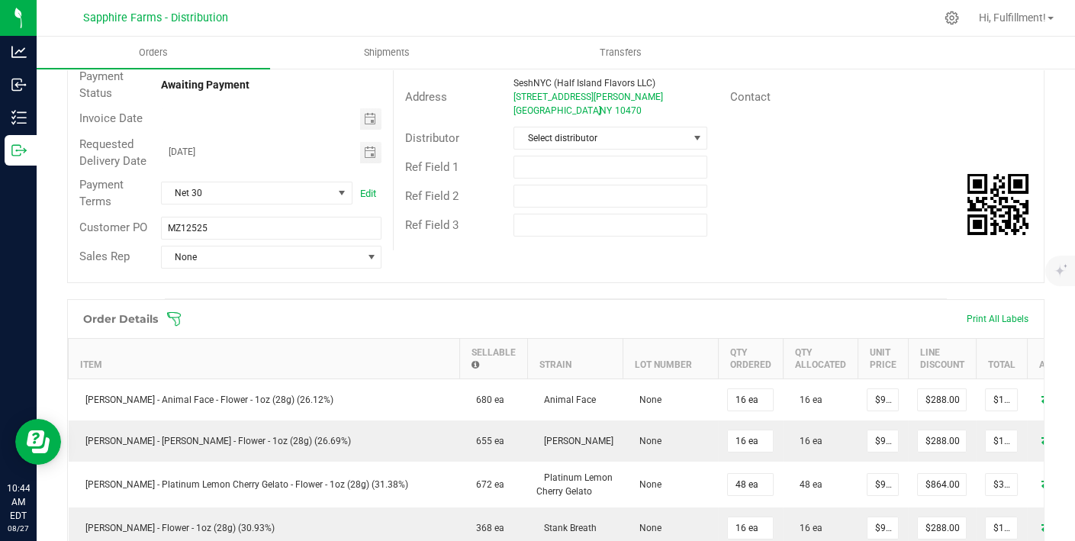
click at [172, 308] on div "Order Details Print All Labels" at bounding box center [556, 319] width 976 height 38
click at [172, 316] on icon at bounding box center [174, 319] width 14 height 14
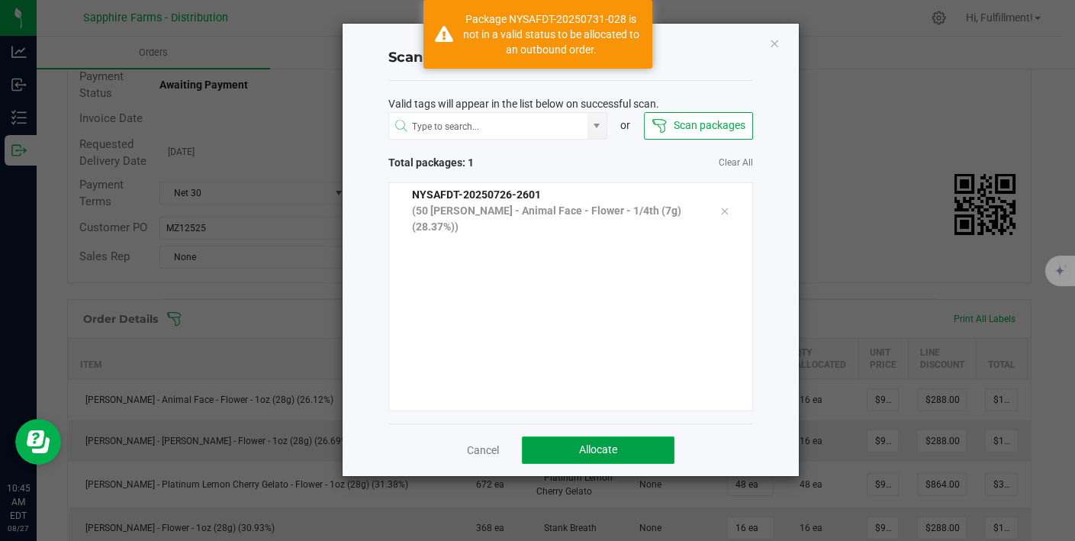
click at [584, 445] on span "Allocate" at bounding box center [598, 449] width 38 height 12
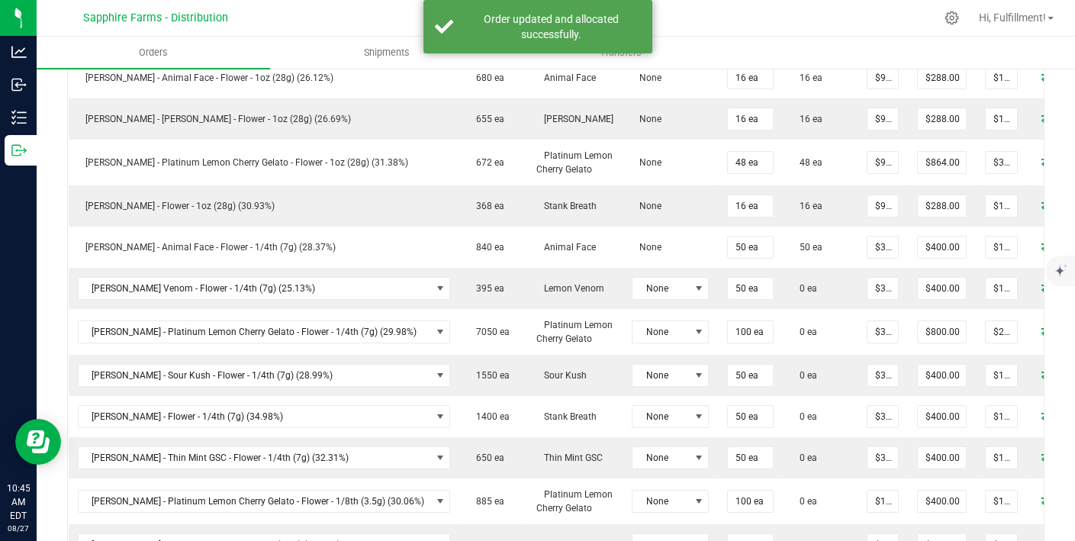
scroll to position [493, 0]
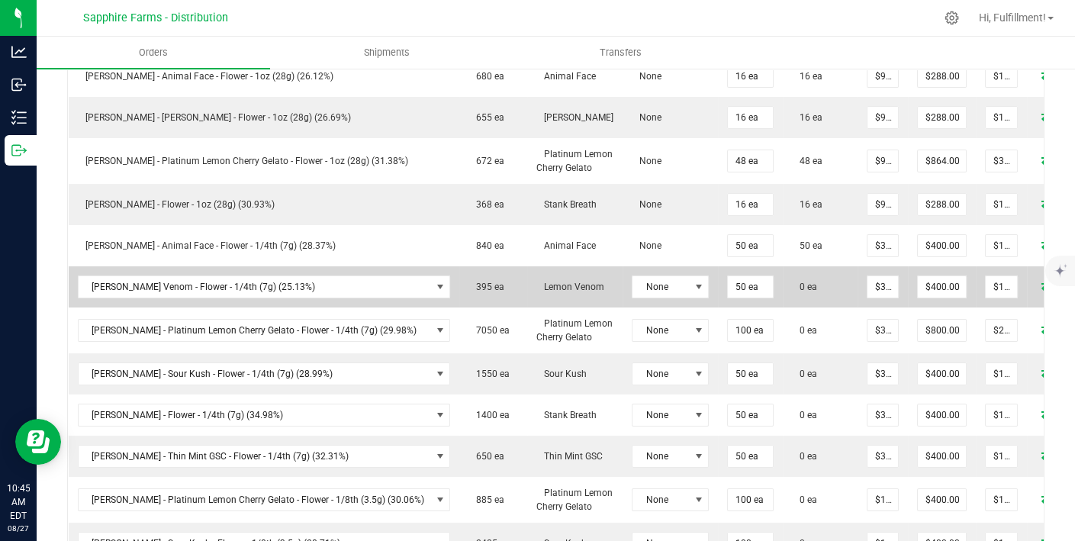
click at [1041, 281] on icon at bounding box center [1047, 285] width 12 height 9
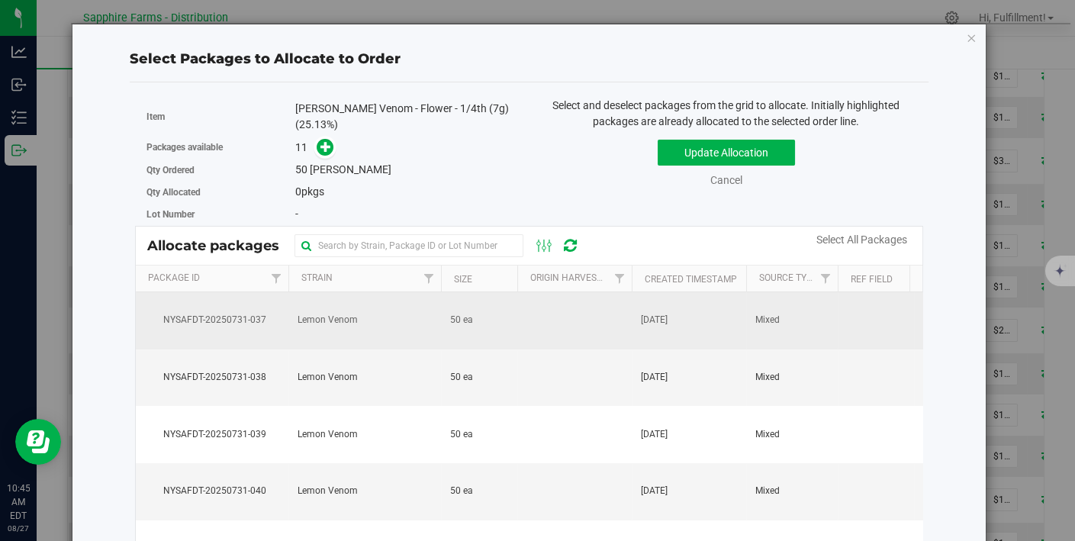
click at [587, 316] on td at bounding box center [574, 320] width 114 height 57
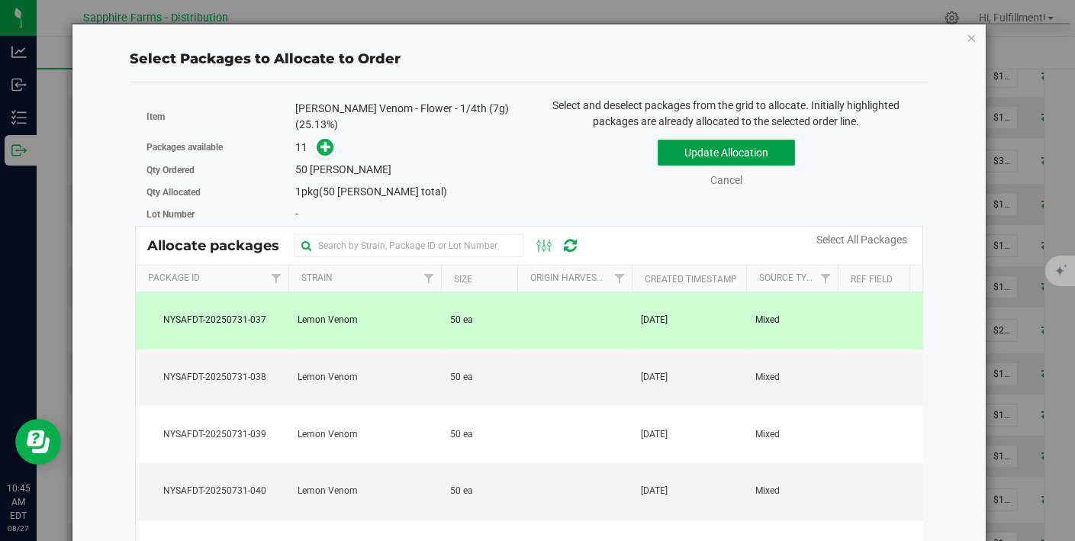
click at [677, 145] on button "Update Allocation" at bounding box center [725, 153] width 137 height 26
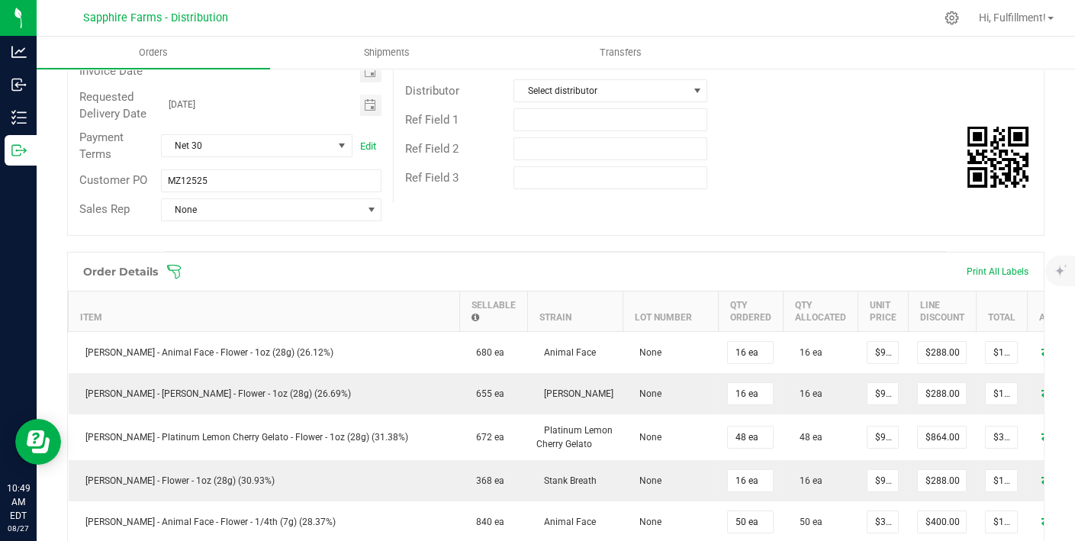
scroll to position [209, 0]
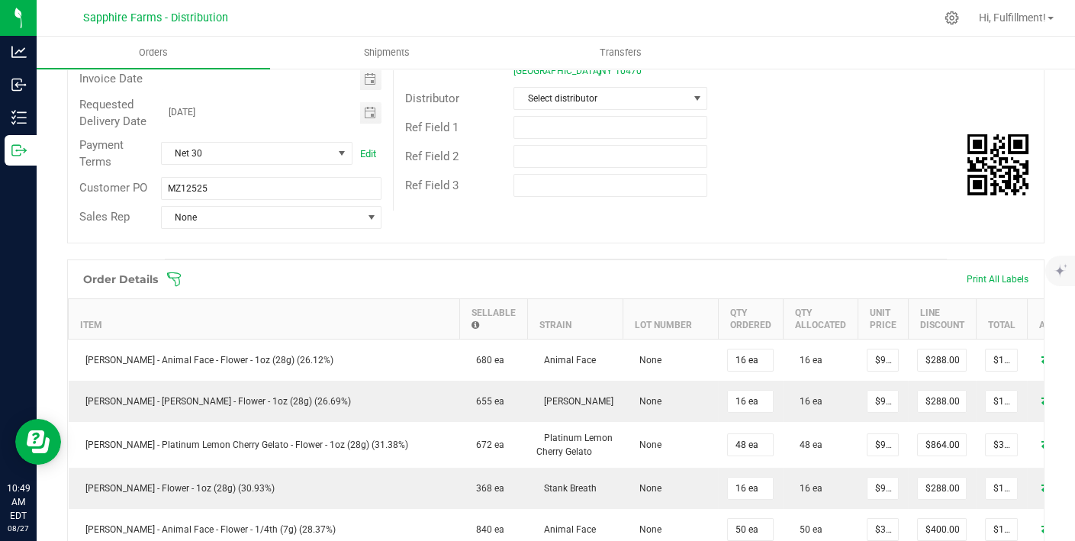
click at [170, 273] on icon at bounding box center [173, 279] width 15 height 15
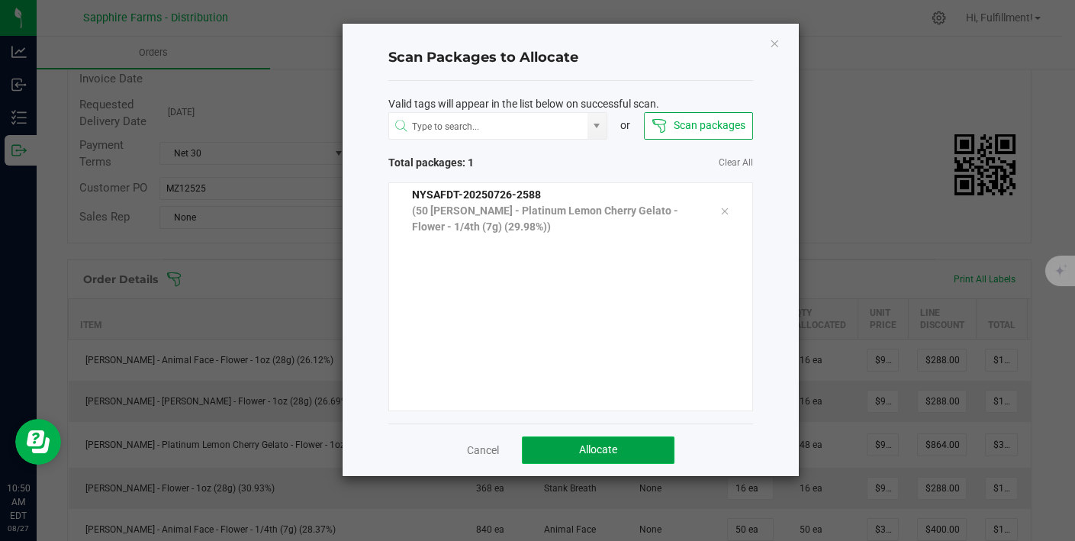
click at [580, 443] on span "Allocate" at bounding box center [598, 449] width 38 height 12
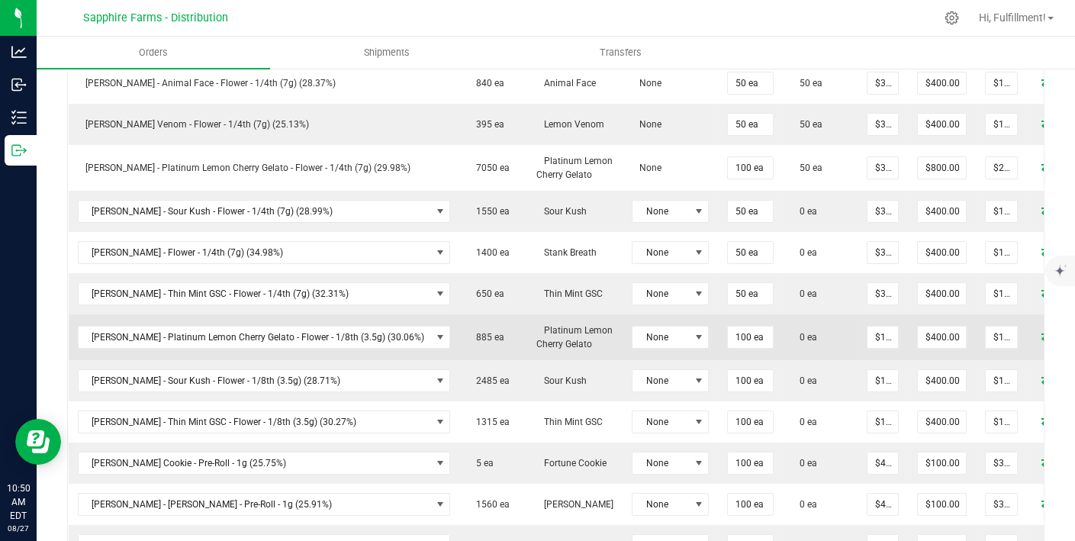
scroll to position [654, 0]
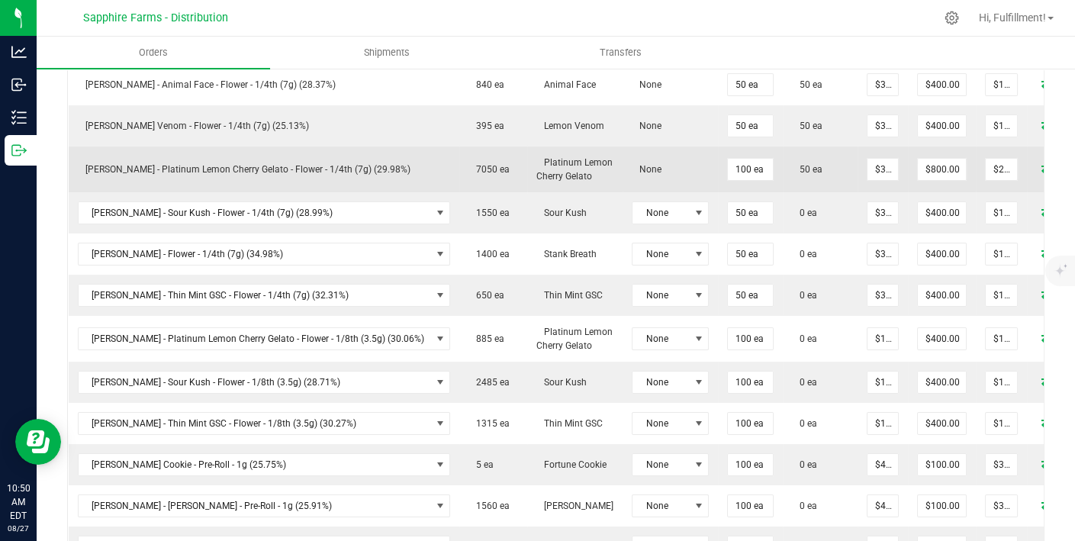
click at [1041, 164] on icon at bounding box center [1047, 167] width 12 height 9
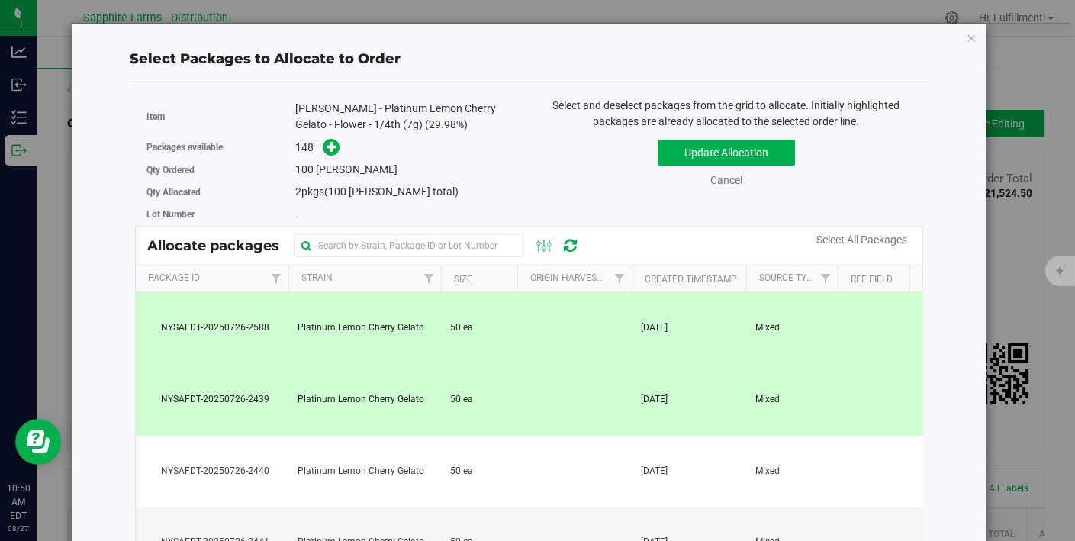
scroll to position [654, 0]
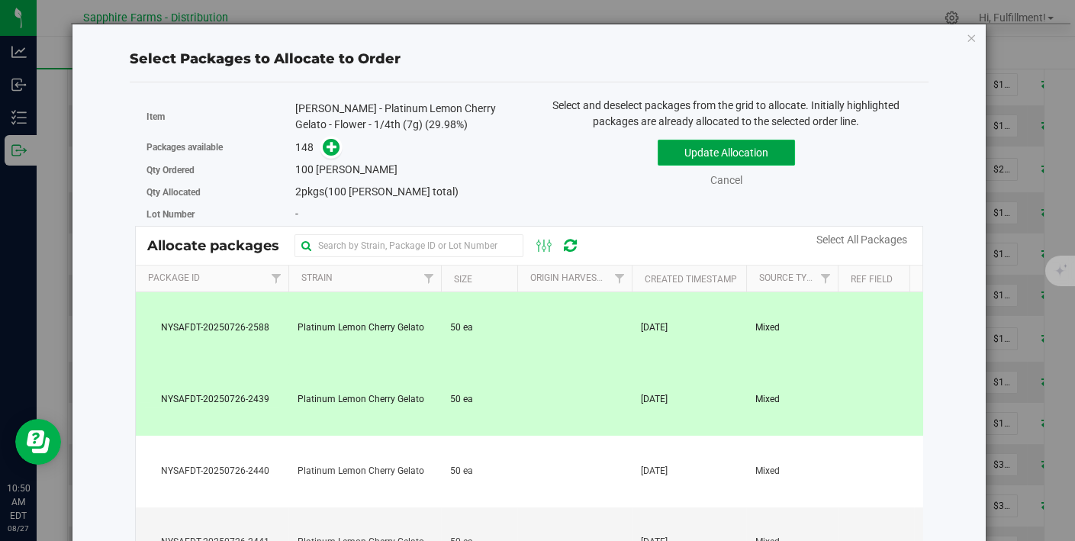
click at [749, 151] on button "Update Allocation" at bounding box center [725, 153] width 137 height 26
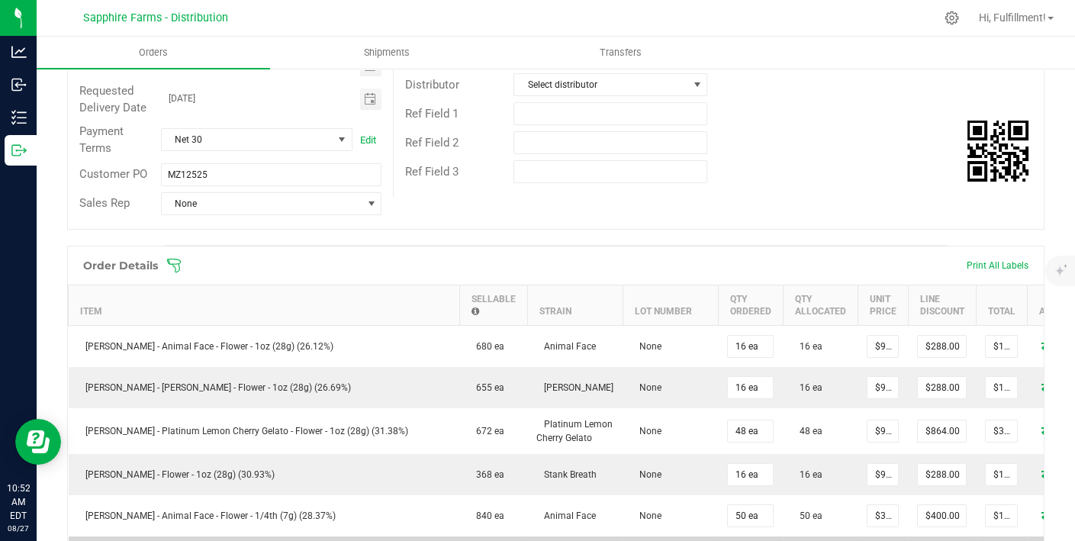
scroll to position [195, 0]
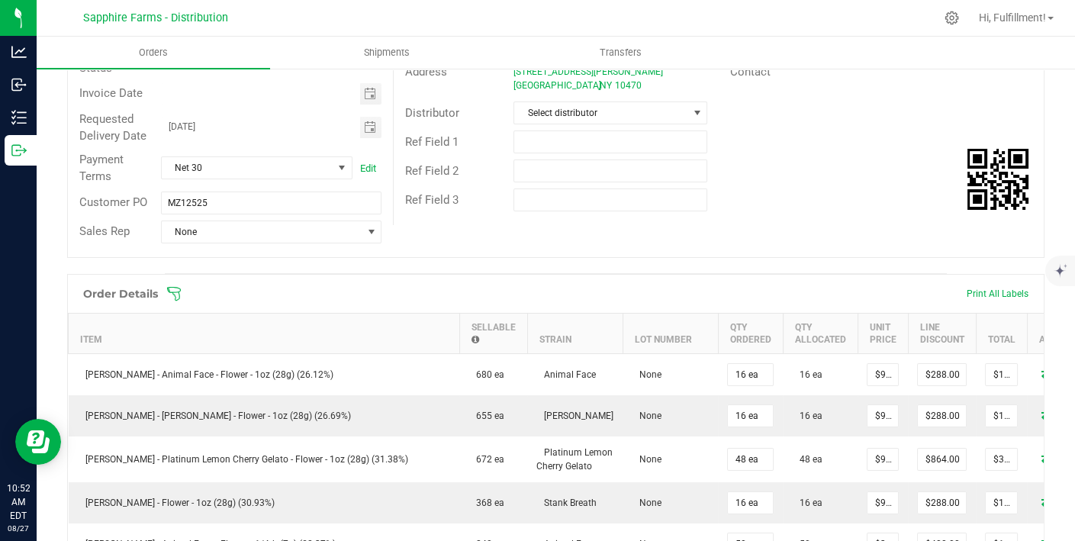
click at [174, 289] on icon at bounding box center [173, 293] width 15 height 15
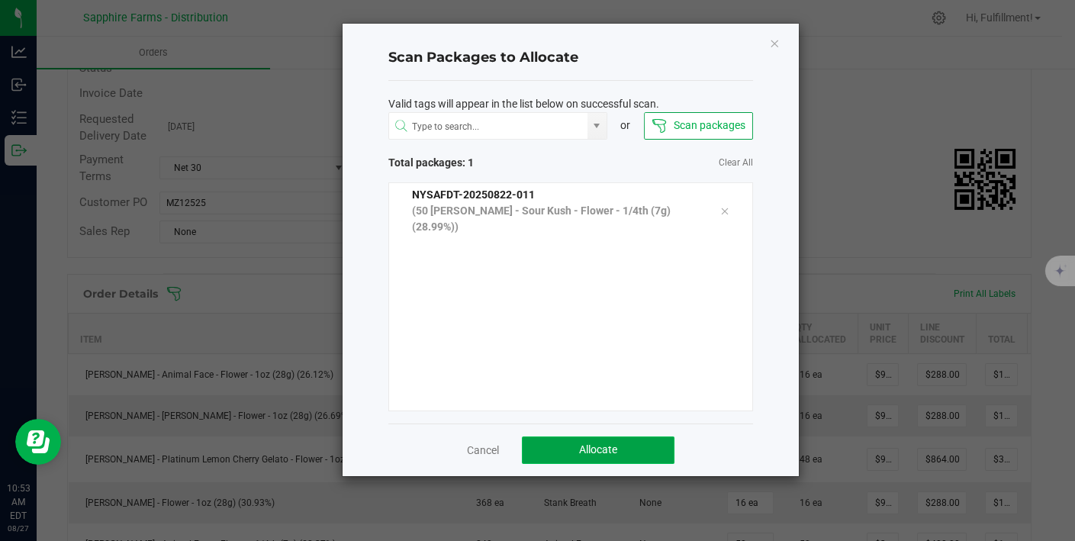
click at [567, 442] on button "Allocate" at bounding box center [598, 449] width 153 height 27
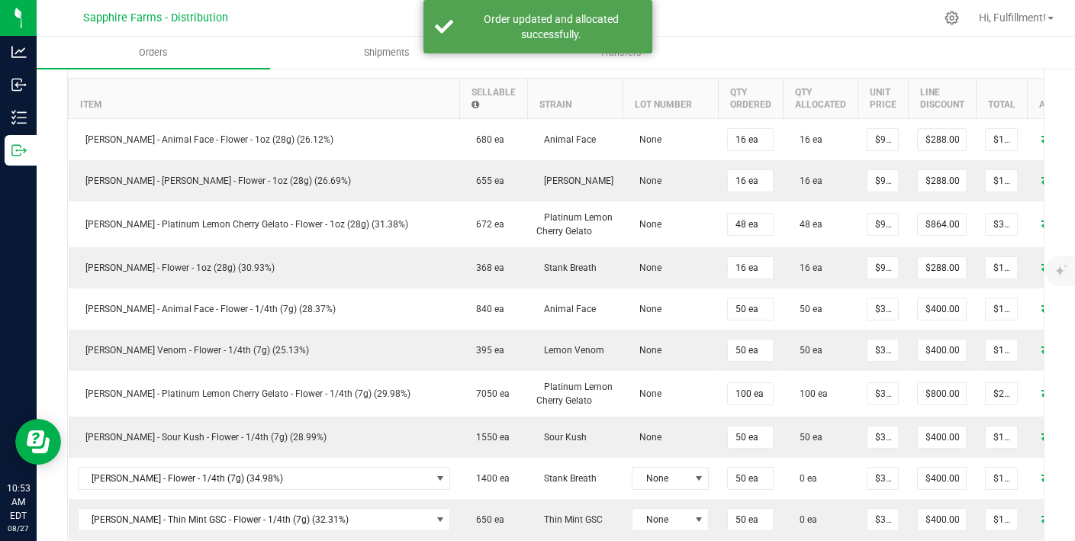
scroll to position [435, 0]
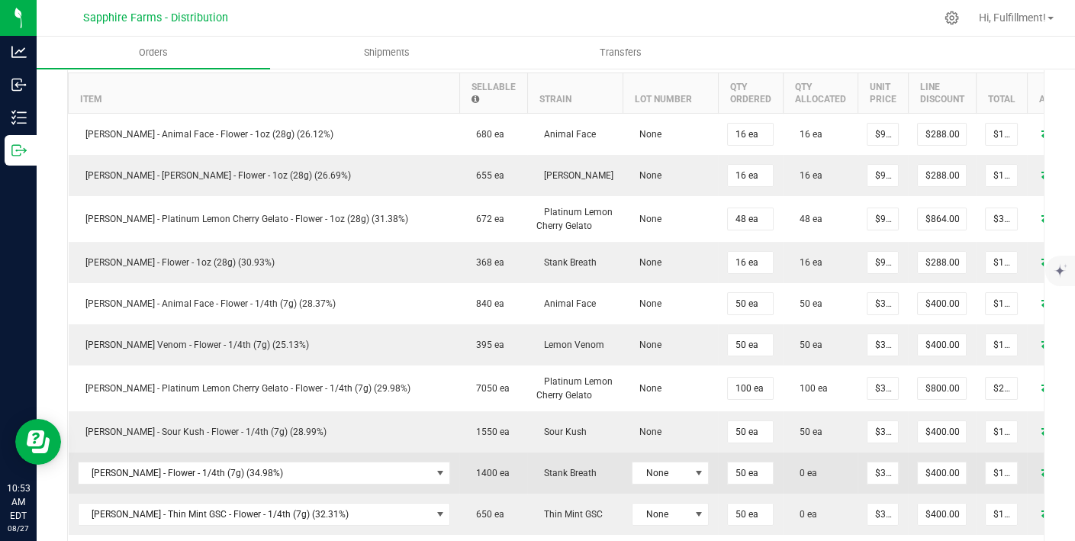
click at [1041, 467] on icon at bounding box center [1047, 471] width 12 height 9
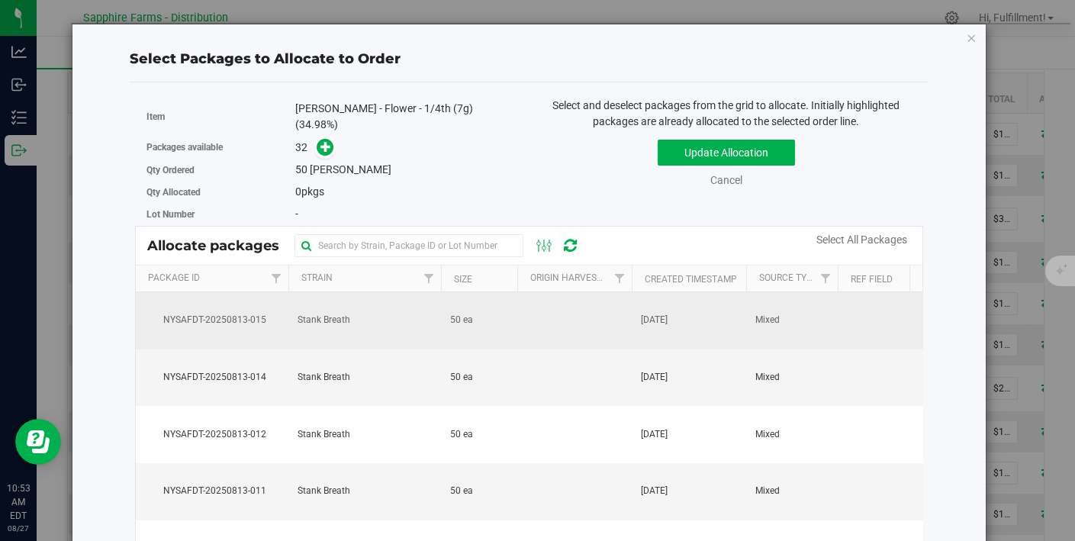
click at [581, 317] on td at bounding box center [574, 320] width 114 height 57
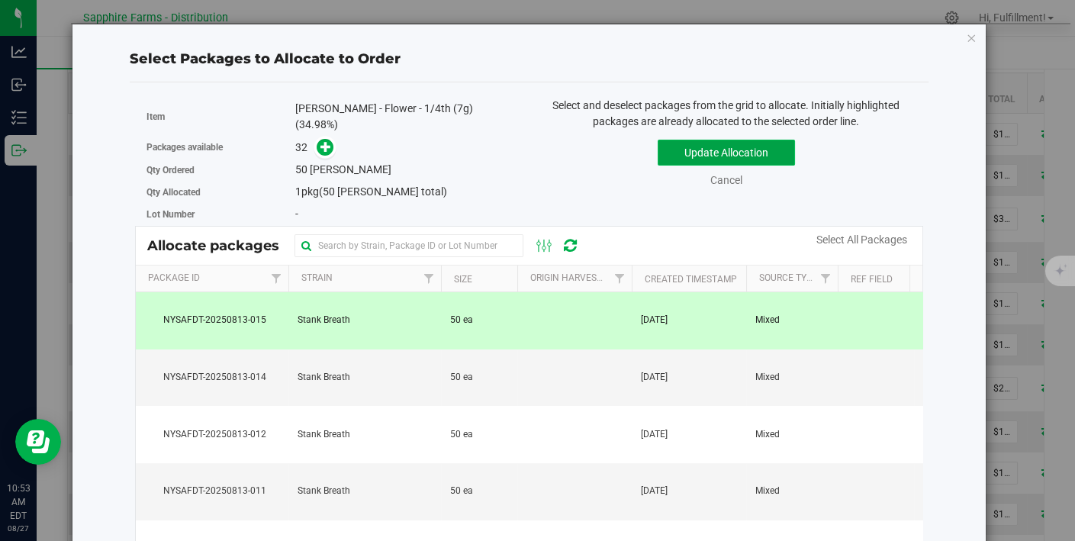
click at [677, 144] on button "Update Allocation" at bounding box center [725, 153] width 137 height 26
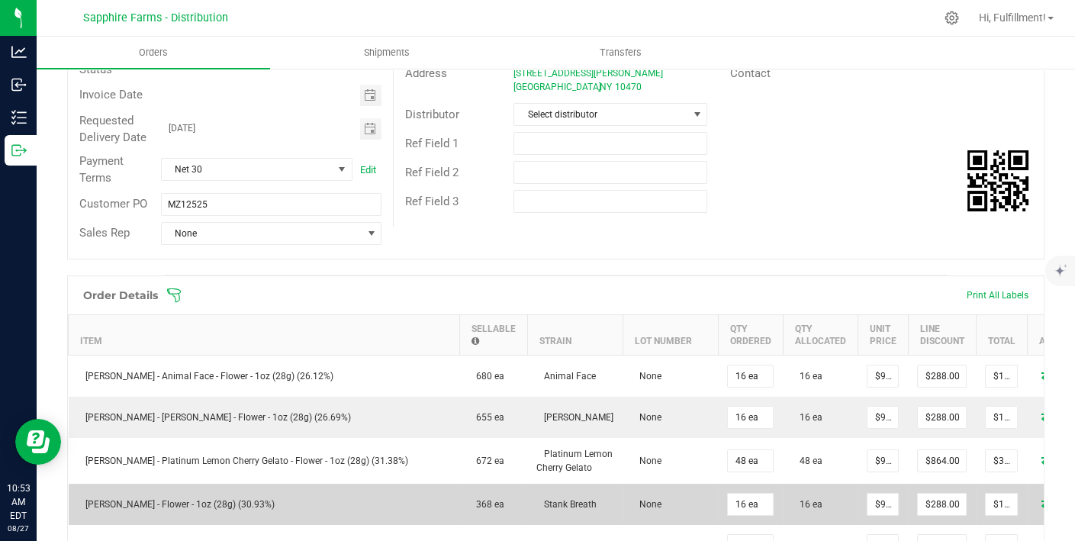
scroll to position [191, 0]
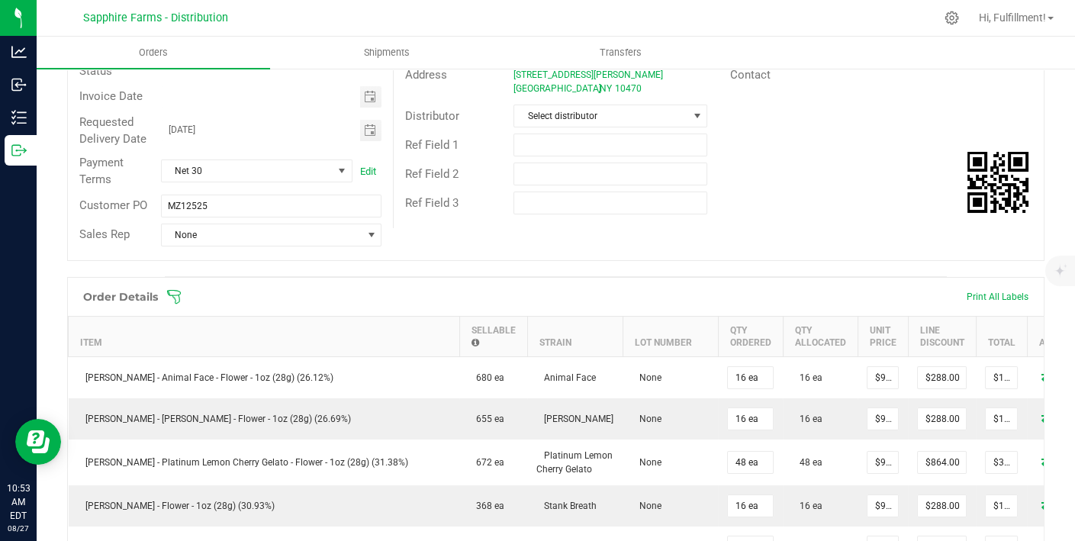
click at [182, 294] on span at bounding box center [654, 296] width 977 height 15
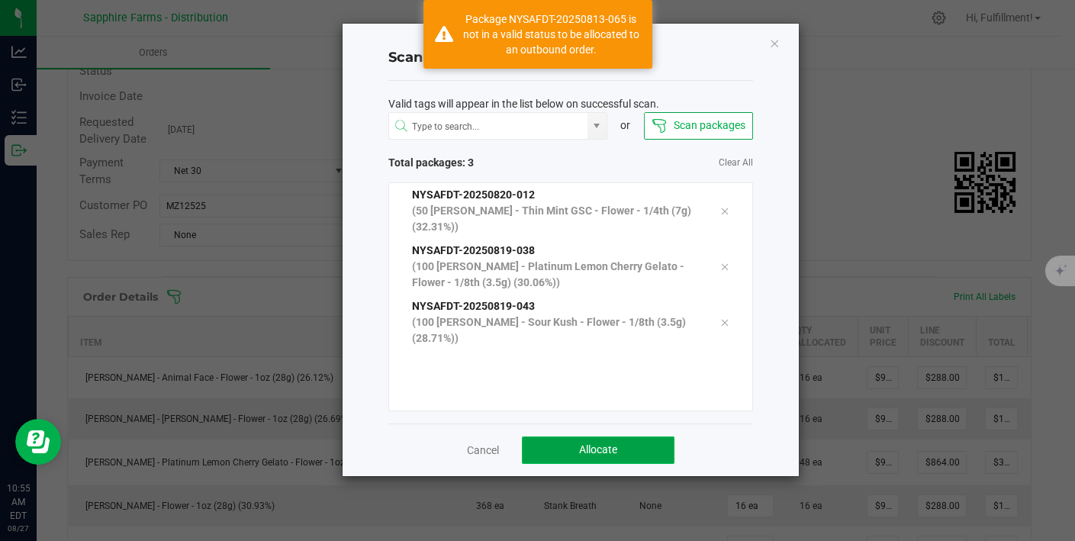
click at [545, 444] on button "Allocate" at bounding box center [598, 449] width 153 height 27
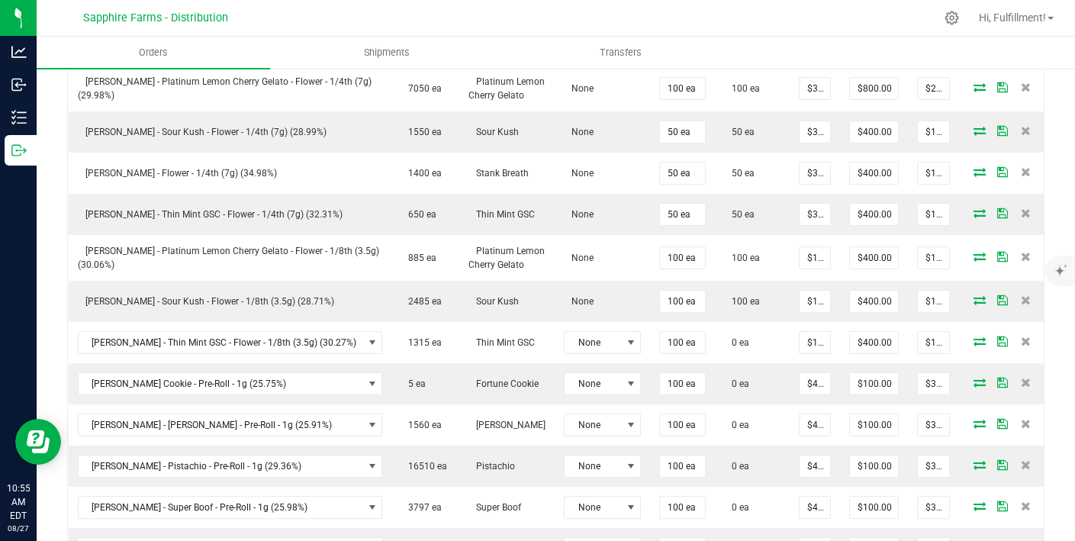
scroll to position [735, 0]
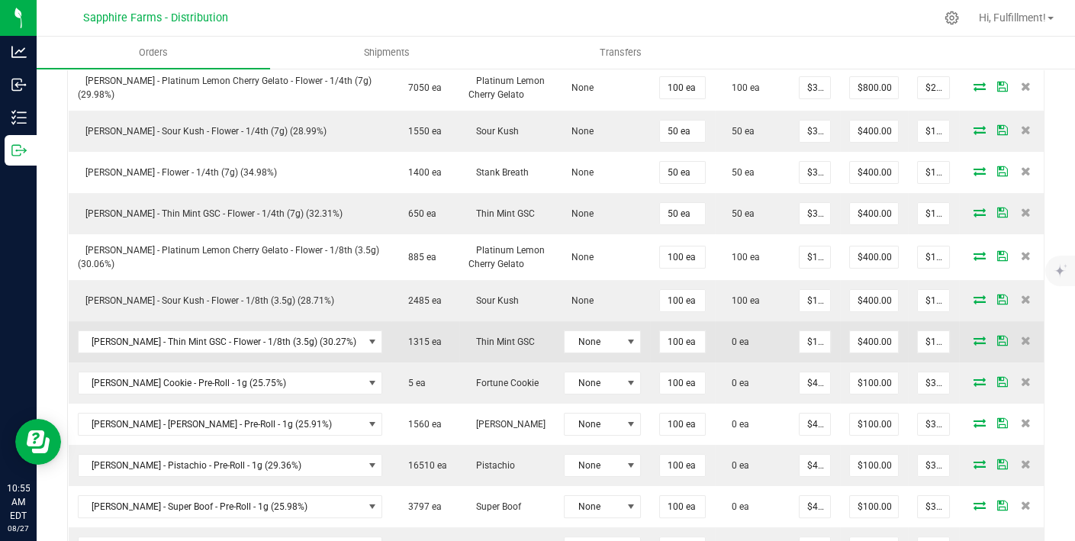
click at [973, 336] on icon at bounding box center [979, 340] width 12 height 9
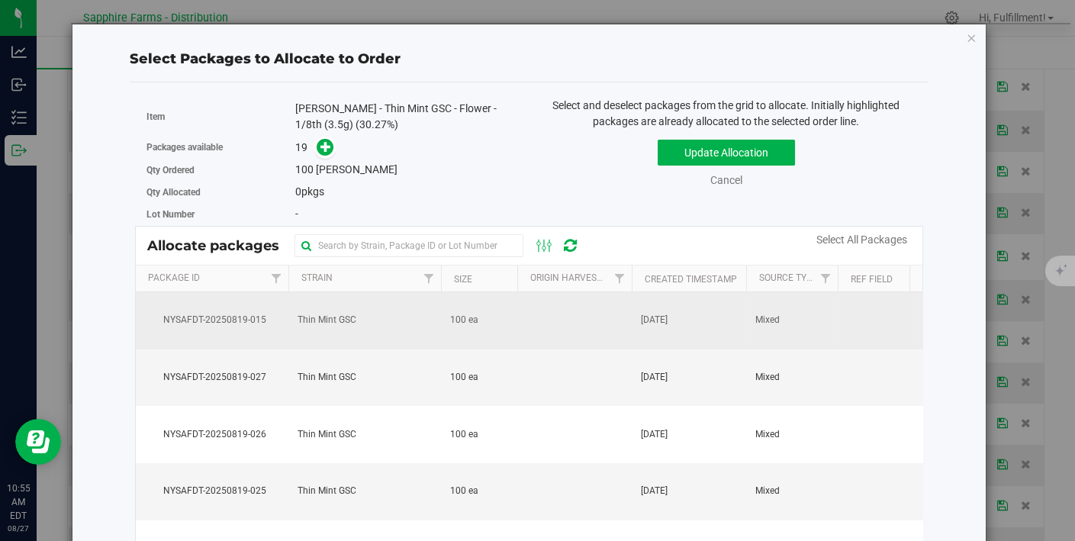
click at [652, 323] on span "[DATE]" at bounding box center [654, 320] width 27 height 14
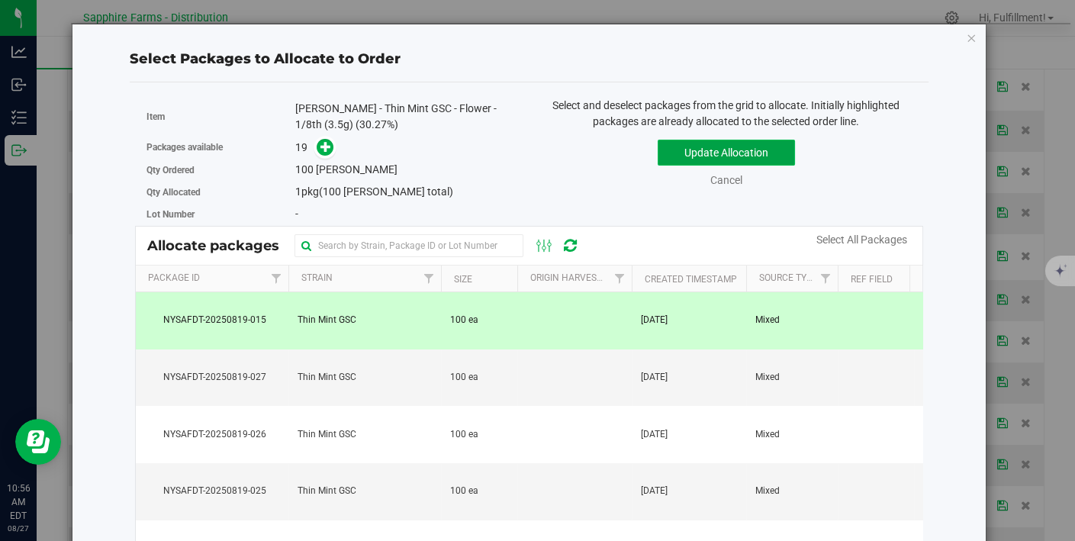
click at [739, 158] on button "Update Allocation" at bounding box center [725, 153] width 137 height 26
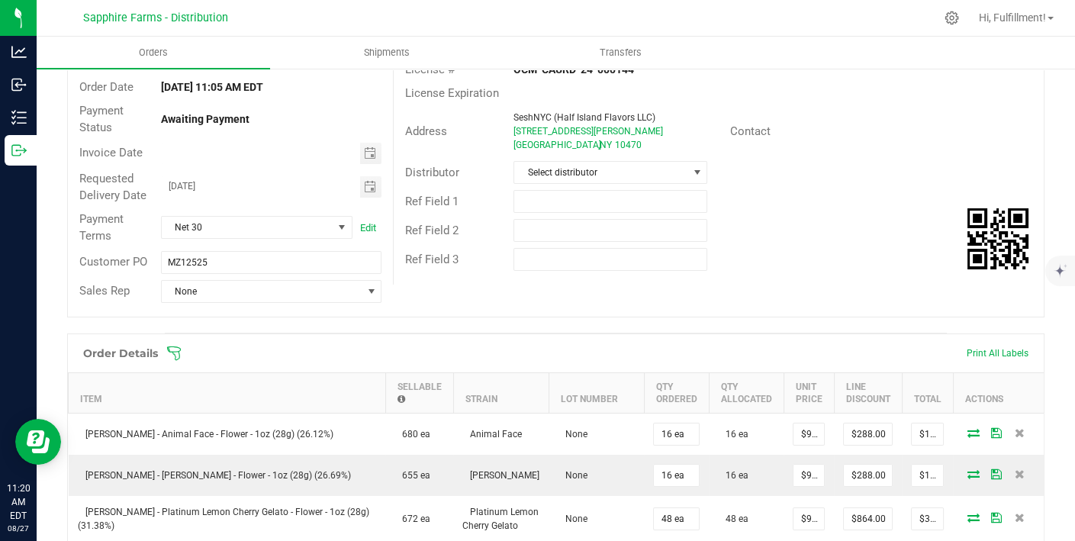
scroll to position [147, 0]
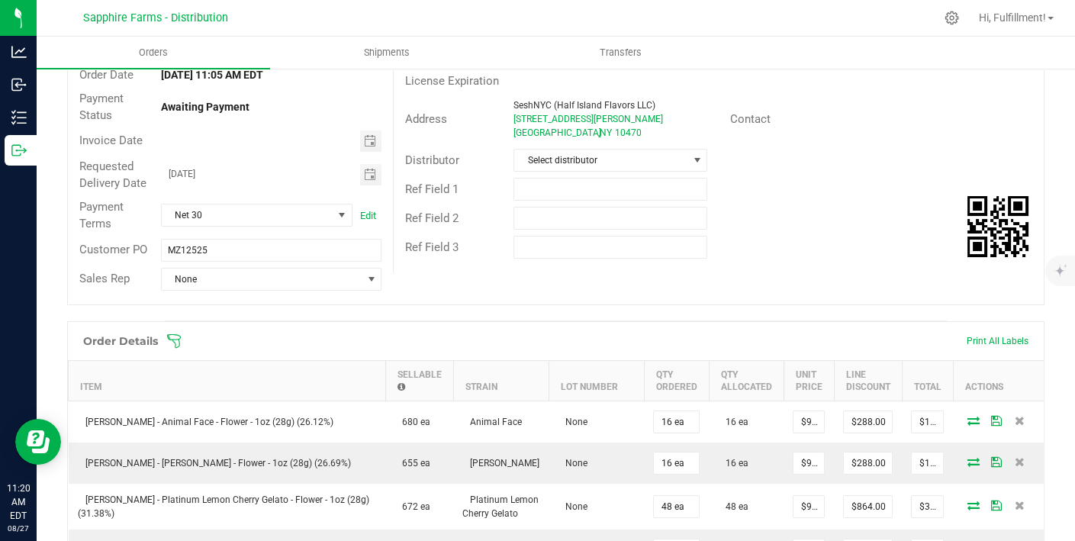
click at [168, 343] on icon at bounding box center [173, 340] width 15 height 15
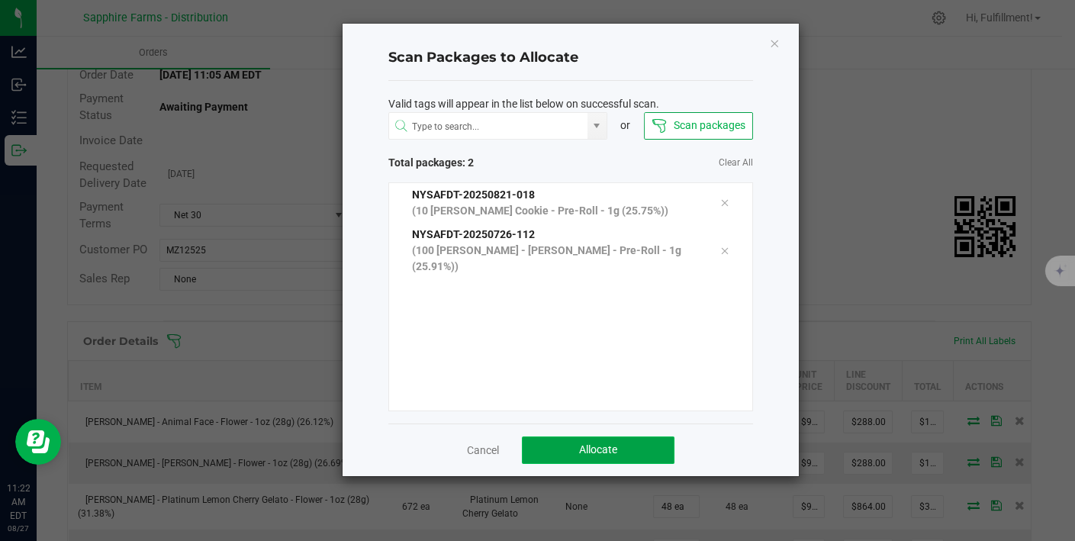
click at [550, 443] on button "Allocate" at bounding box center [598, 449] width 153 height 27
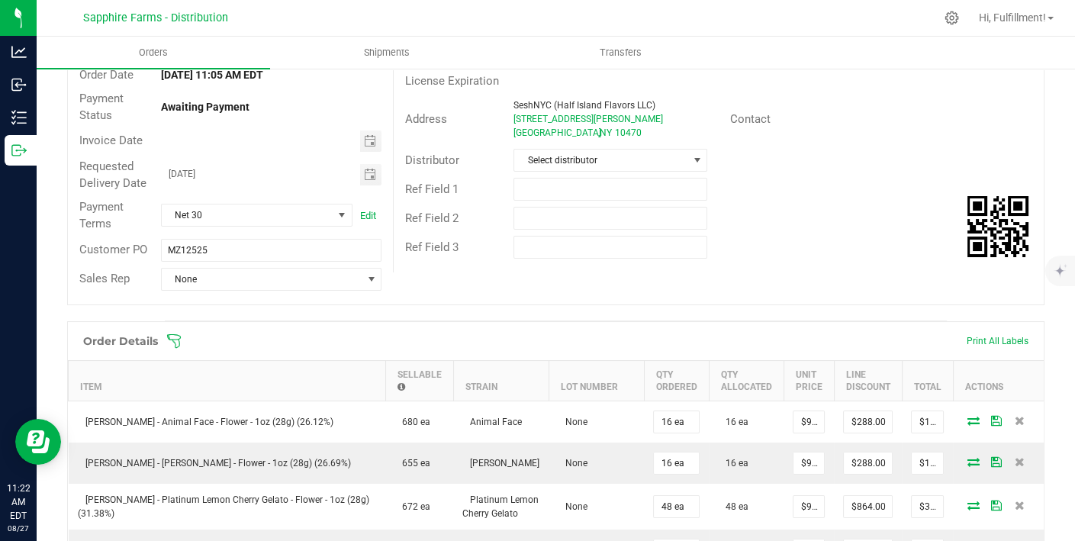
click at [178, 335] on icon at bounding box center [173, 340] width 15 height 15
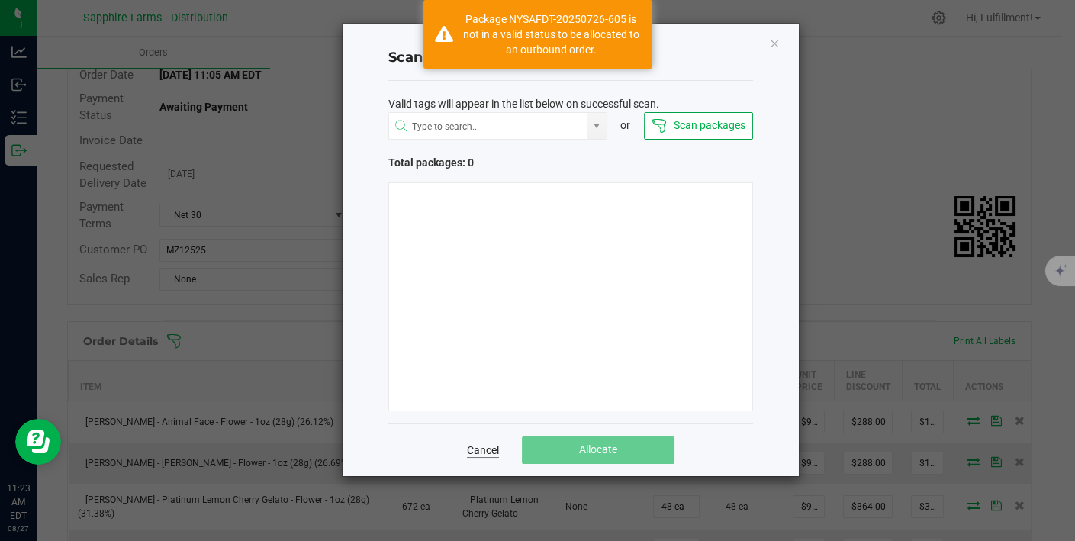
click at [484, 446] on link "Cancel" at bounding box center [483, 449] width 32 height 15
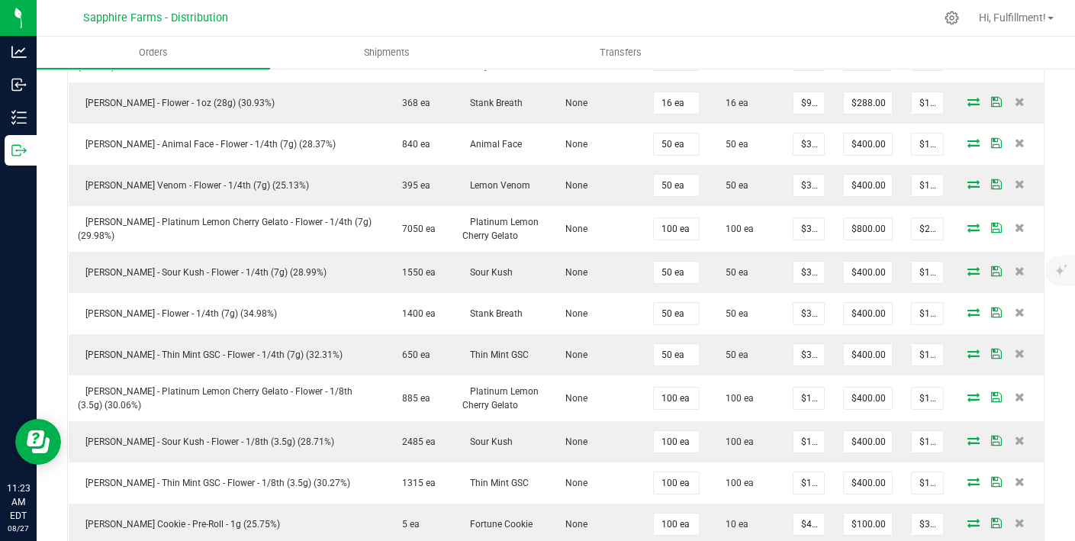
scroll to position [670, 0]
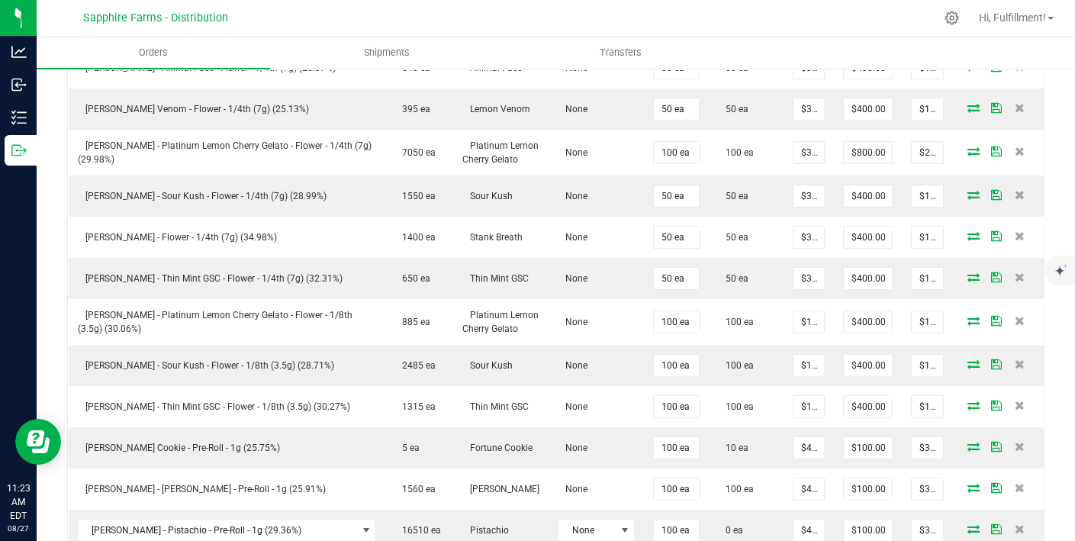
click at [484, 446] on td "Fortune Cookie" at bounding box center [500, 447] width 95 height 41
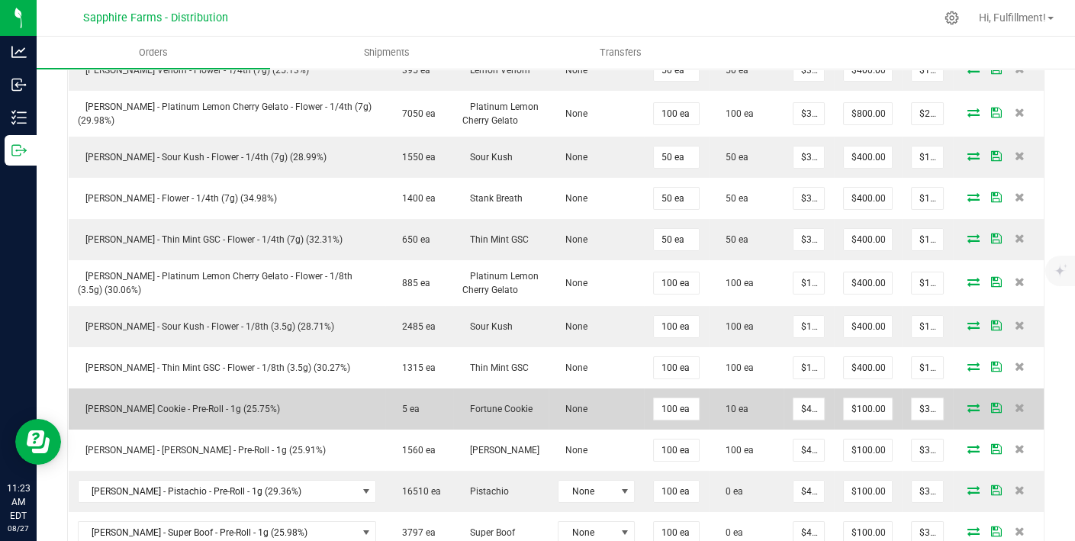
scroll to position [720, 0]
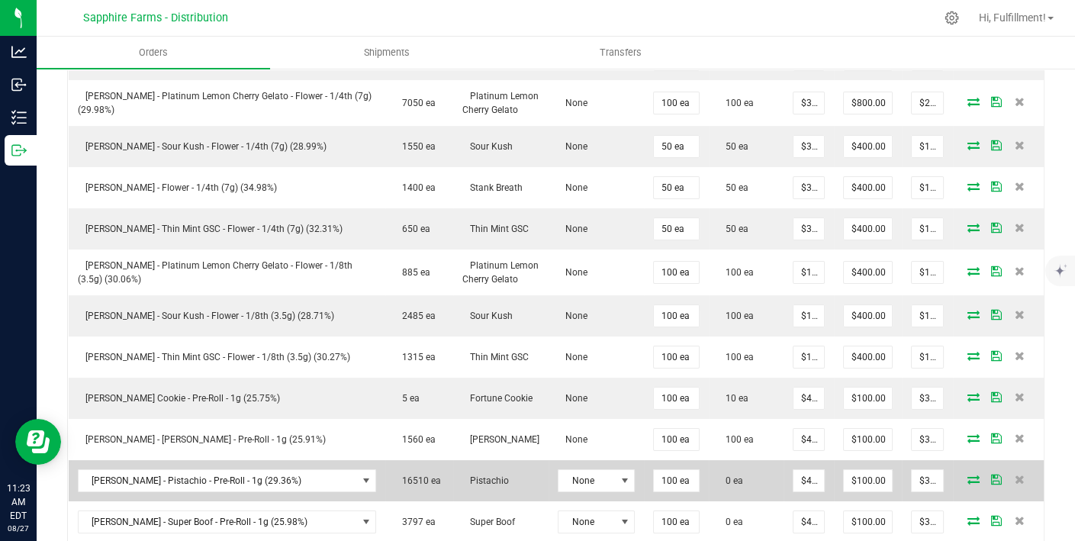
click at [967, 474] on icon at bounding box center [973, 478] width 12 height 9
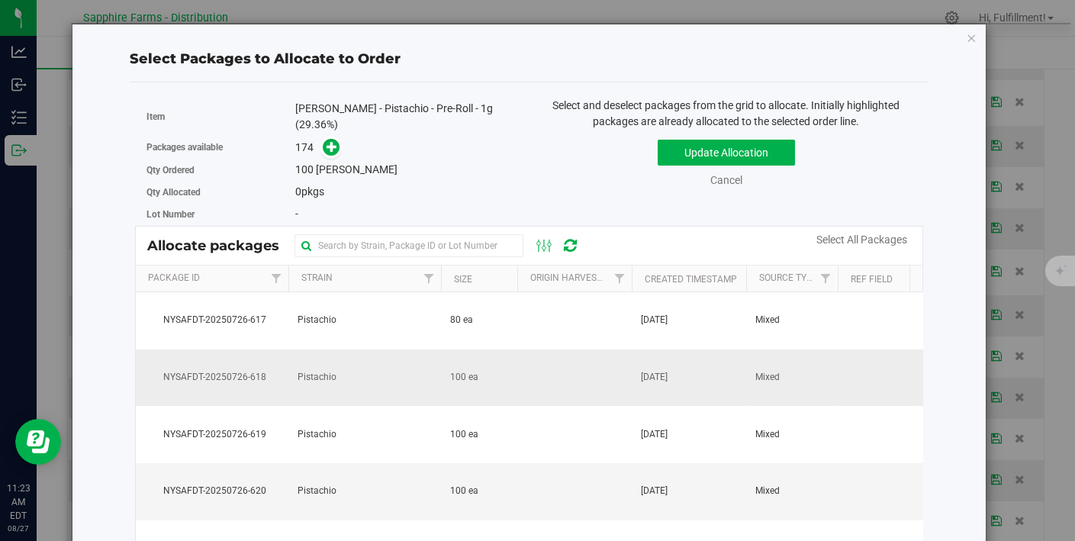
click at [591, 357] on td at bounding box center [574, 377] width 114 height 57
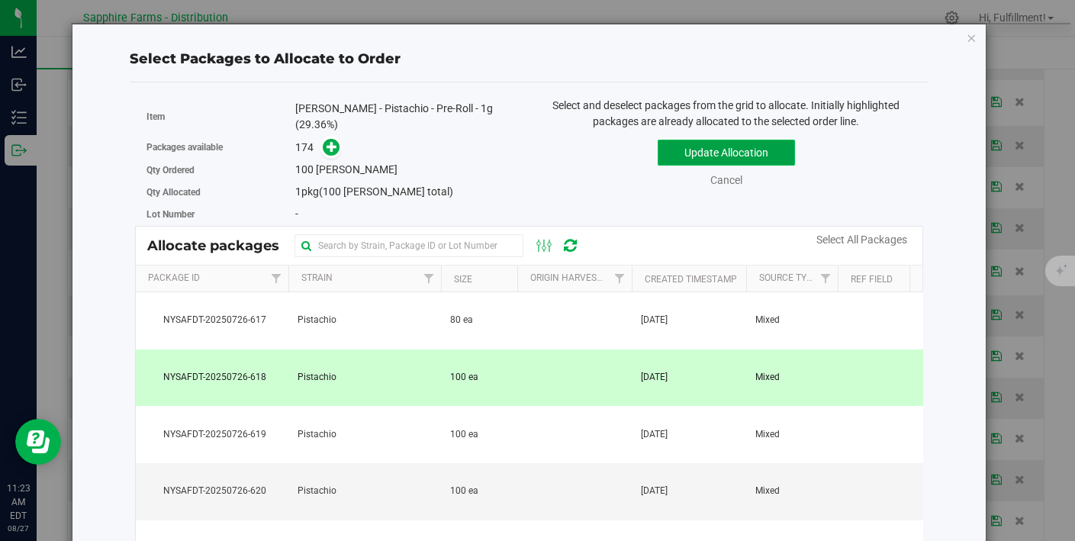
click at [754, 153] on button "Update Allocation" at bounding box center [725, 153] width 137 height 26
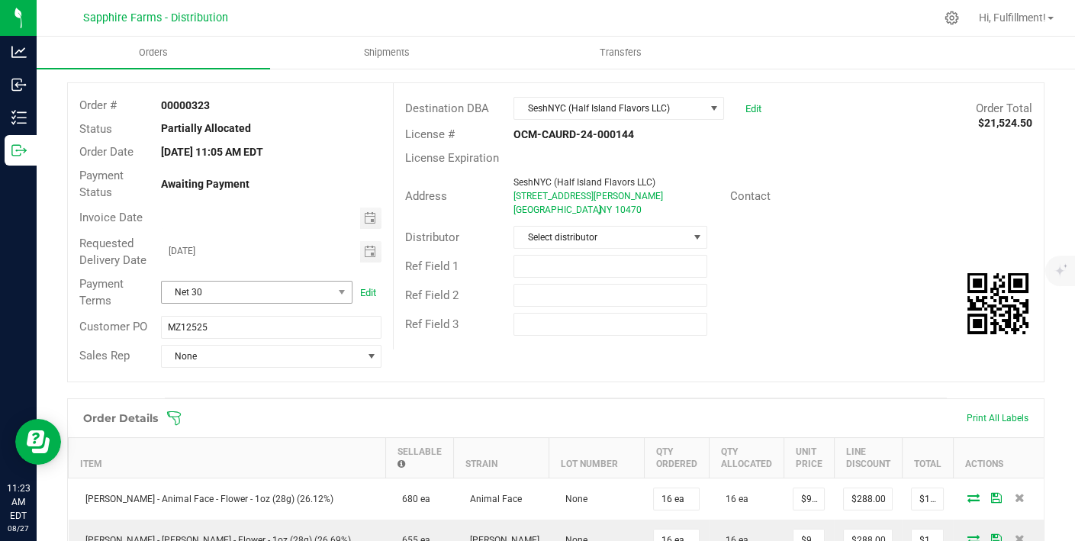
scroll to position [70, 0]
click at [175, 415] on icon at bounding box center [174, 418] width 14 height 14
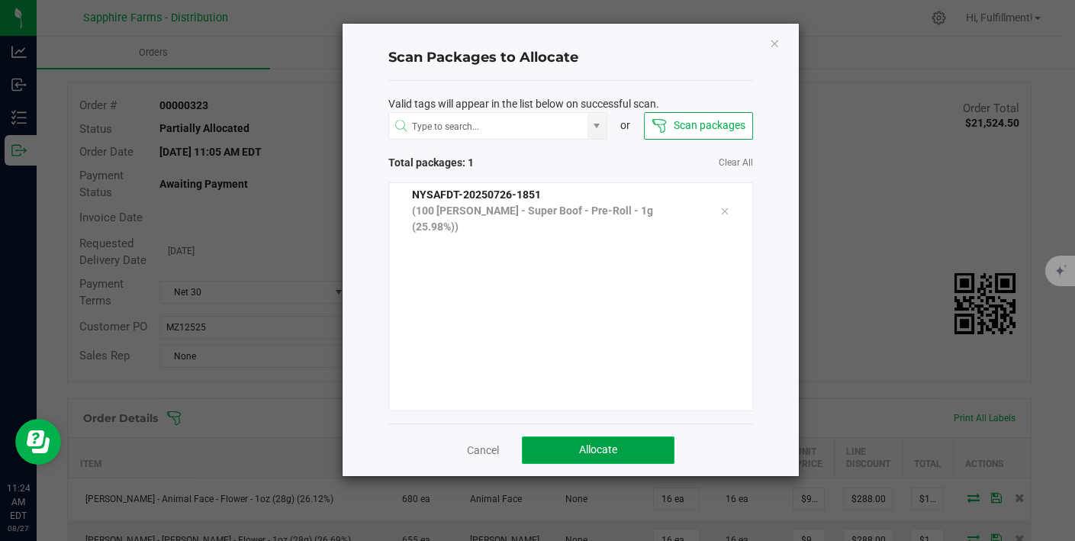
click at [588, 451] on span "Allocate" at bounding box center [598, 449] width 38 height 12
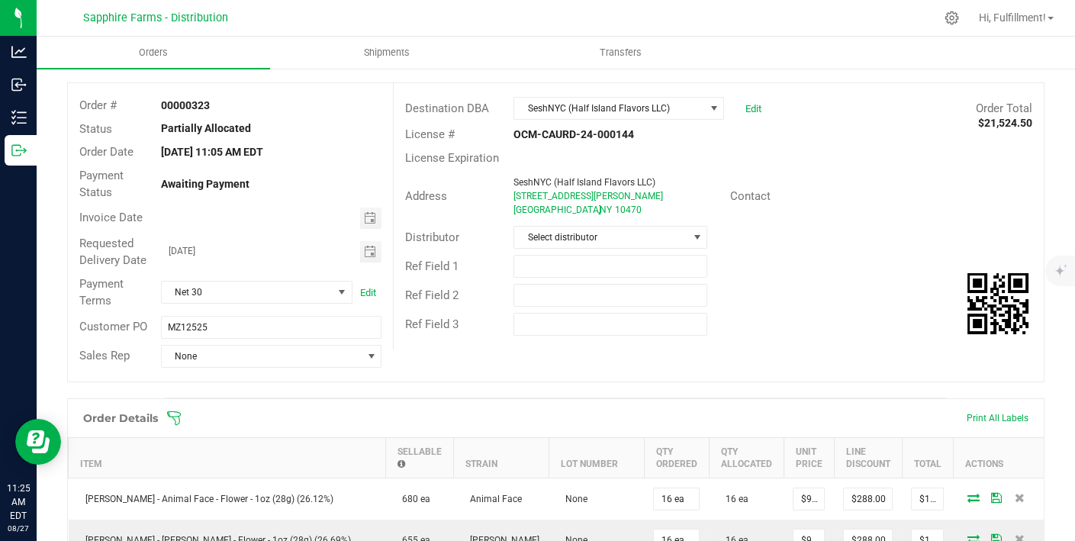
click at [178, 411] on icon at bounding box center [173, 417] width 15 height 15
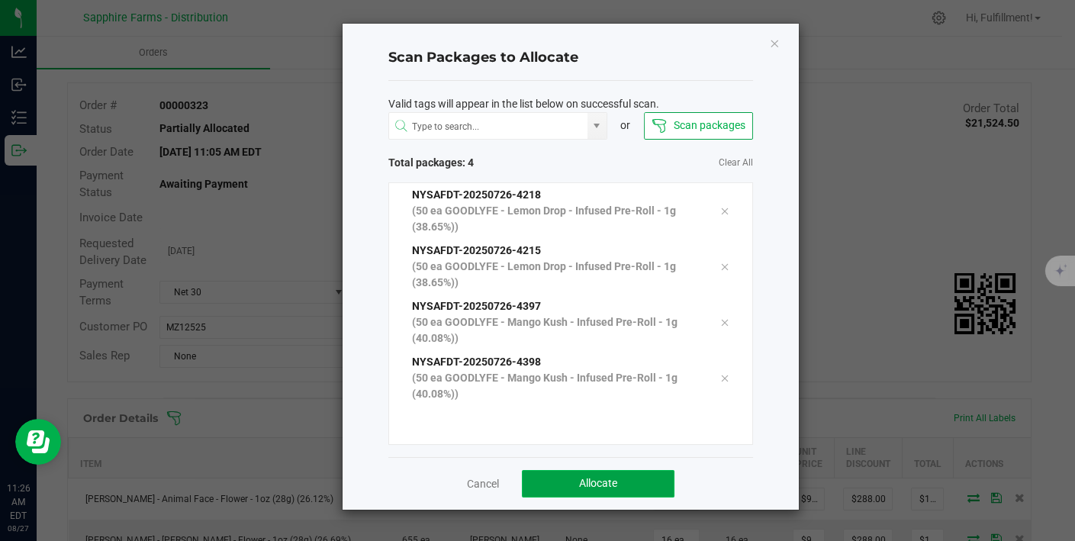
click at [581, 477] on span "Allocate" at bounding box center [598, 483] width 38 height 12
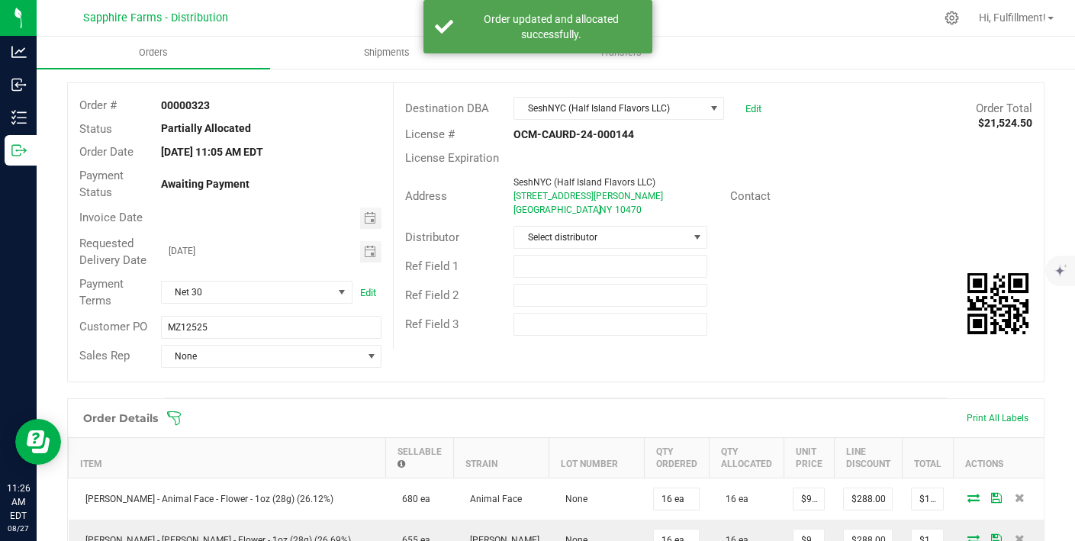
click at [174, 415] on icon at bounding box center [174, 418] width 14 height 14
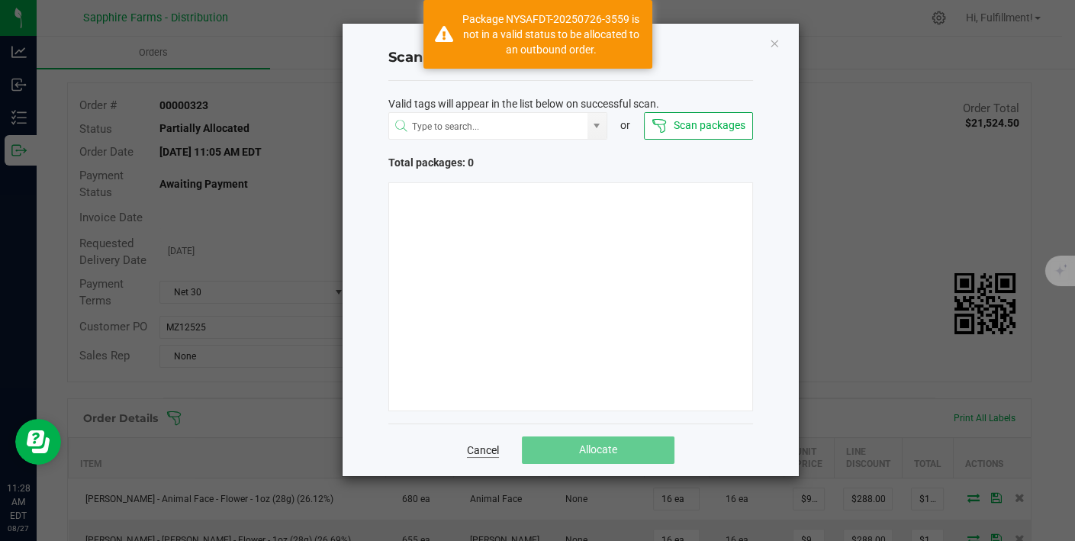
click at [486, 451] on link "Cancel" at bounding box center [483, 449] width 32 height 15
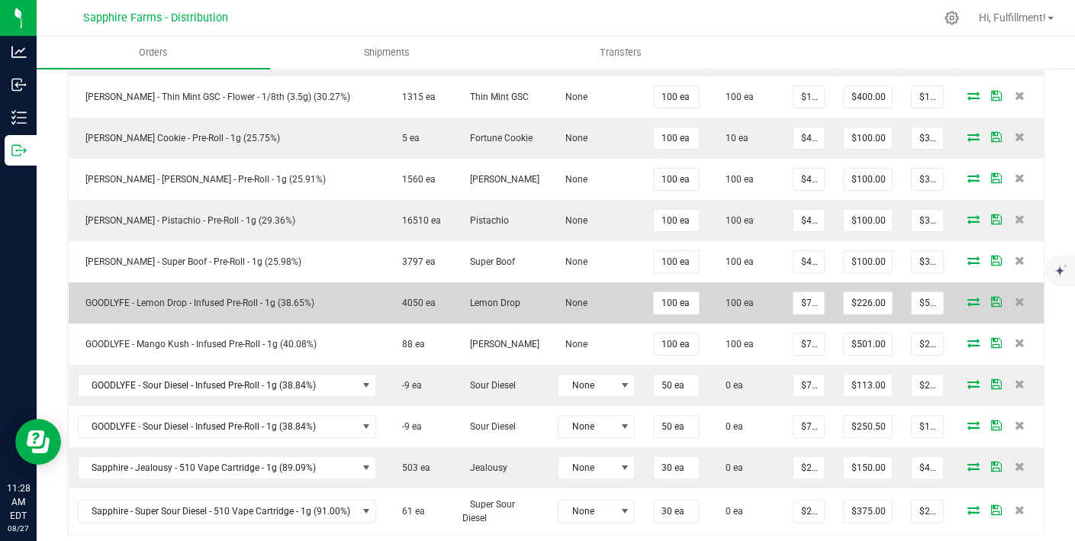
scroll to position [982, 0]
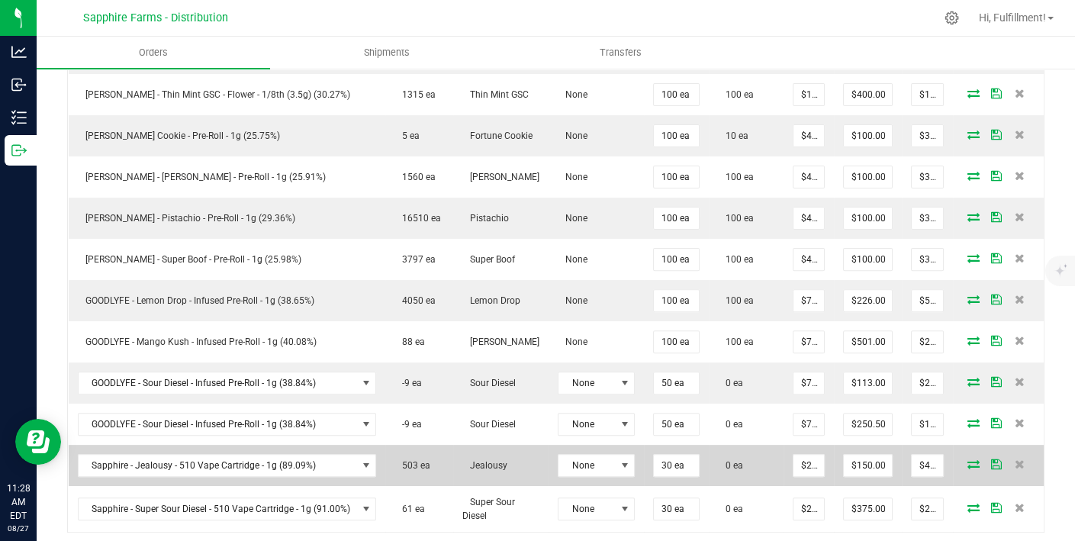
click at [967, 459] on icon at bounding box center [973, 463] width 12 height 9
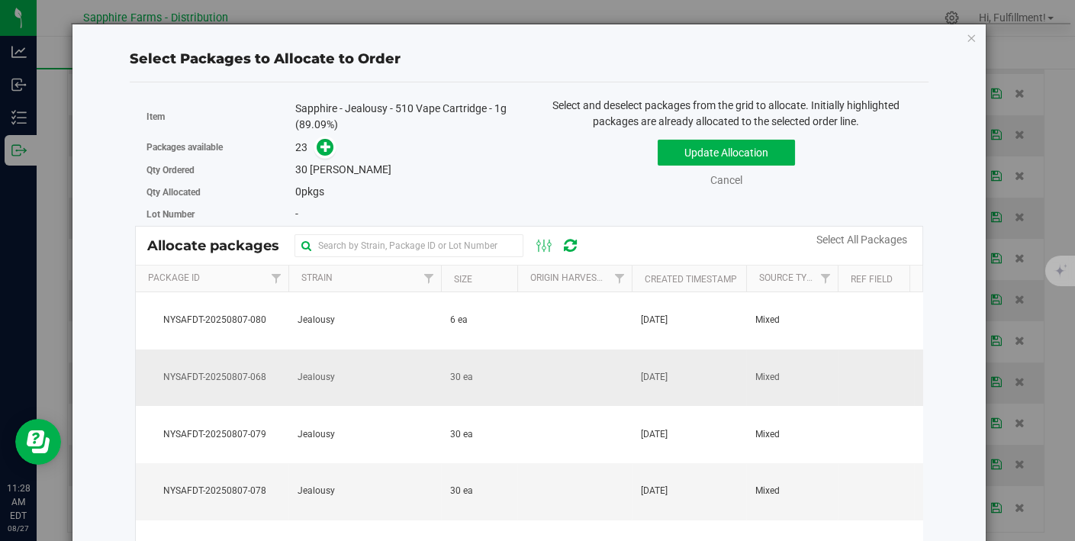
click at [797, 375] on td "Mixed" at bounding box center [792, 377] width 92 height 57
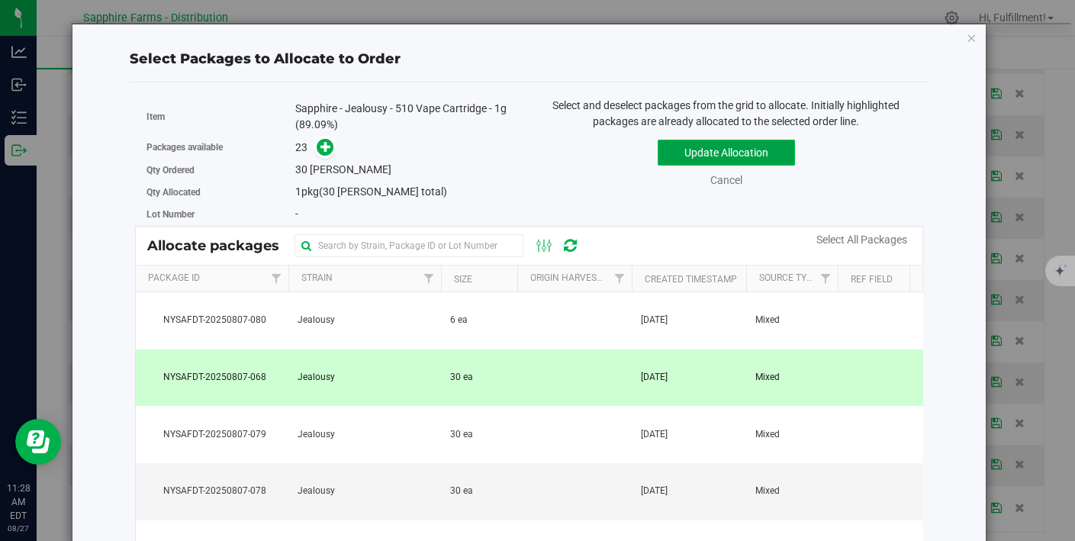
click at [743, 155] on button "Update Allocation" at bounding box center [725, 153] width 137 height 26
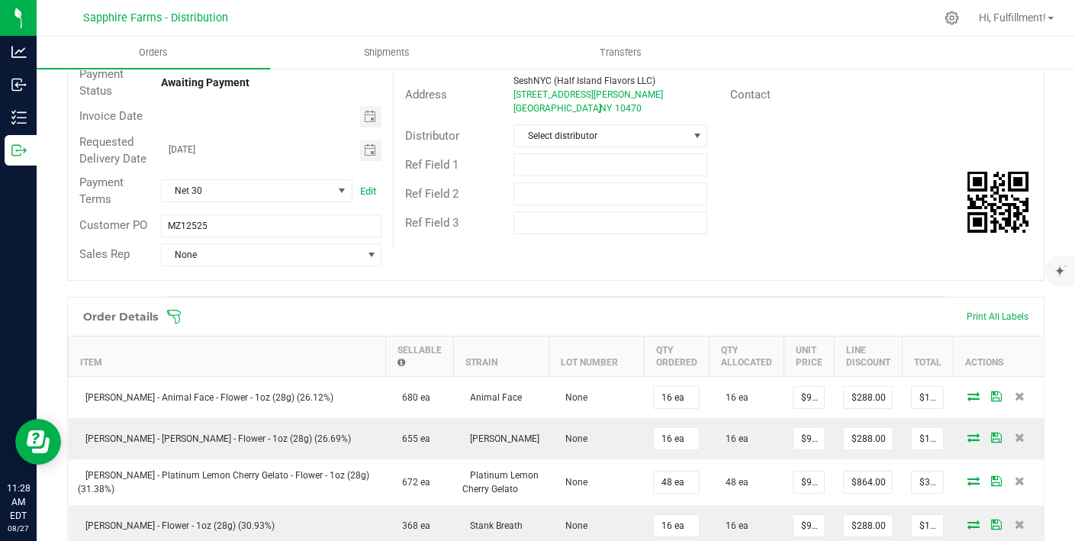
scroll to position [0, 0]
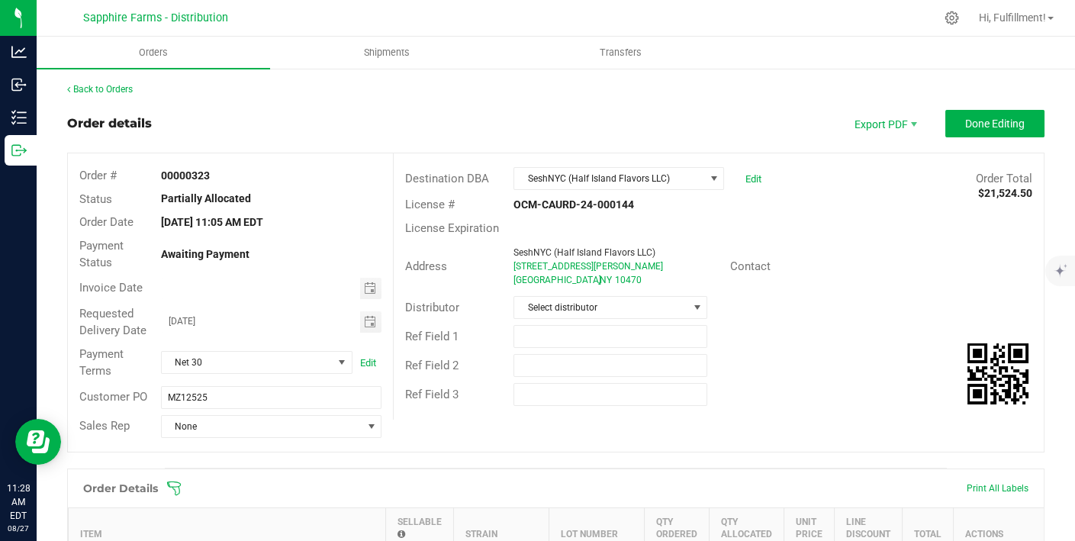
click at [169, 486] on icon at bounding box center [173, 488] width 15 height 15
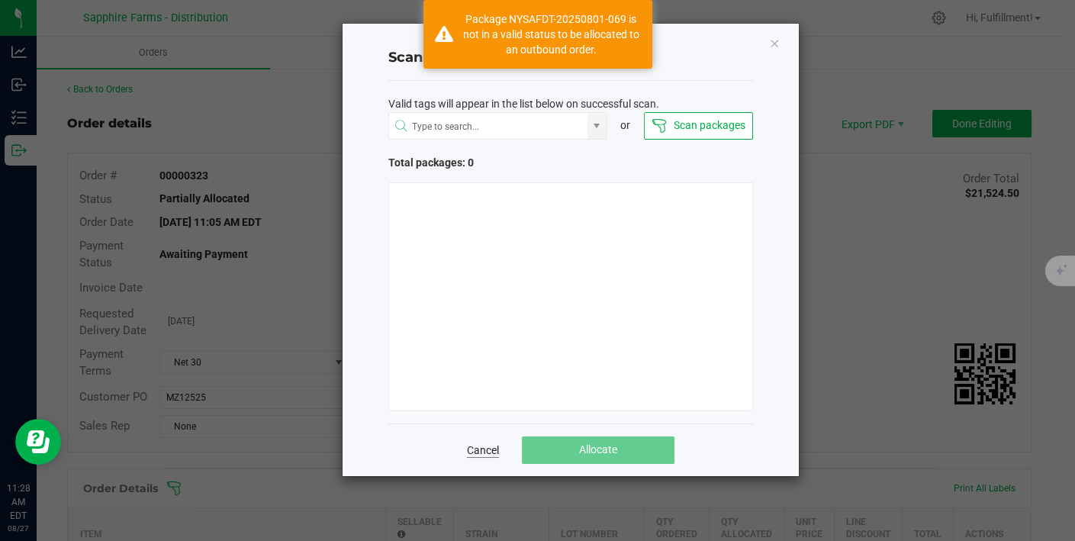
click at [481, 452] on link "Cancel" at bounding box center [483, 449] width 32 height 15
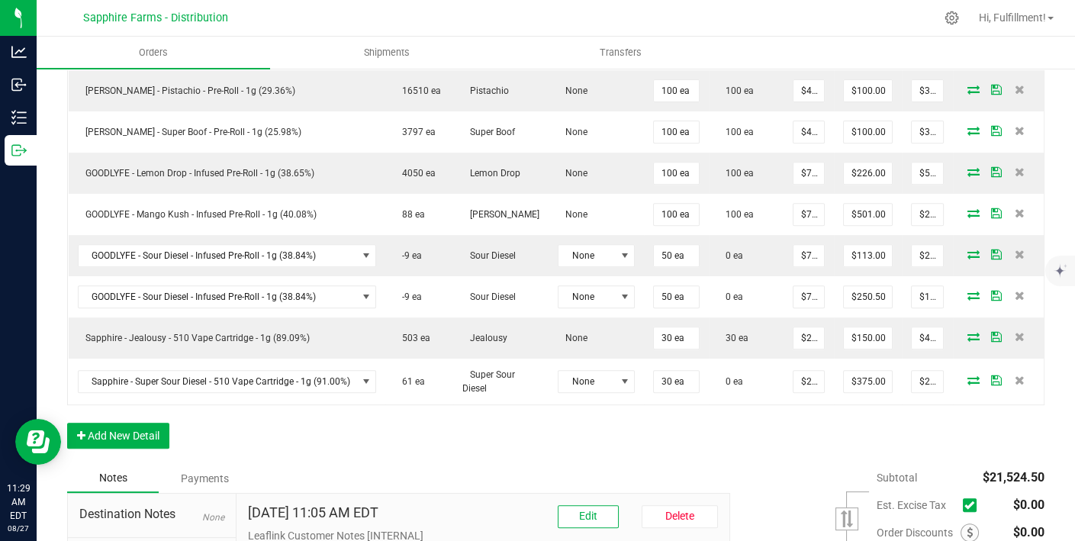
scroll to position [1111, 0]
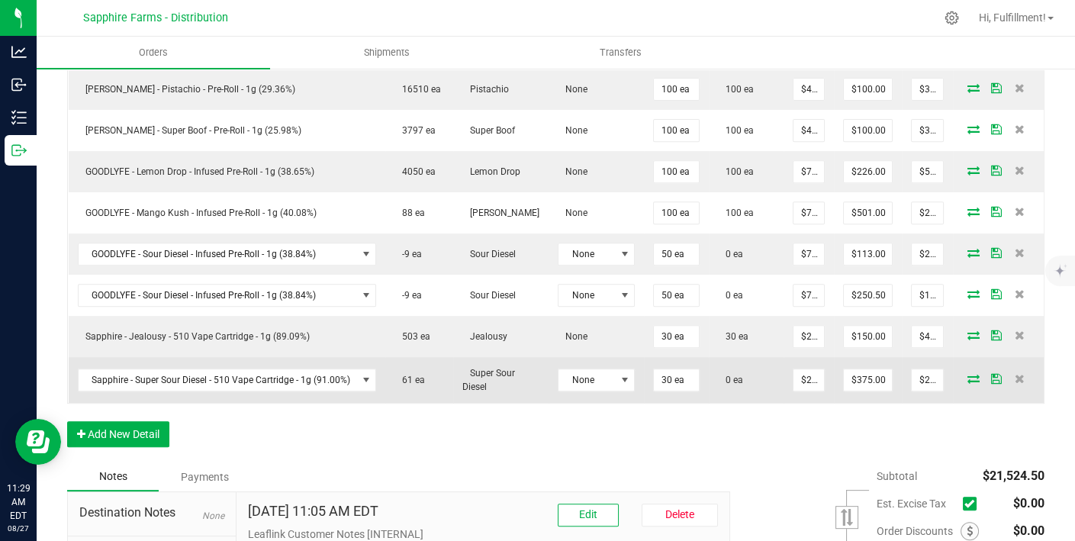
click at [967, 374] on icon at bounding box center [973, 378] width 12 height 9
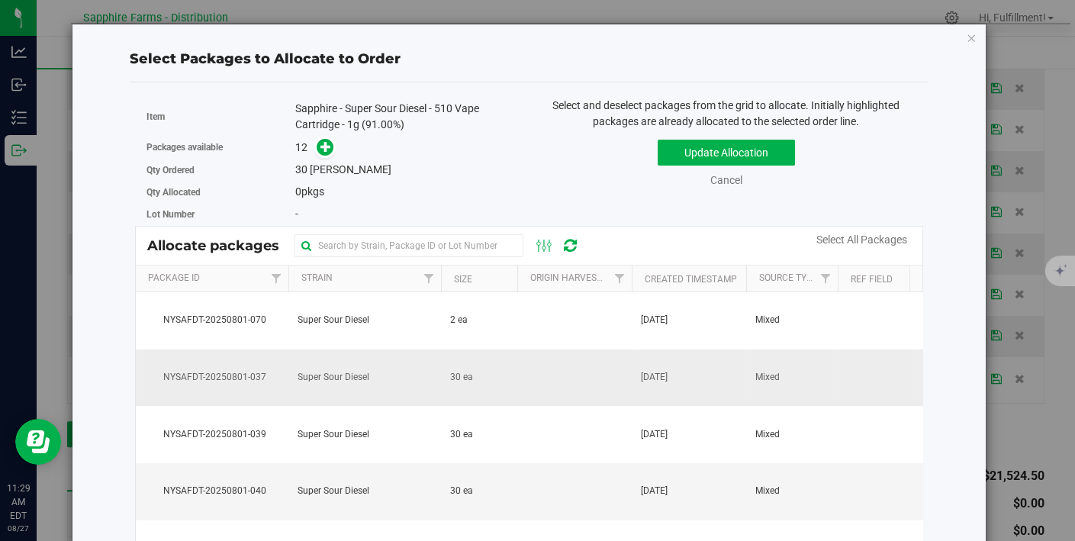
click at [667, 373] on span "[DATE]" at bounding box center [654, 377] width 27 height 14
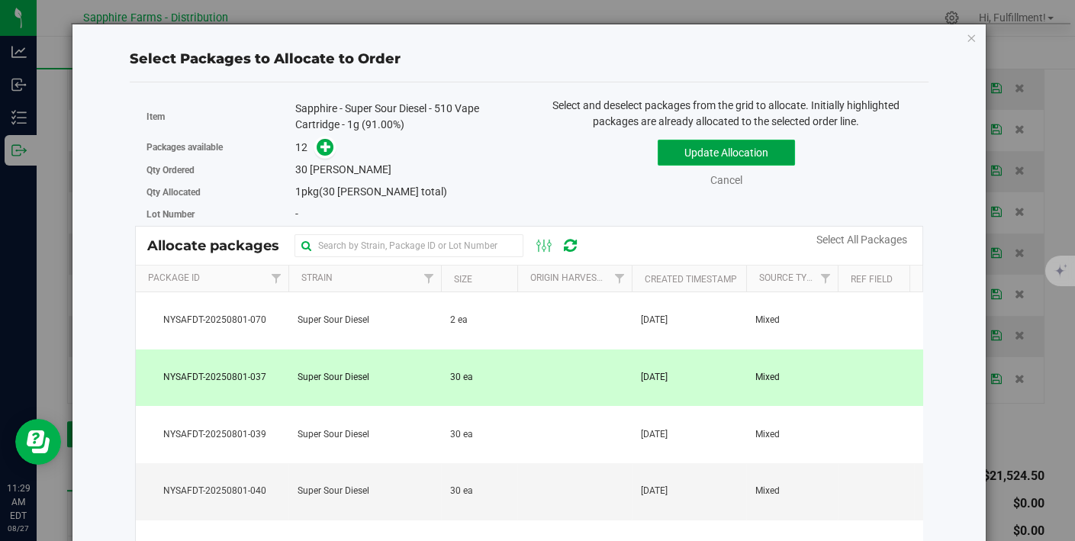
click at [745, 151] on button "Update Allocation" at bounding box center [725, 153] width 137 height 26
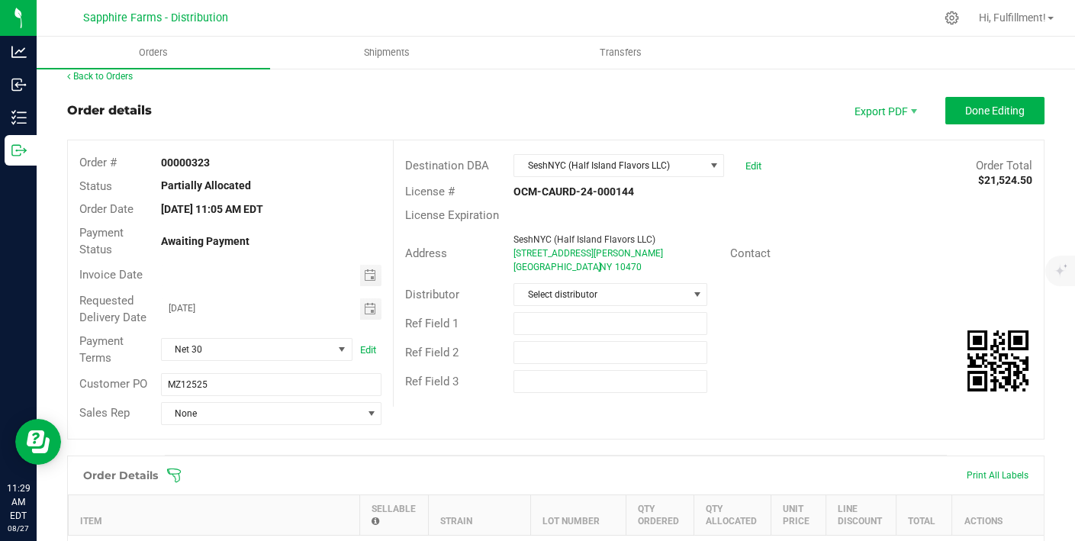
scroll to position [13, 0]
click at [965, 112] on span "Done Editing" at bounding box center [994, 110] width 59 height 12
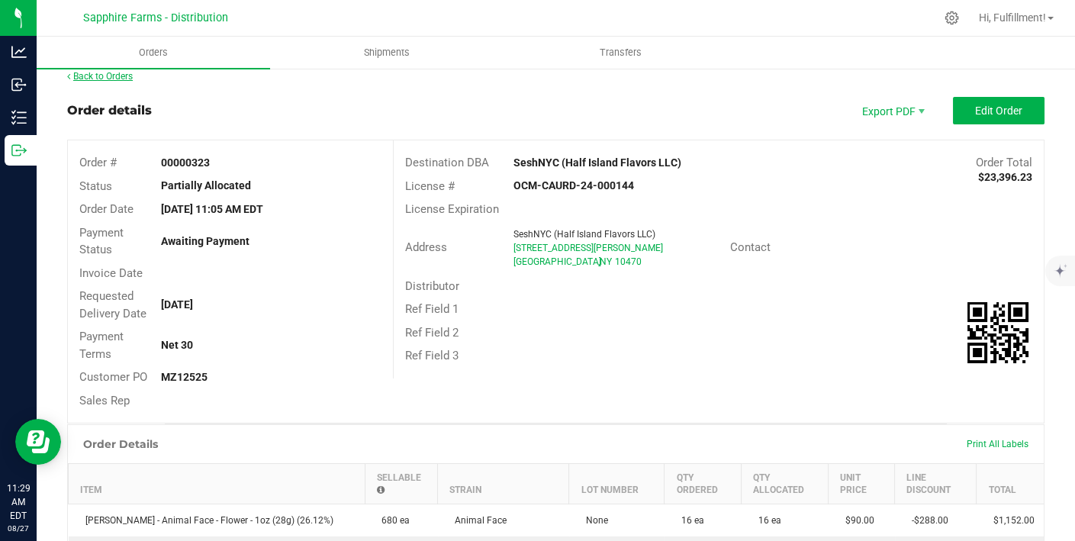
click at [108, 71] on link "Back to Orders" at bounding box center [100, 76] width 66 height 11
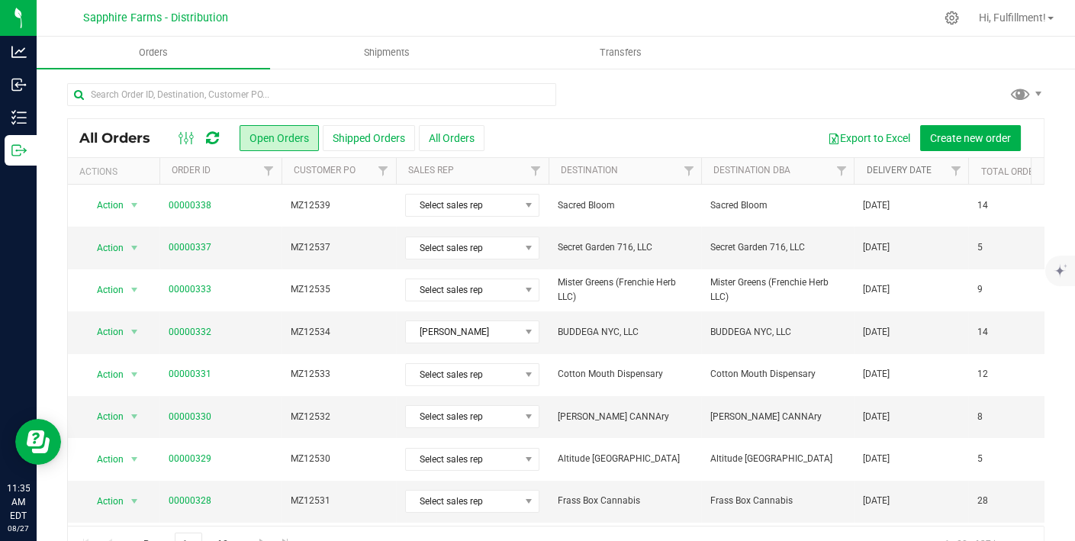
click at [893, 169] on link "Delivery Date" at bounding box center [898, 170] width 65 height 11
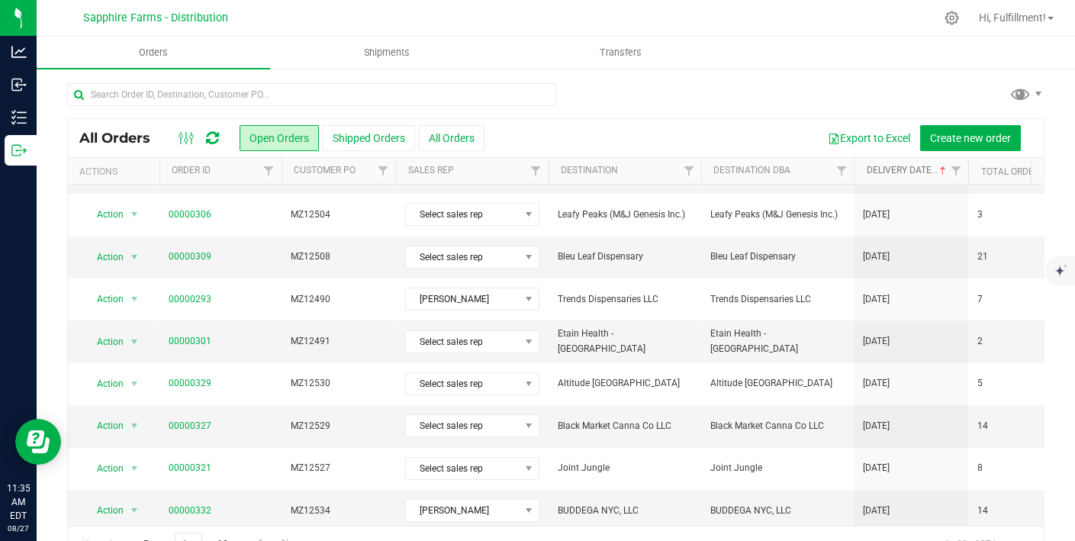
scroll to position [35, 0]
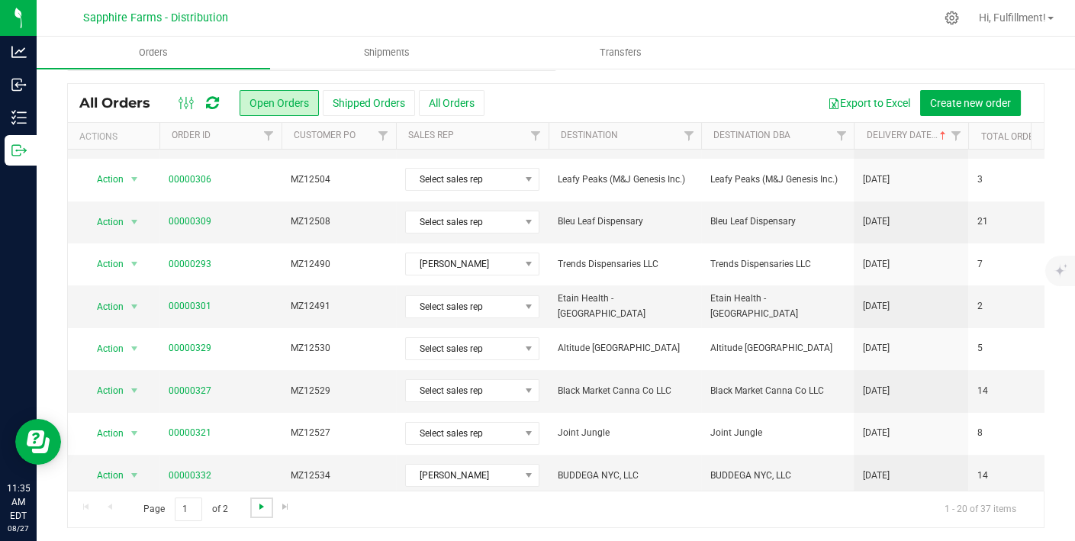
click at [261, 505] on span "Go to the next page" at bounding box center [262, 506] width 12 height 12
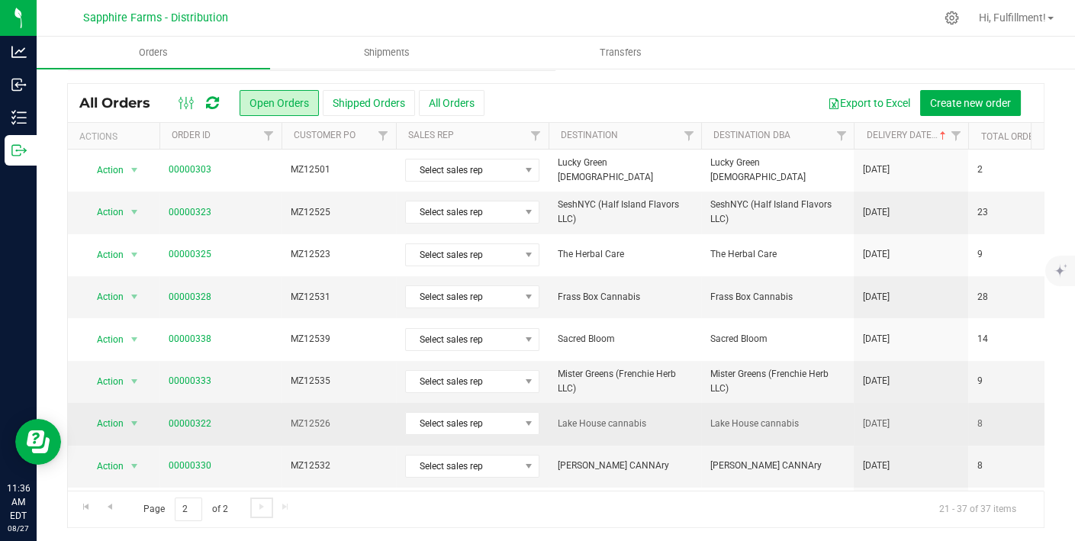
scroll to position [0, 0]
